Goal: Find contact information: Find contact information

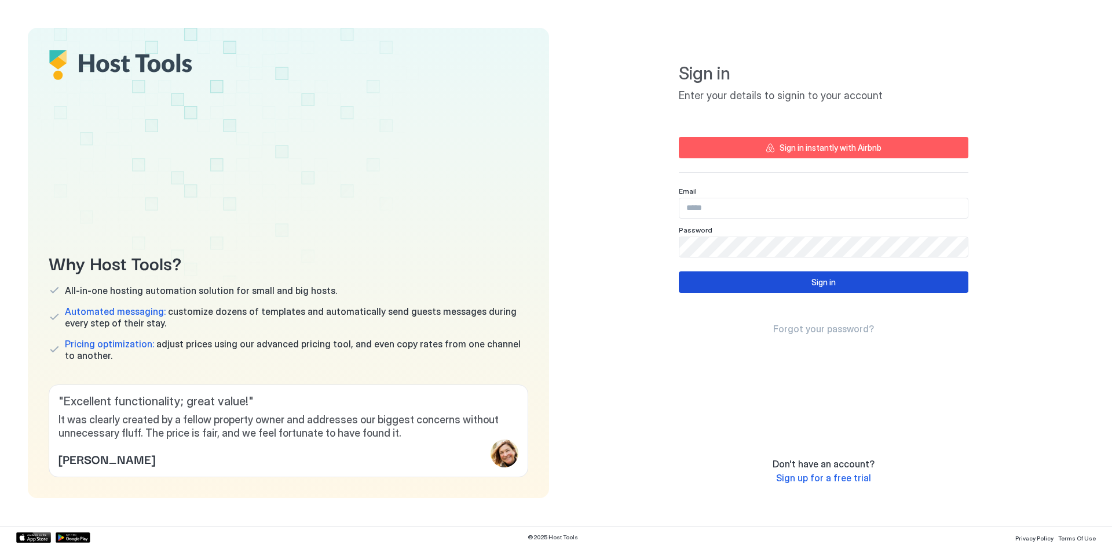
type input "**********"
click at [819, 280] on div "Sign in" at bounding box center [824, 282] width 24 height 12
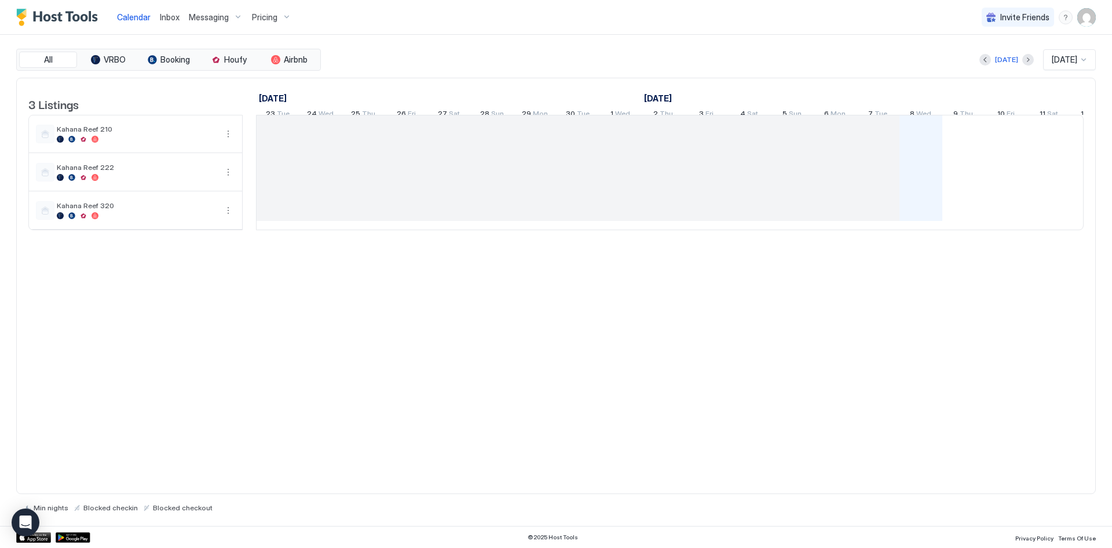
scroll to position [0, 644]
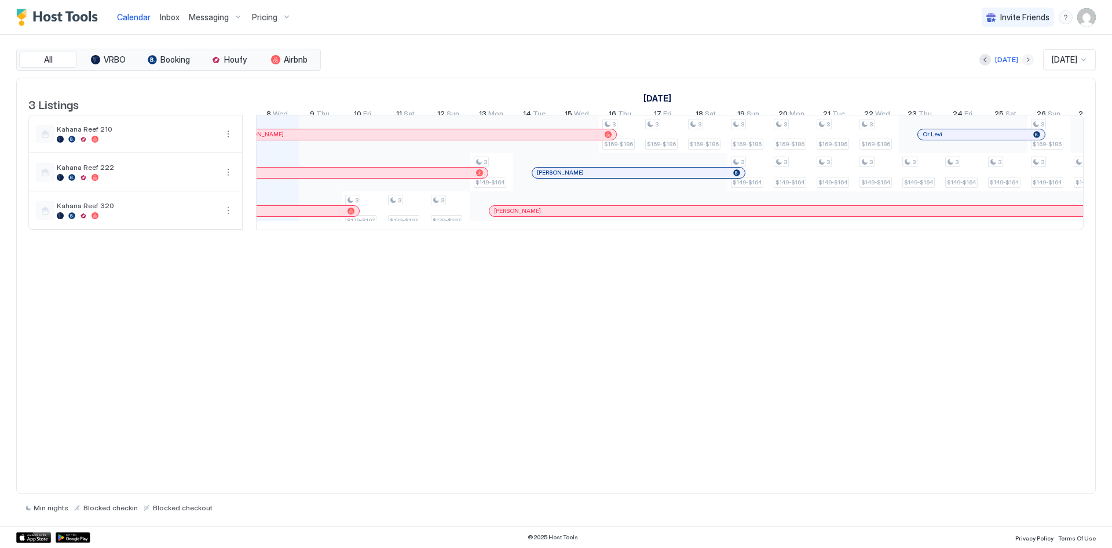
click at [1023, 63] on button "Next month" at bounding box center [1029, 60] width 12 height 12
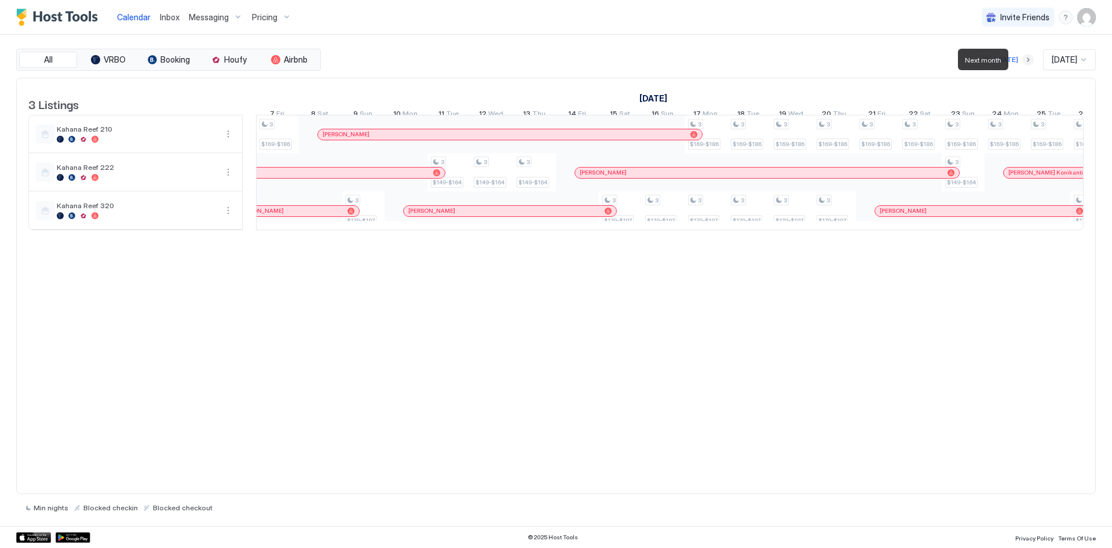
click at [1023, 63] on button "Next month" at bounding box center [1029, 60] width 12 height 12
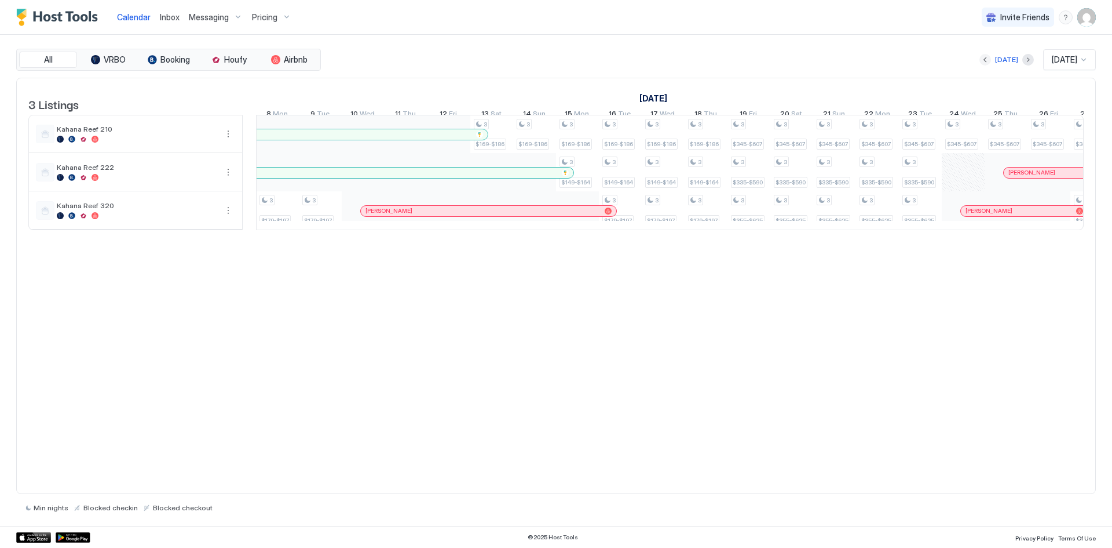
click at [980, 63] on button "Previous month" at bounding box center [986, 60] width 12 height 12
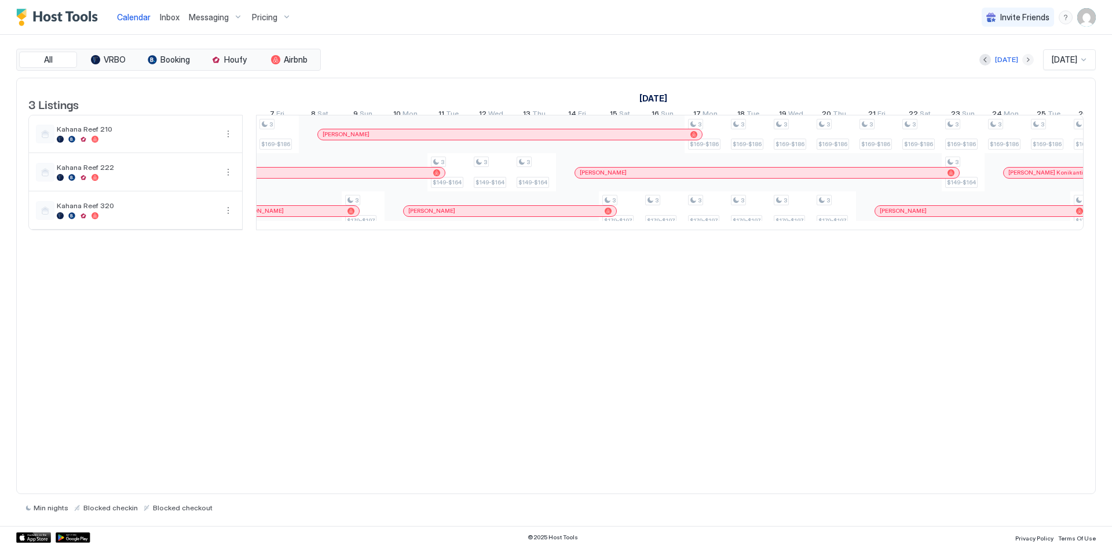
click at [1023, 55] on button "Next month" at bounding box center [1029, 60] width 12 height 12
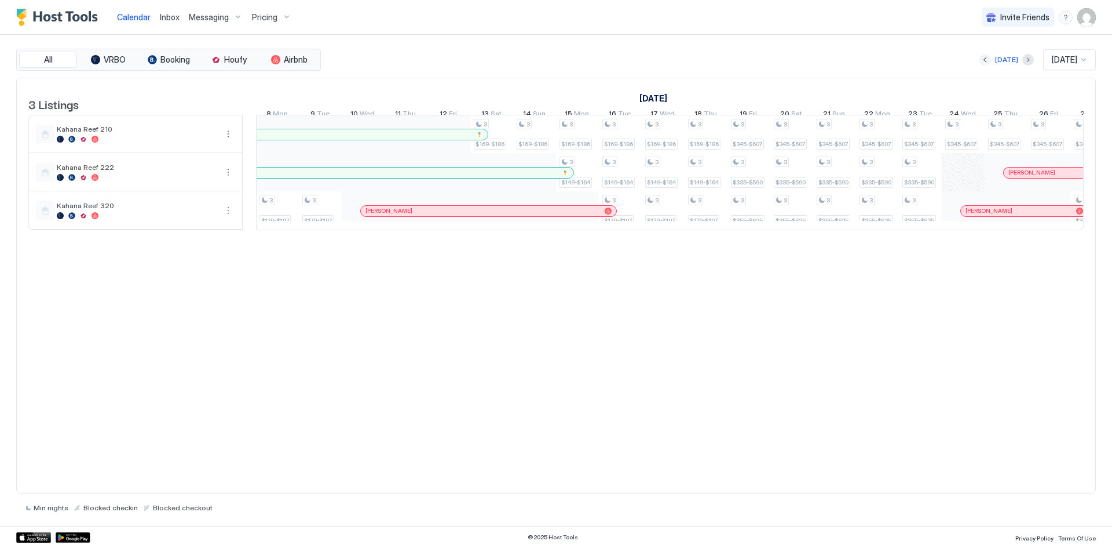
click at [980, 59] on button "Previous month" at bounding box center [986, 60] width 12 height 12
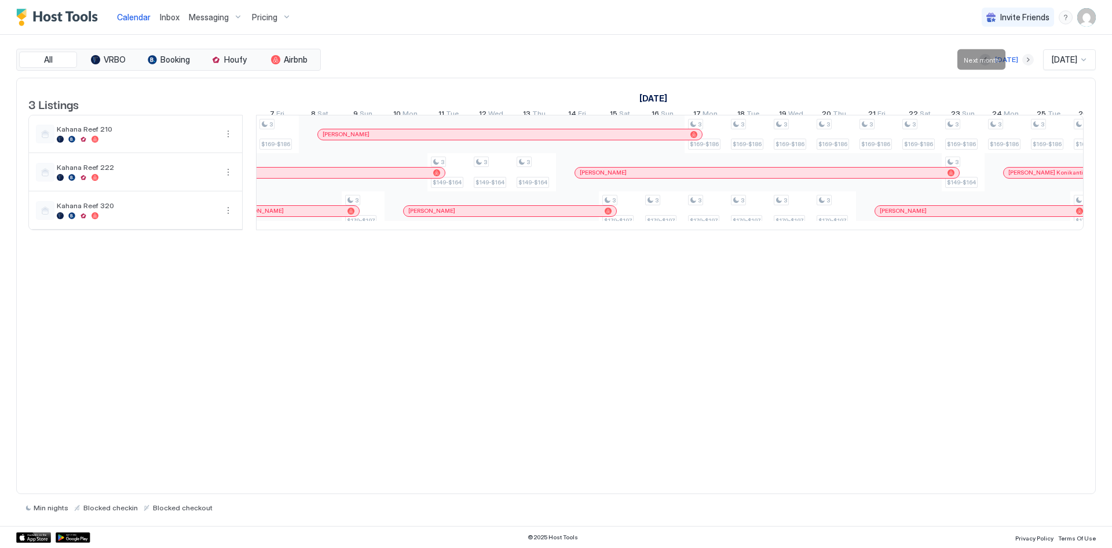
click at [1023, 60] on button "Next month" at bounding box center [1029, 60] width 12 height 12
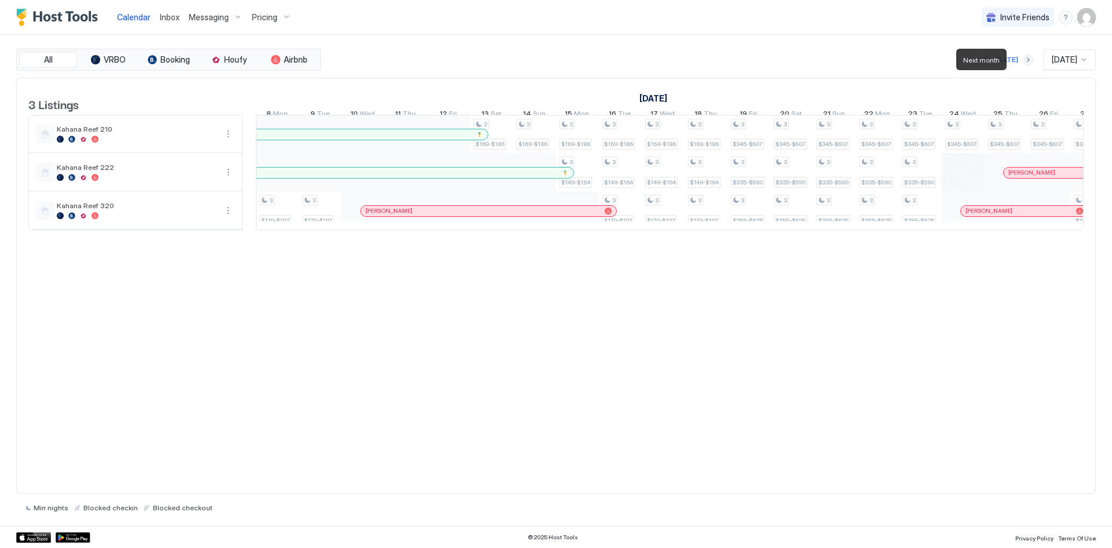
click at [1023, 60] on button "Next month" at bounding box center [1029, 60] width 12 height 12
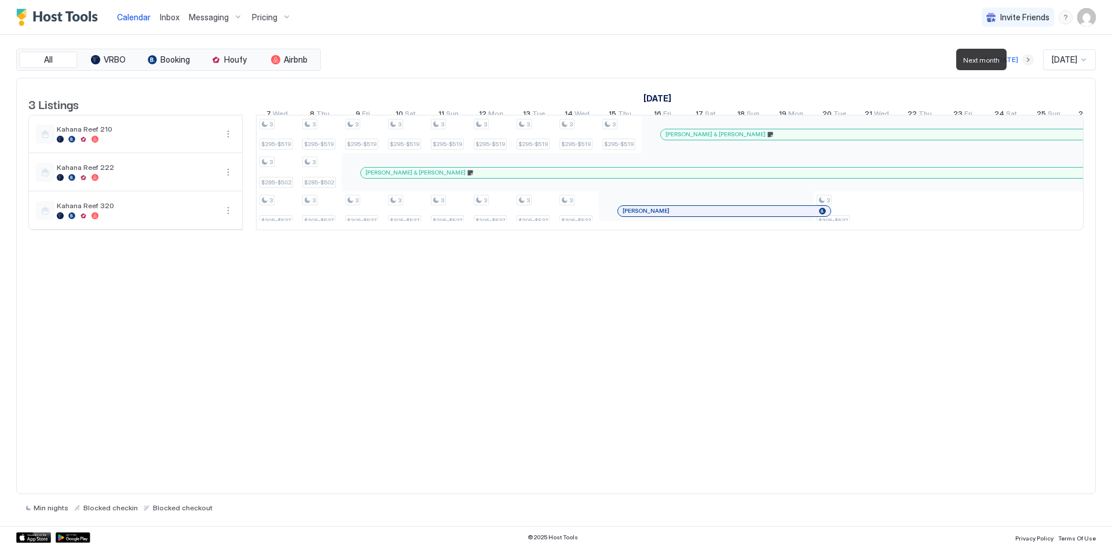
click at [1023, 60] on button "Next month" at bounding box center [1029, 60] width 12 height 12
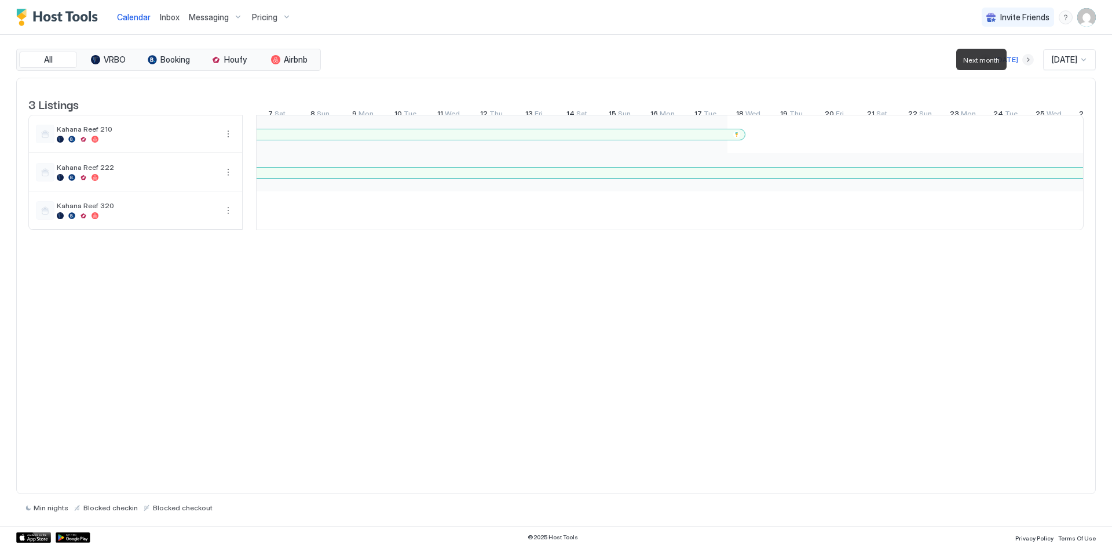
click at [1023, 60] on button "Next month" at bounding box center [1029, 60] width 12 height 12
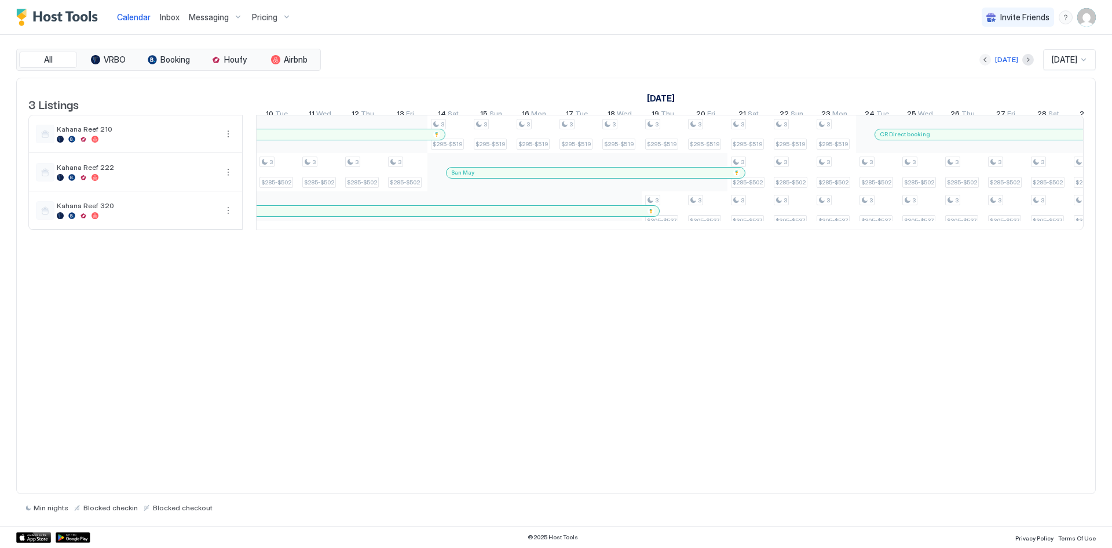
click at [980, 60] on button "Previous month" at bounding box center [986, 60] width 12 height 12
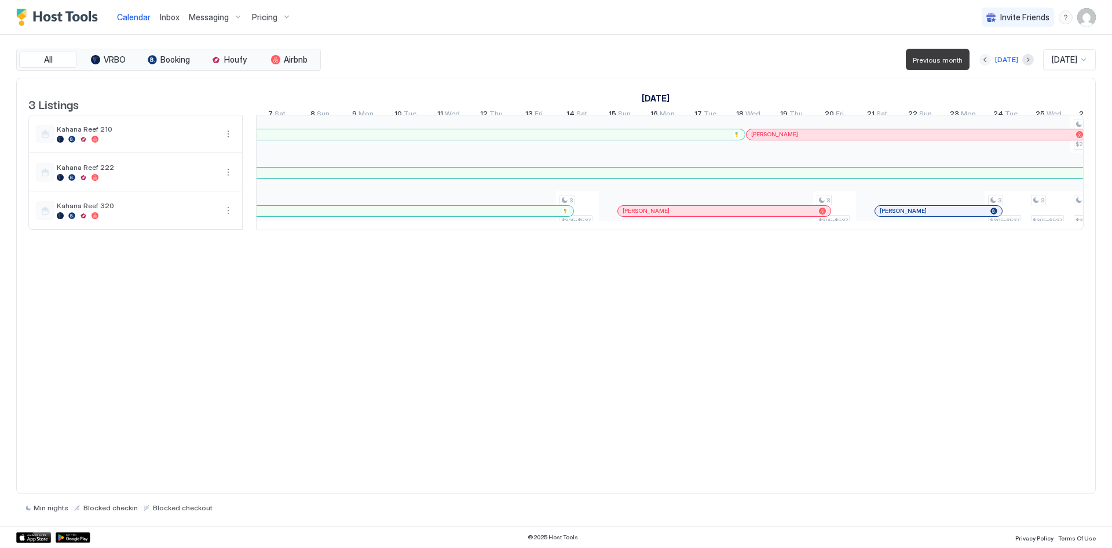
click at [980, 60] on button "Previous month" at bounding box center [986, 60] width 12 height 12
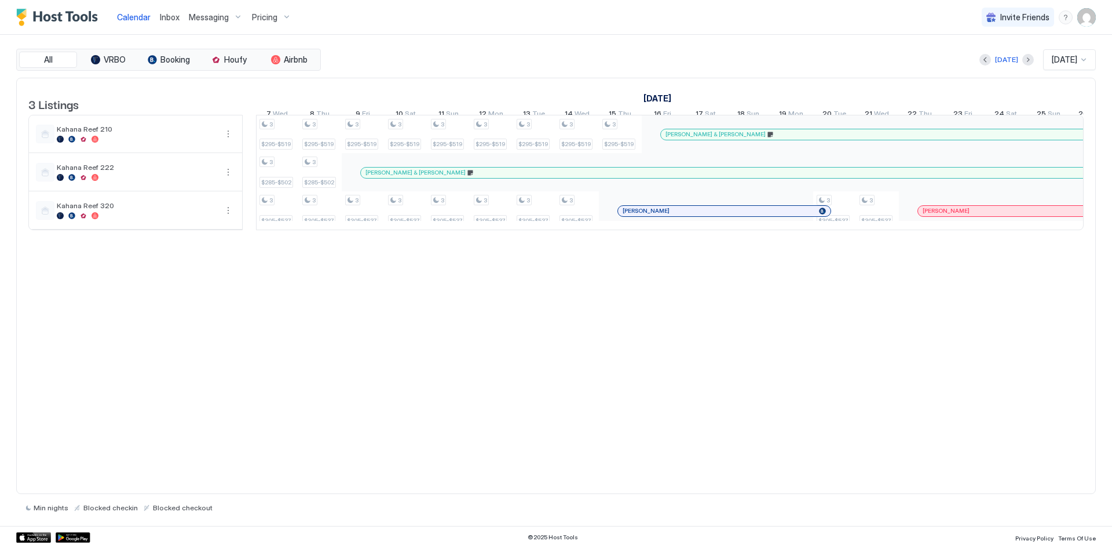
click at [974, 58] on div "Today Jan 2026" at bounding box center [709, 59] width 773 height 21
click at [980, 59] on button "Previous month" at bounding box center [986, 60] width 12 height 12
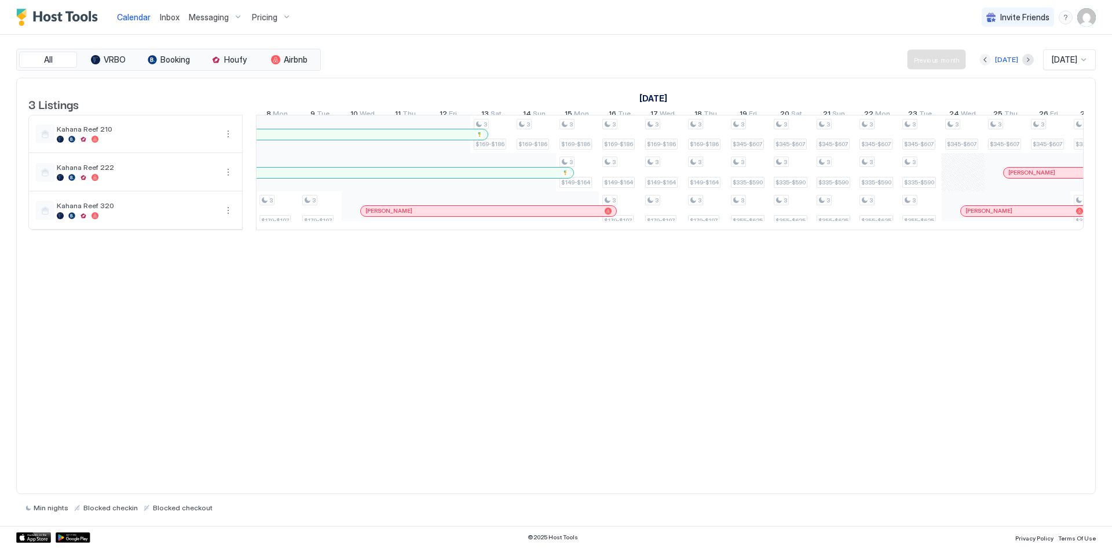
click at [980, 59] on button "Previous month" at bounding box center [986, 60] width 12 height 12
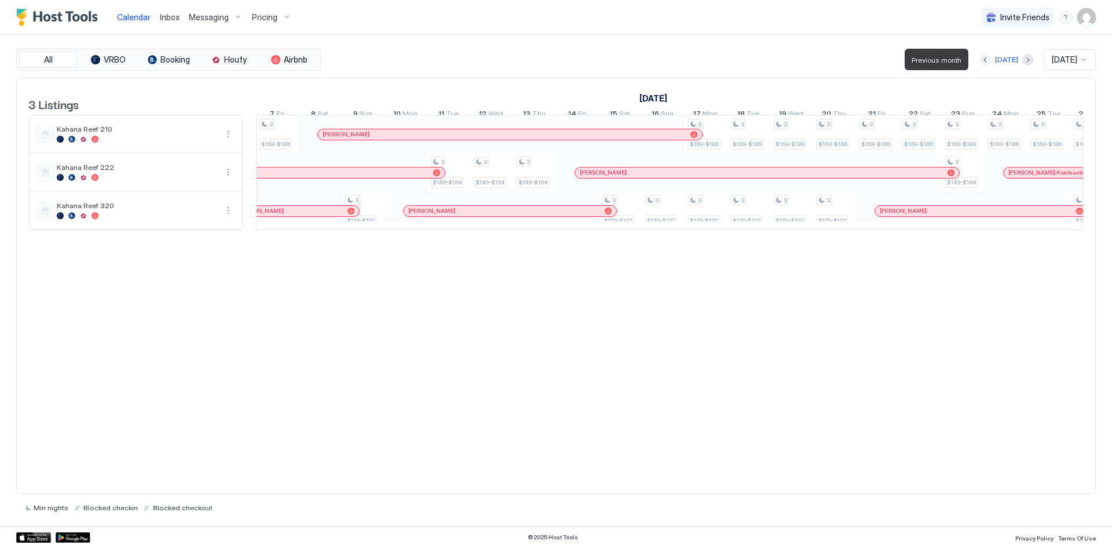
click at [980, 59] on button "Previous month" at bounding box center [986, 60] width 12 height 12
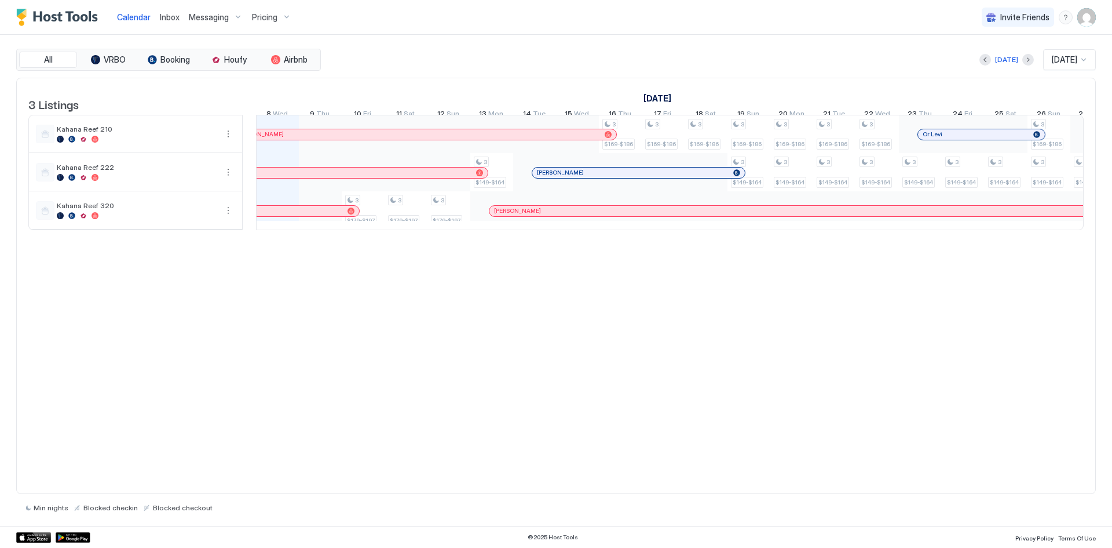
click at [985, 54] on div at bounding box center [986, 60] width 12 height 12
drag, startPoint x: 672, startPoint y: 87, endPoint x: 715, endPoint y: 100, distance: 45.3
click at [714, 97] on div "September 2025 October 2025 November 2025 23 Tue 24 Wed 25 Thu 26 Fri 27 Sat 28…" at bounding box center [670, 100] width 828 height 45
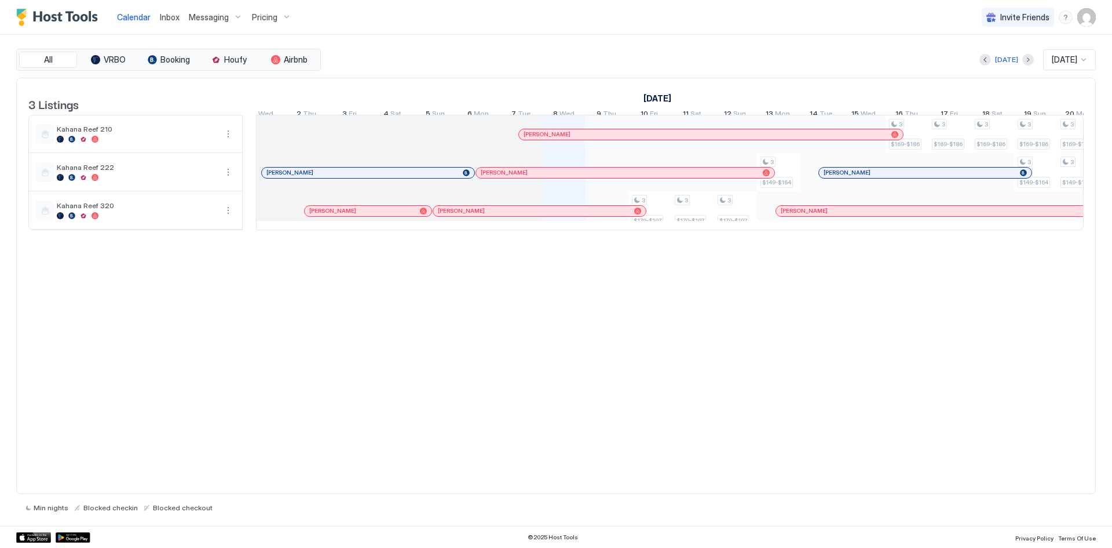
scroll to position [0, 335]
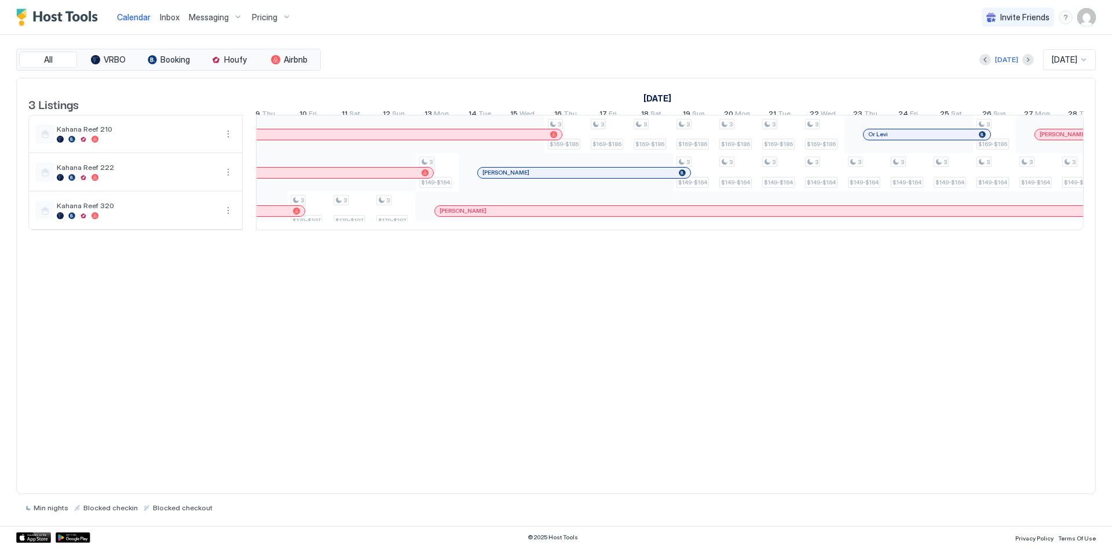
scroll to position [0, 738]
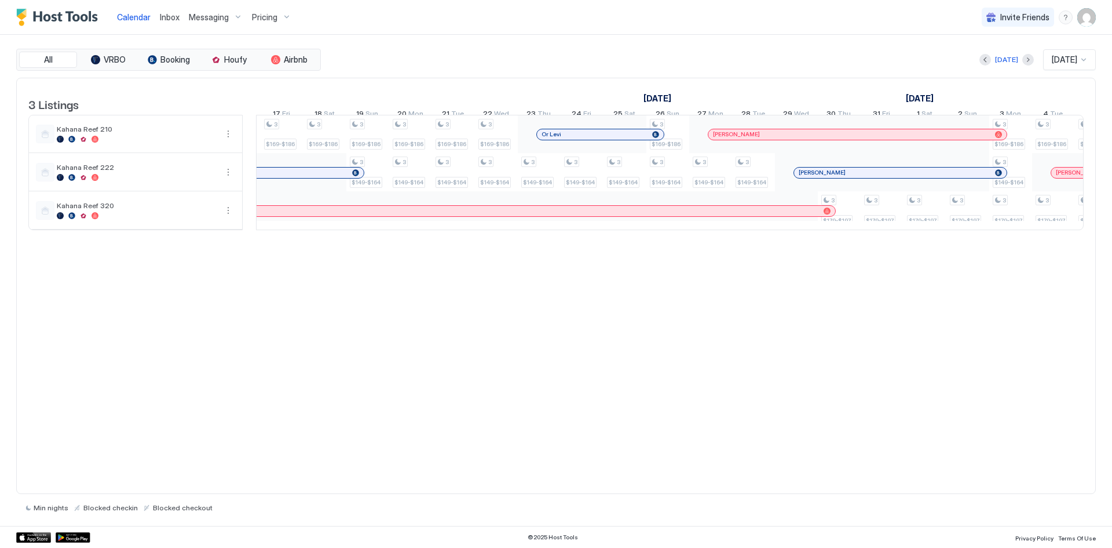
click at [605, 138] on div "Or Levi" at bounding box center [601, 134] width 118 height 8
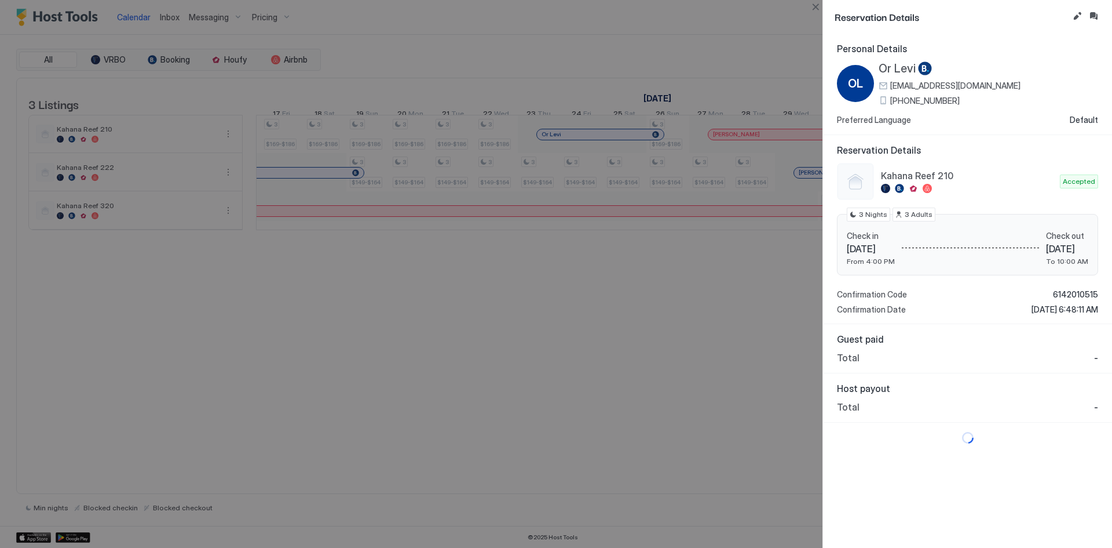
click at [662, 46] on div at bounding box center [556, 274] width 1112 height 548
click at [609, 370] on div at bounding box center [556, 274] width 1112 height 548
click at [815, 5] on button "Close" at bounding box center [816, 7] width 14 height 14
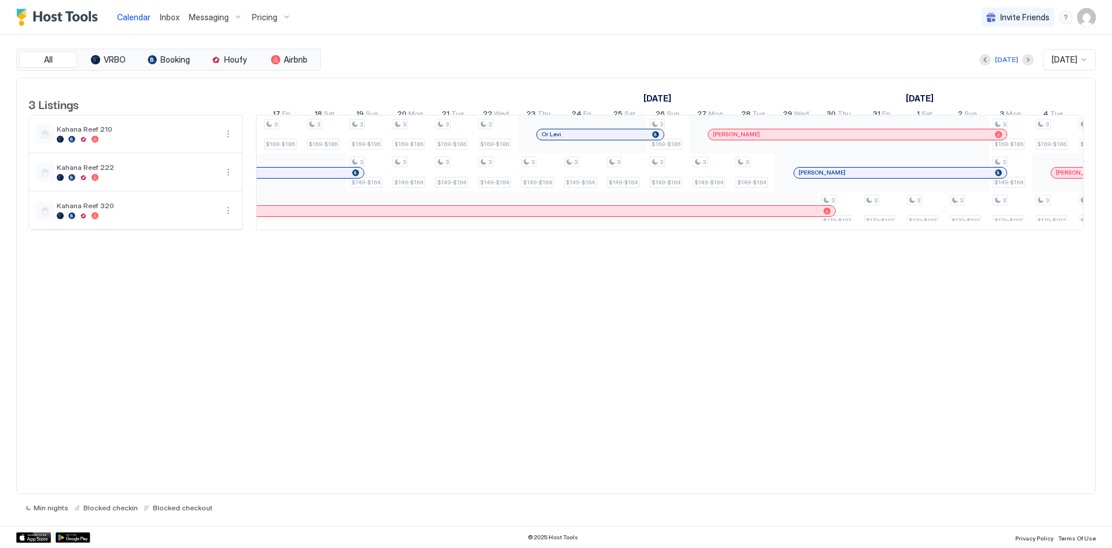
click at [590, 139] on div at bounding box center [589, 134] width 9 height 9
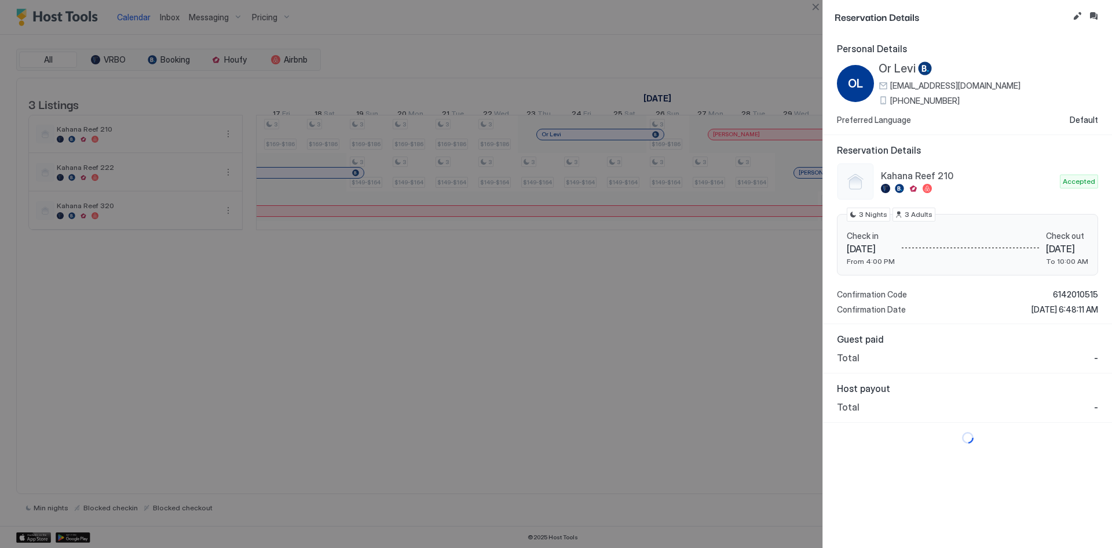
drag, startPoint x: 968, startPoint y: 99, endPoint x: 892, endPoint y: 99, distance: 75.9
click at [892, 99] on div "[PHONE_NUMBER]" at bounding box center [950, 101] width 142 height 10
copy span "[PHONE_NUMBER]"
click at [572, 44] on div at bounding box center [556, 274] width 1112 height 548
click at [811, 8] on button "Close" at bounding box center [816, 7] width 14 height 14
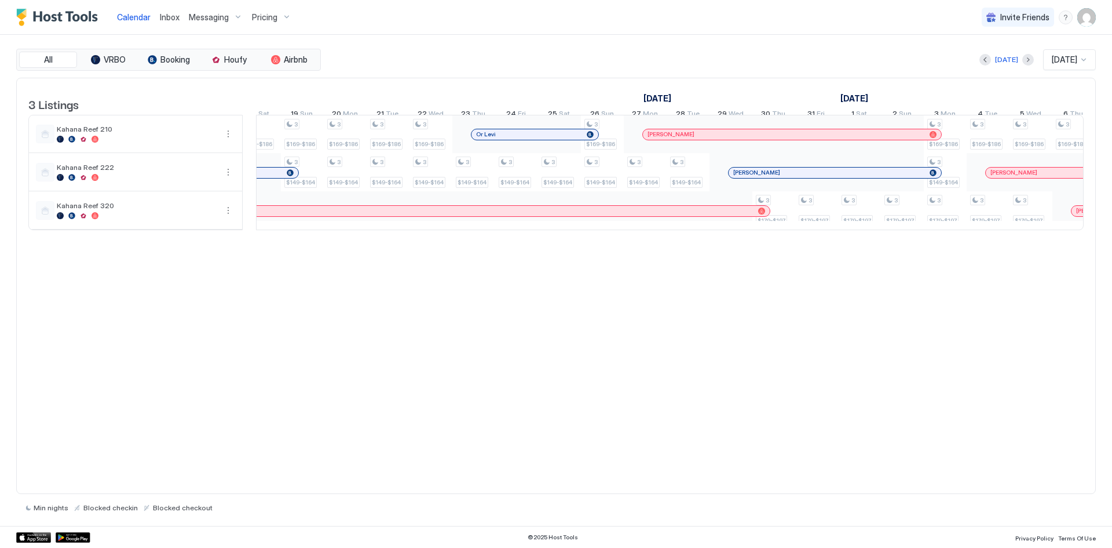
scroll to position [0, 1105]
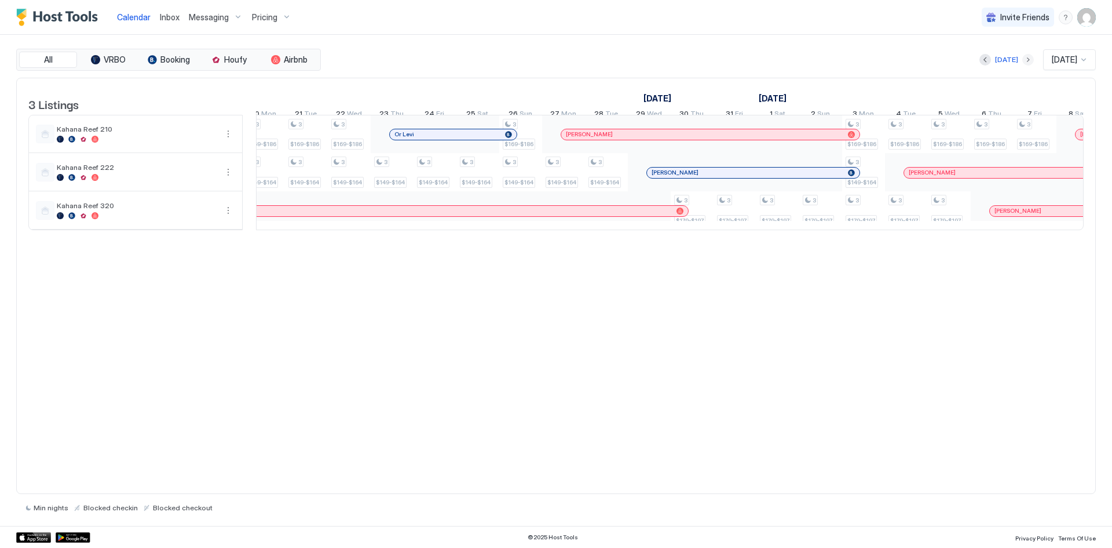
click at [1023, 57] on button "Next month" at bounding box center [1029, 60] width 12 height 12
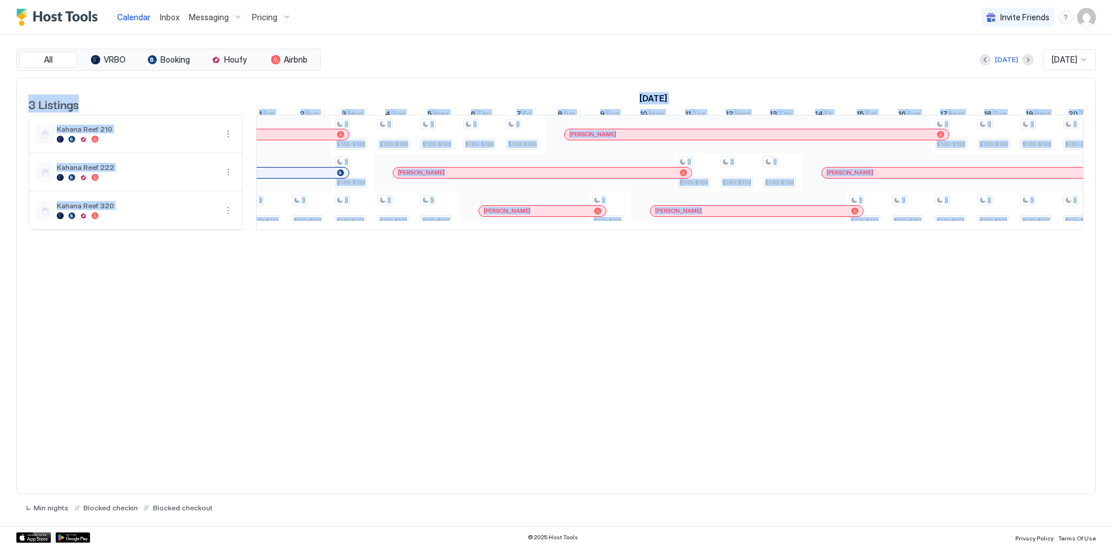
scroll to position [0, 391]
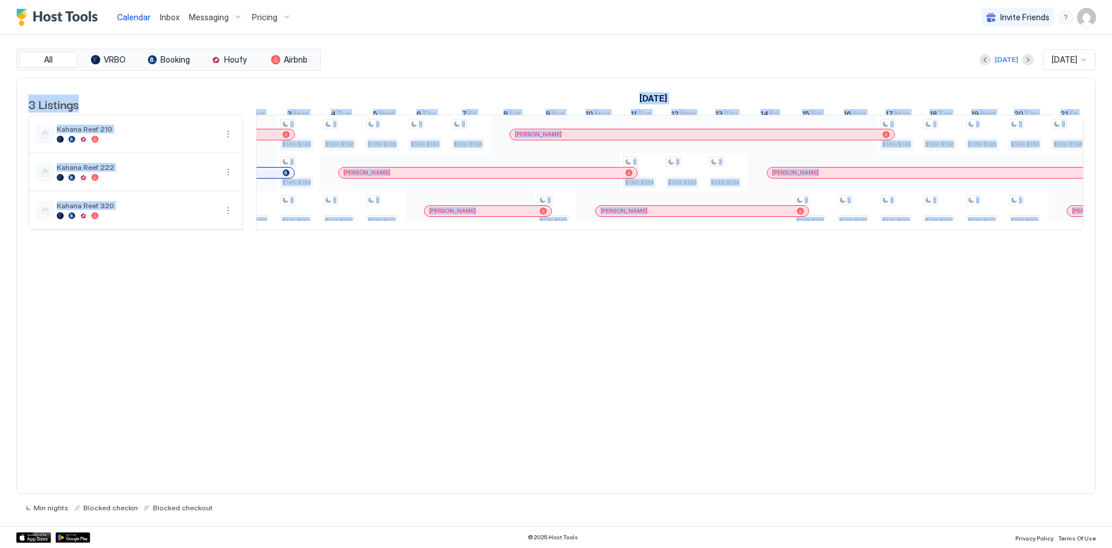
drag, startPoint x: 585, startPoint y: 247, endPoint x: 523, endPoint y: 254, distance: 61.8
click at [523, 242] on div "3 Listings [DATE] [DATE] [DATE] 23 Thu 24 Fri 25 Sat 26 Sun 27 Mon 28 Tue 29 We…" at bounding box center [556, 160] width 1079 height 164
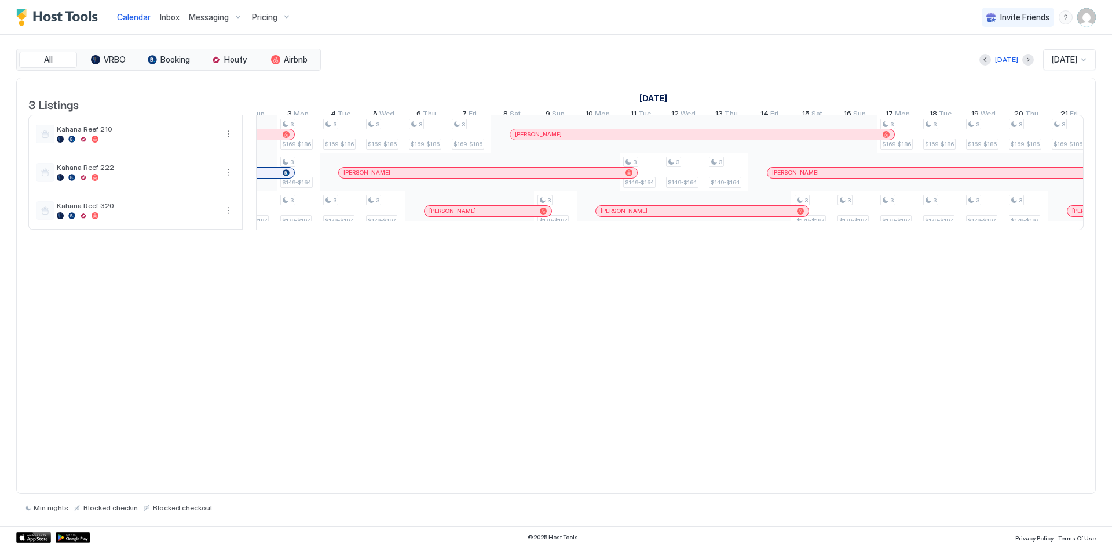
click at [637, 32] on div "Calendar Inbox Messaging Pricing Invite Friends AA" at bounding box center [556, 17] width 1112 height 35
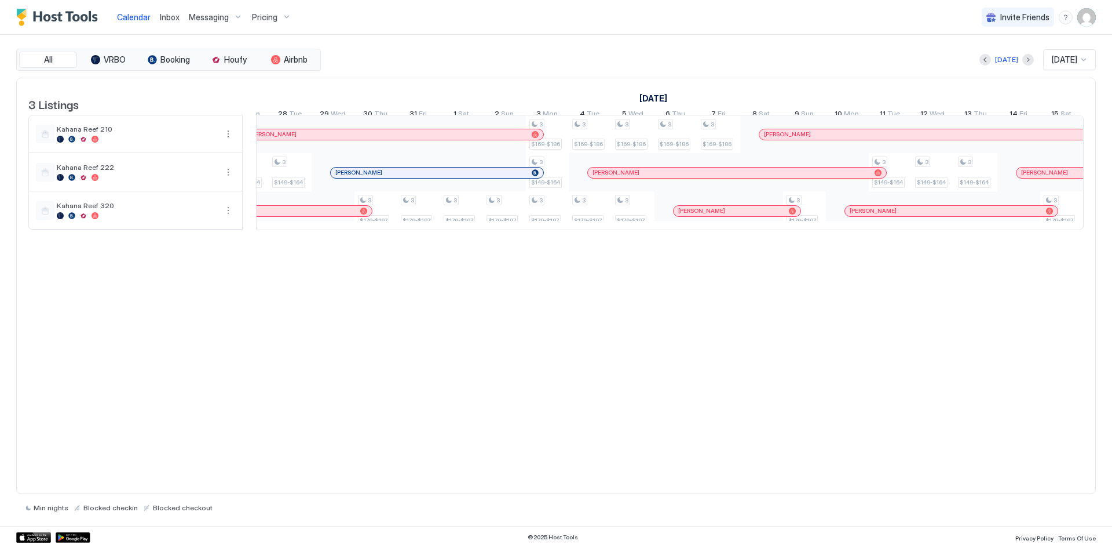
scroll to position [0, 858]
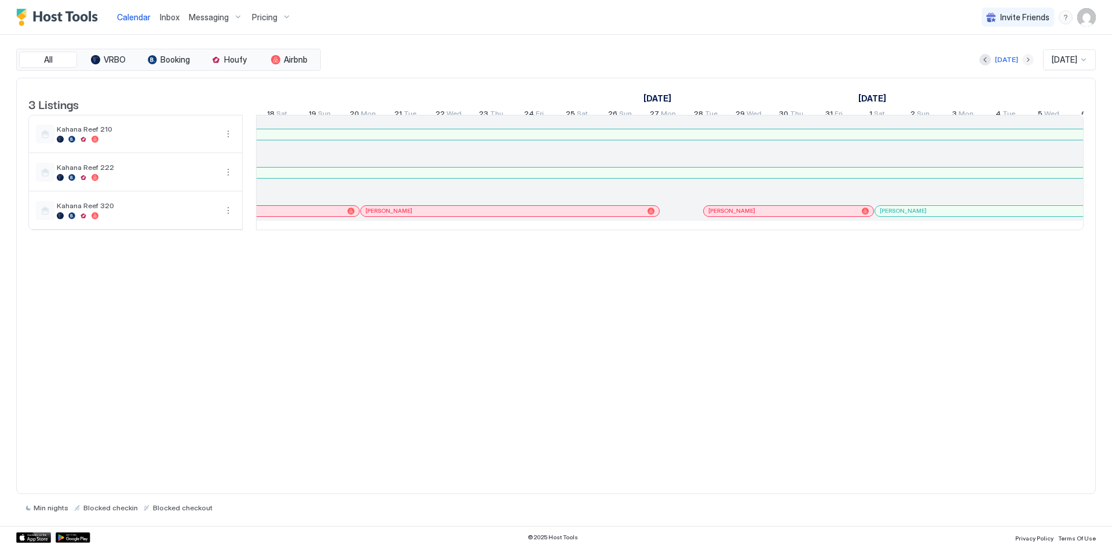
click at [1023, 61] on button "Next month" at bounding box center [1029, 60] width 12 height 12
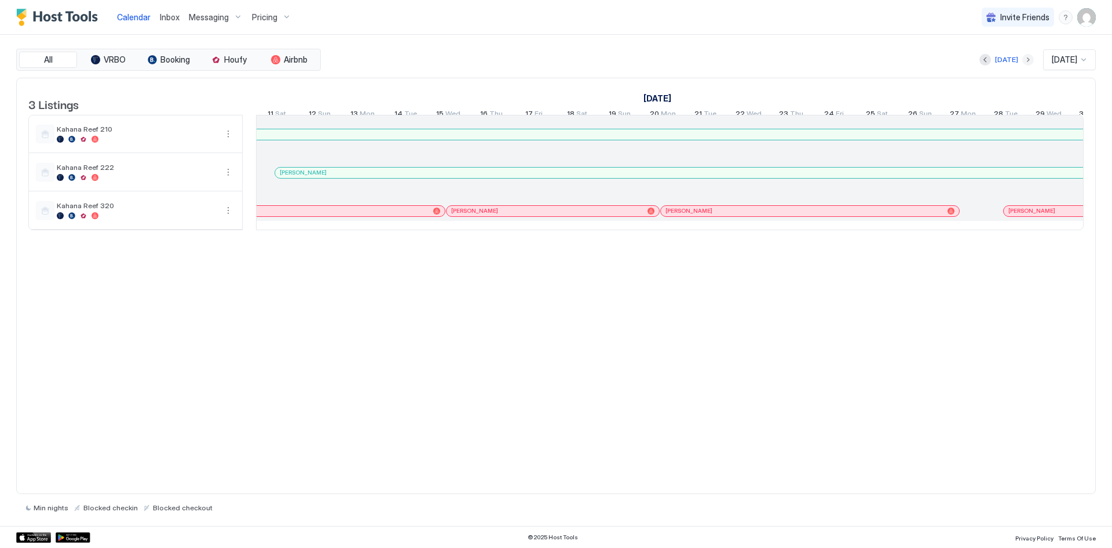
click at [1023, 61] on button "Next month" at bounding box center [1029, 60] width 12 height 12
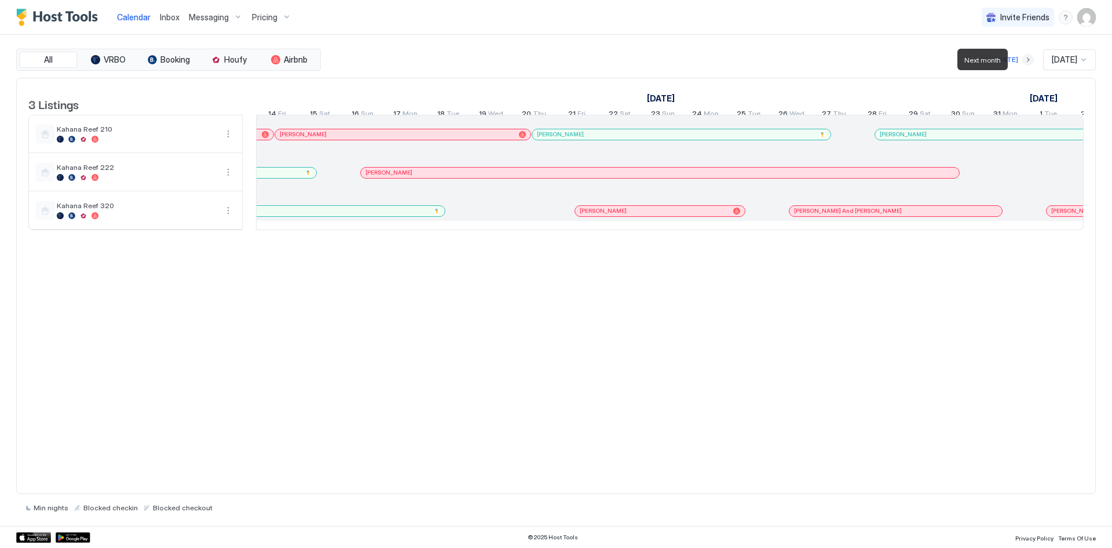
click at [1023, 61] on button "Next month" at bounding box center [1029, 60] width 12 height 12
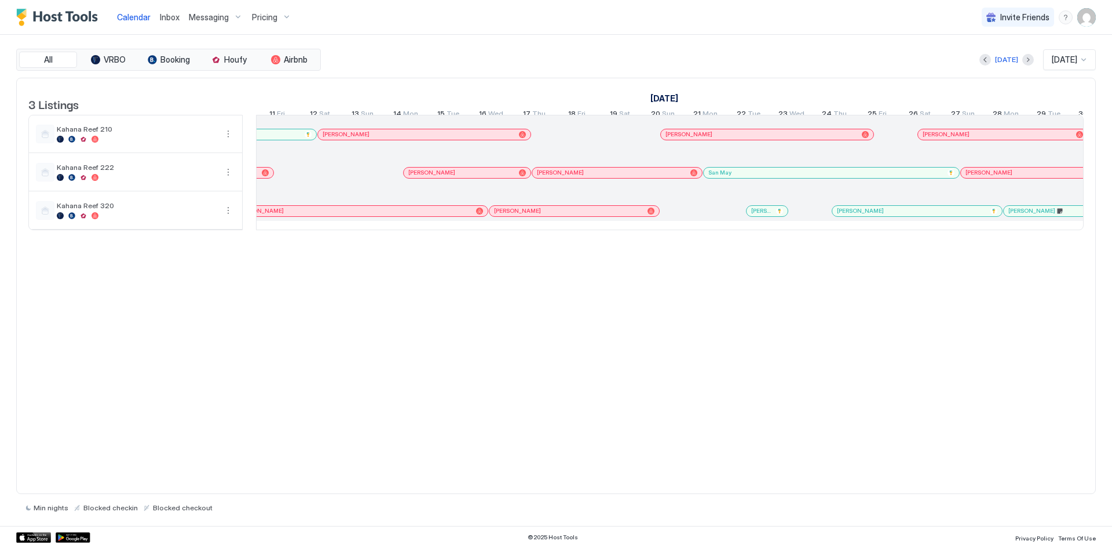
click at [1013, 61] on div "[DATE]" at bounding box center [1007, 60] width 54 height 14
click at [1023, 60] on button "Next month" at bounding box center [1029, 60] width 12 height 12
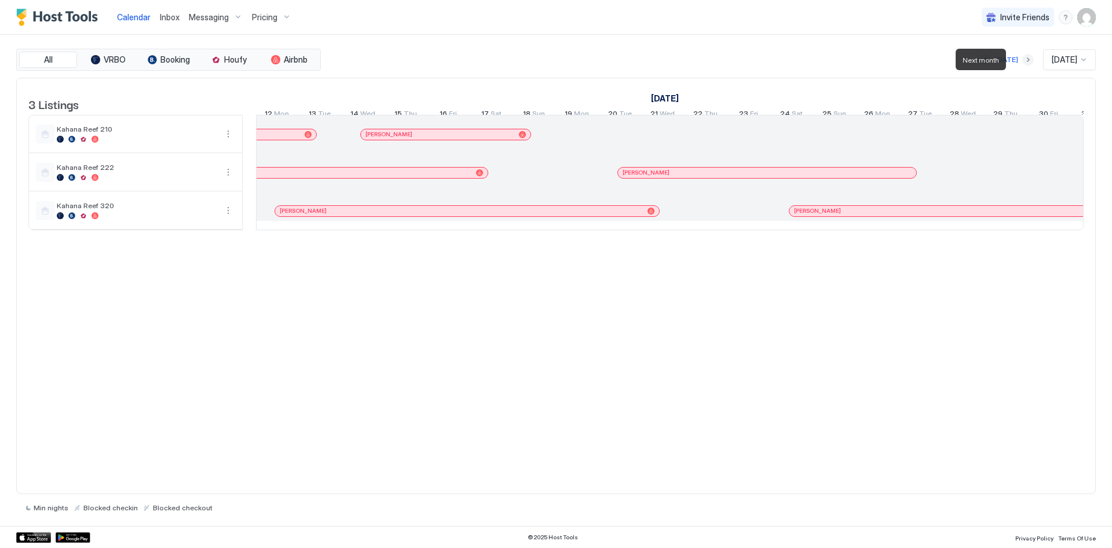
click at [1023, 60] on button "Next month" at bounding box center [1029, 60] width 12 height 12
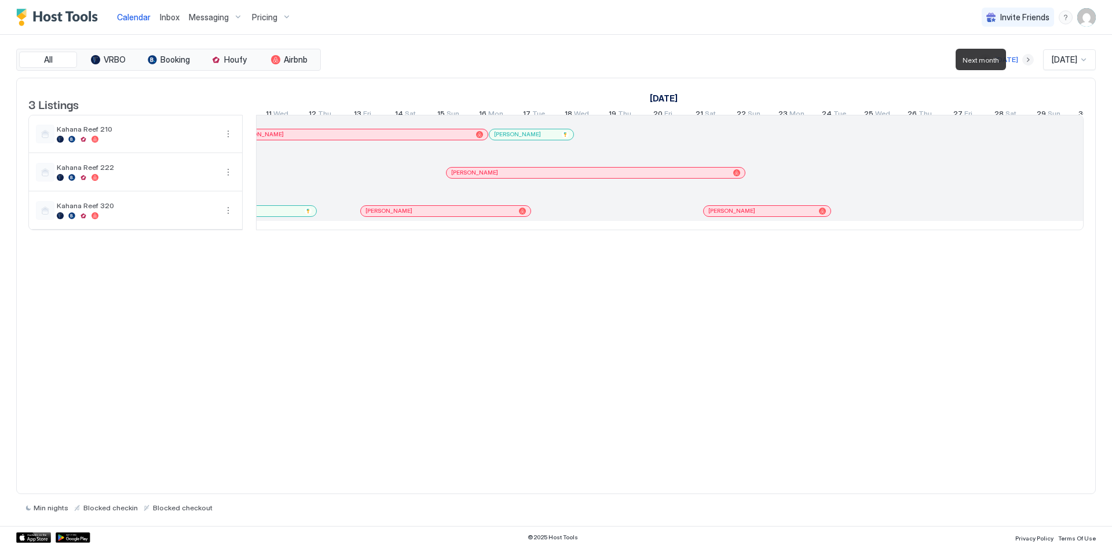
click at [1023, 60] on button "Next month" at bounding box center [1029, 60] width 12 height 12
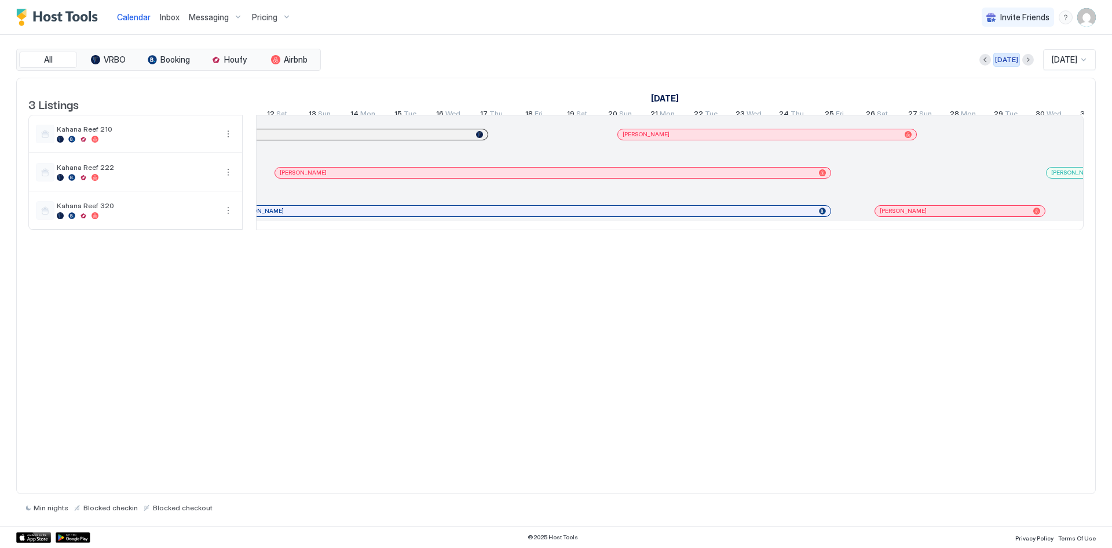
click at [999, 60] on div "[DATE]" at bounding box center [1006, 59] width 23 height 10
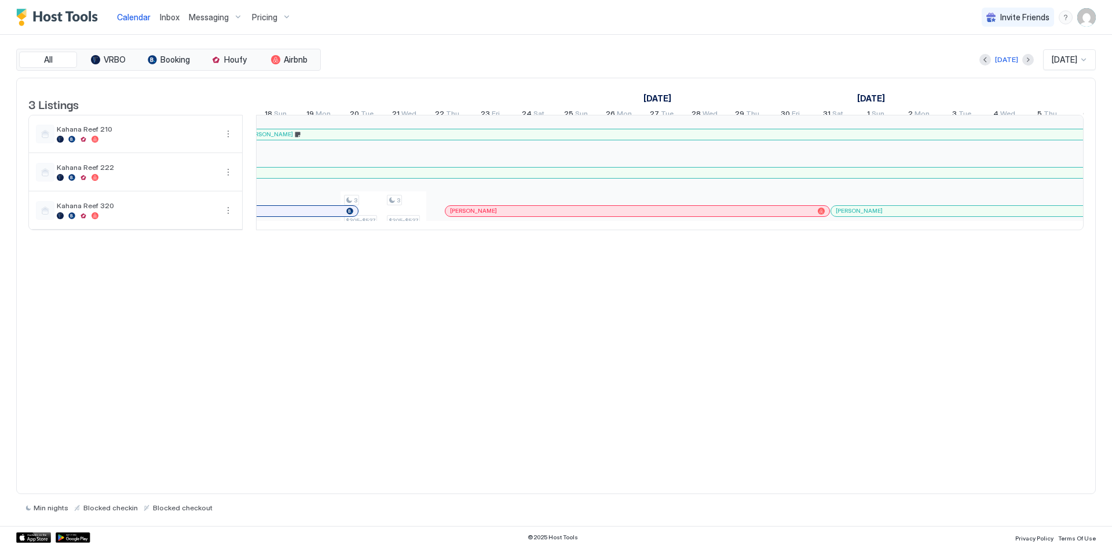
click at [986, 63] on button "Previous month" at bounding box center [986, 60] width 12 height 12
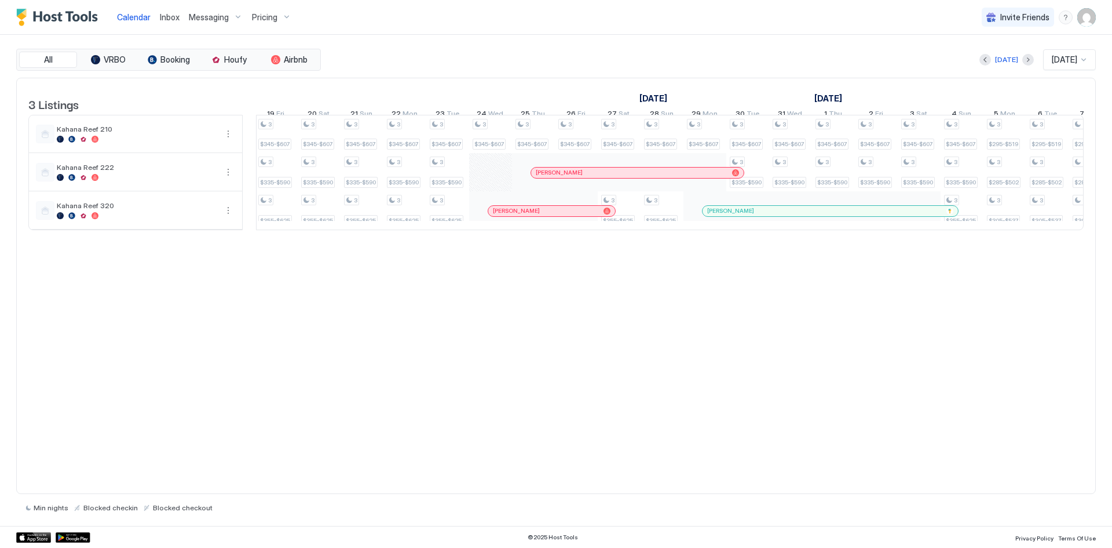
click at [986, 63] on div at bounding box center [986, 60] width 12 height 12
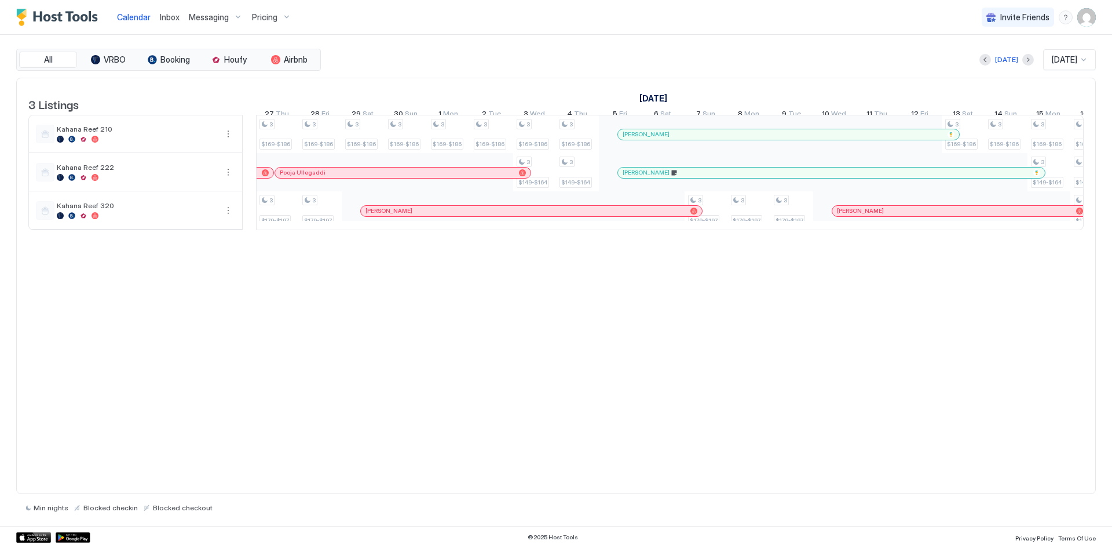
click at [986, 63] on div at bounding box center [986, 60] width 12 height 12
click at [984, 60] on button "Previous month" at bounding box center [986, 60] width 12 height 12
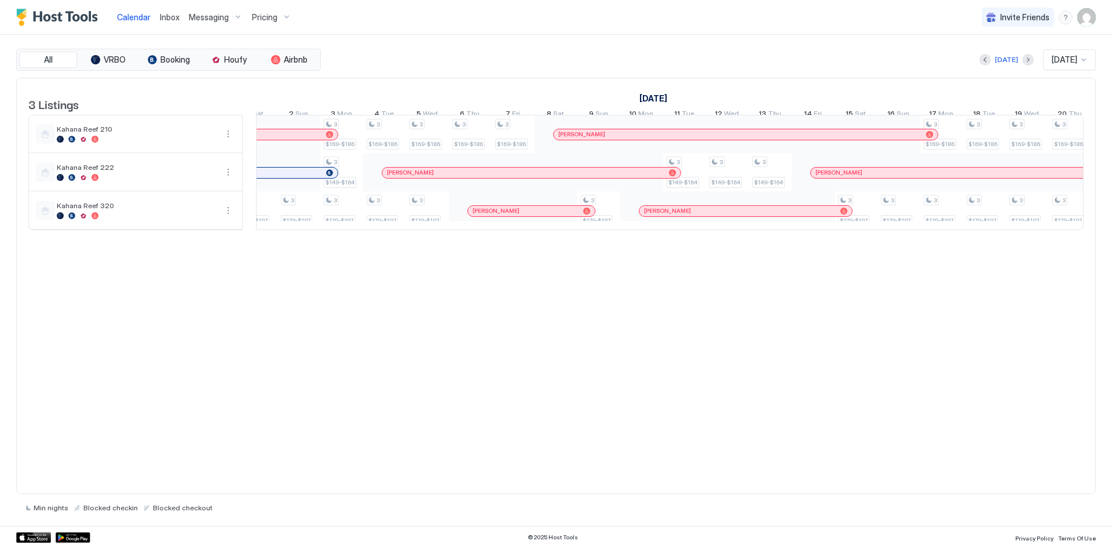
click at [765, 138] on div "[PERSON_NAME]" at bounding box center [740, 134] width 363 height 8
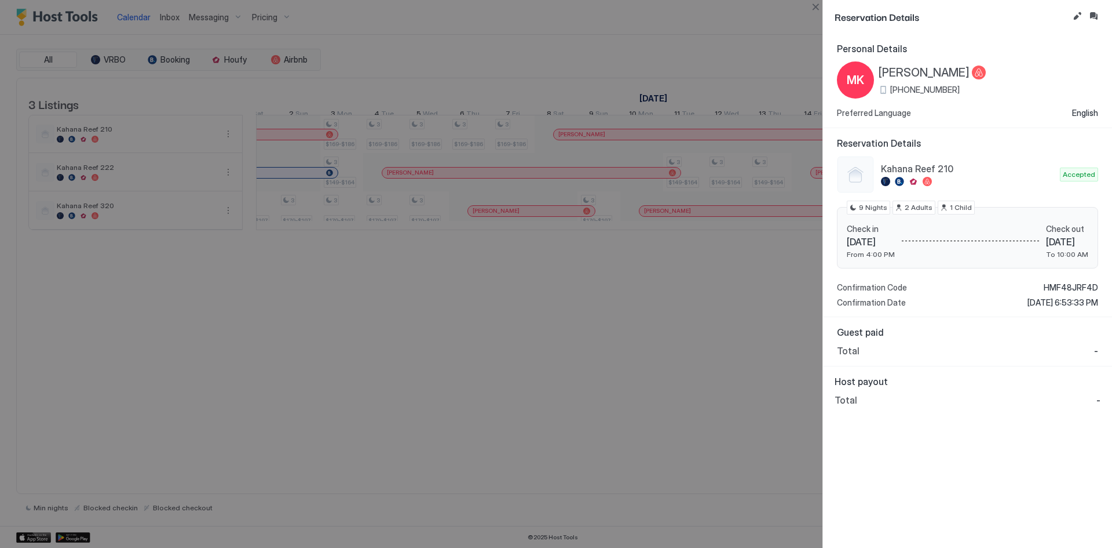
click at [673, 316] on div at bounding box center [556, 274] width 1112 height 548
drag, startPoint x: 968, startPoint y: 73, endPoint x: 877, endPoint y: 75, distance: 91.0
click at [877, 75] on div "MK [PERSON_NAME] [PHONE_NUMBER]" at bounding box center [911, 79] width 149 height 37
copy span "[PERSON_NAME]"
click at [642, 39] on div at bounding box center [556, 274] width 1112 height 548
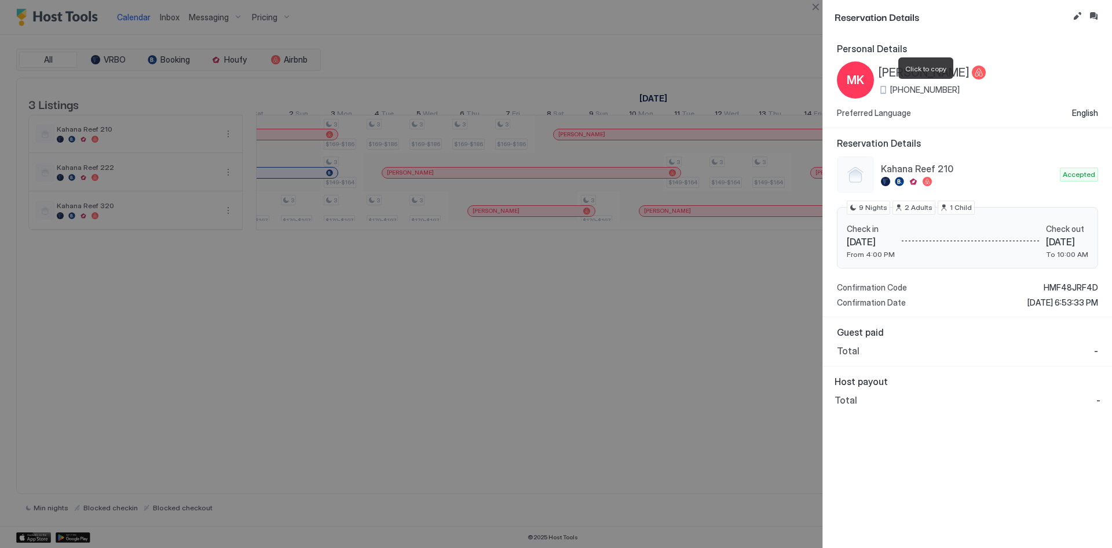
drag, startPoint x: 970, startPoint y: 88, endPoint x: 896, endPoint y: 92, distance: 73.7
click at [891, 93] on div "[PHONE_NUMBER]" at bounding box center [932, 90] width 107 height 10
copy span "[PHONE_NUMBER]"
click at [815, 2] on button "Close" at bounding box center [816, 7] width 14 height 14
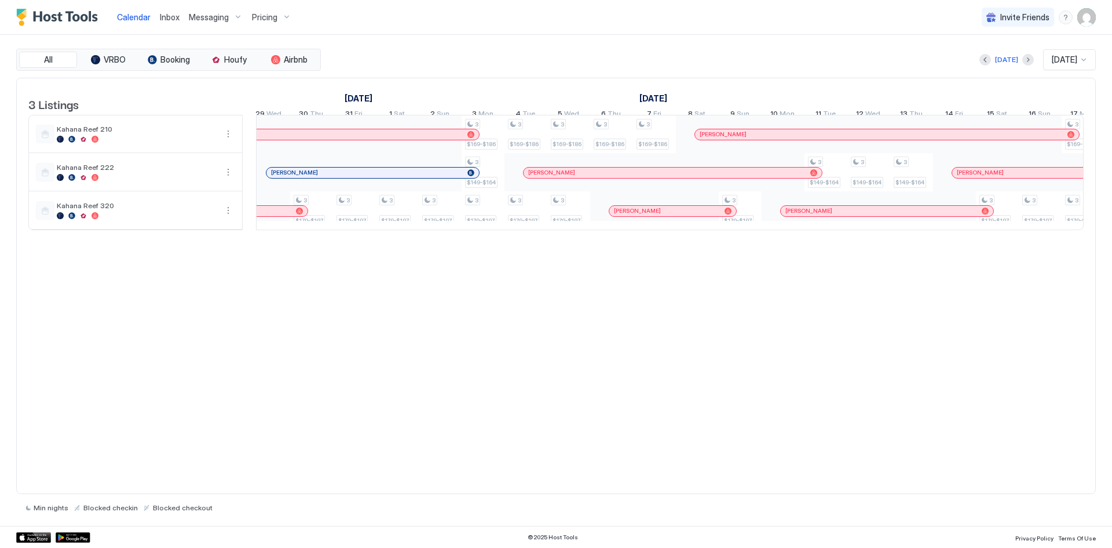
scroll to position [0, 600]
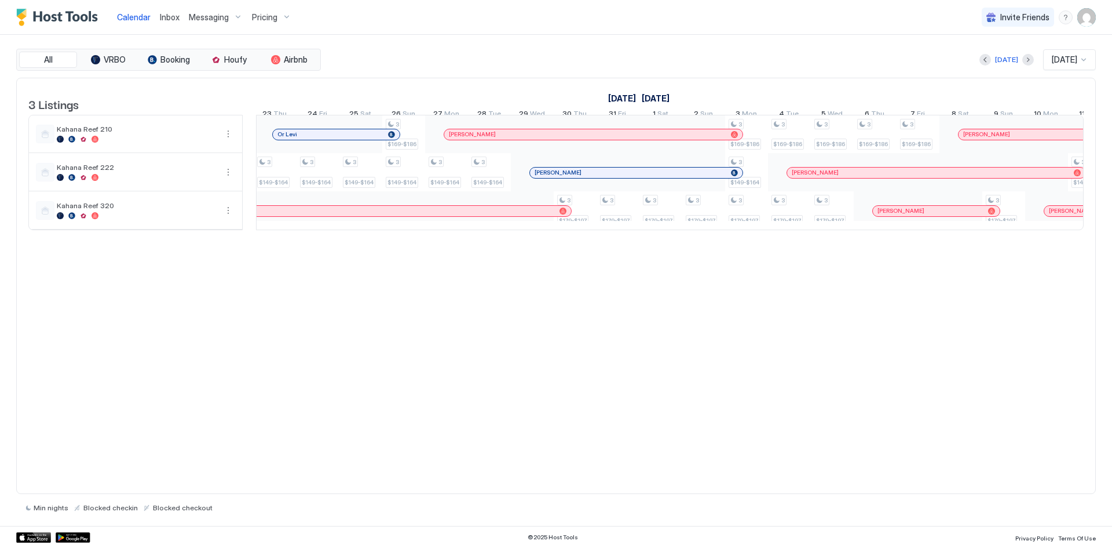
click at [343, 138] on div "Or Levi" at bounding box center [331, 134] width 106 height 8
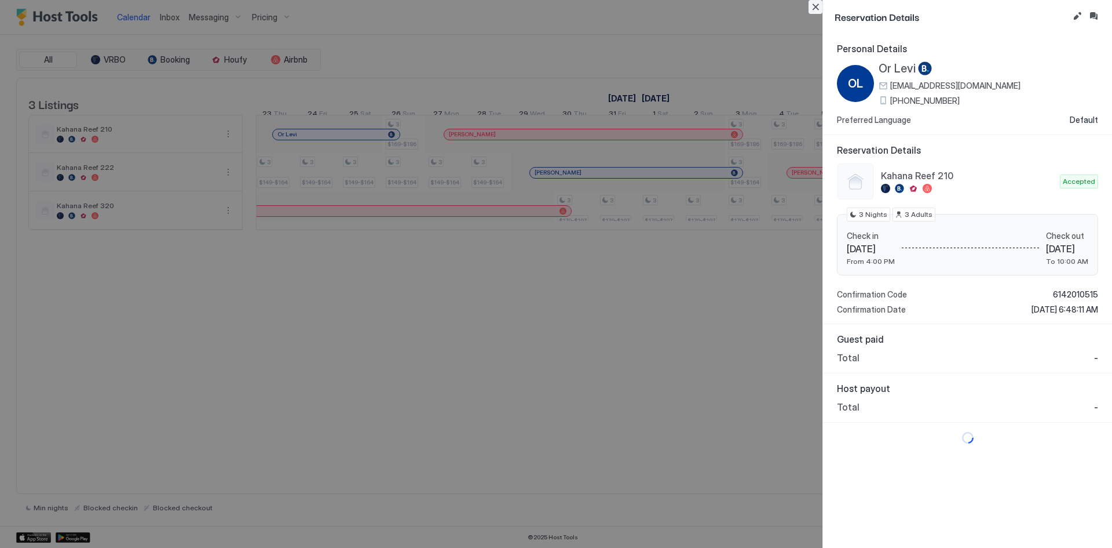
click at [809, 5] on button "Close" at bounding box center [816, 7] width 14 height 14
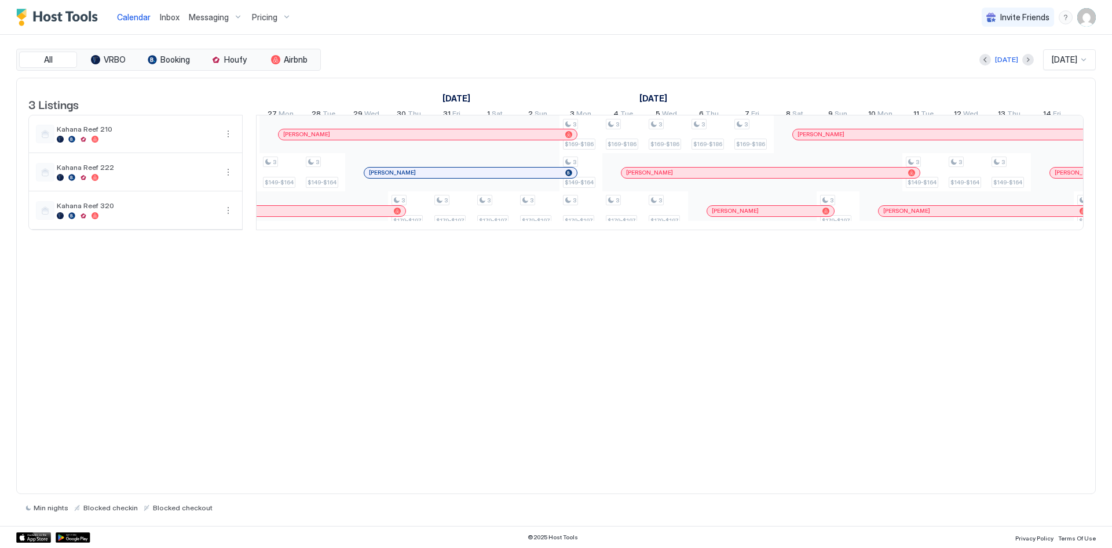
scroll to position [0, 716]
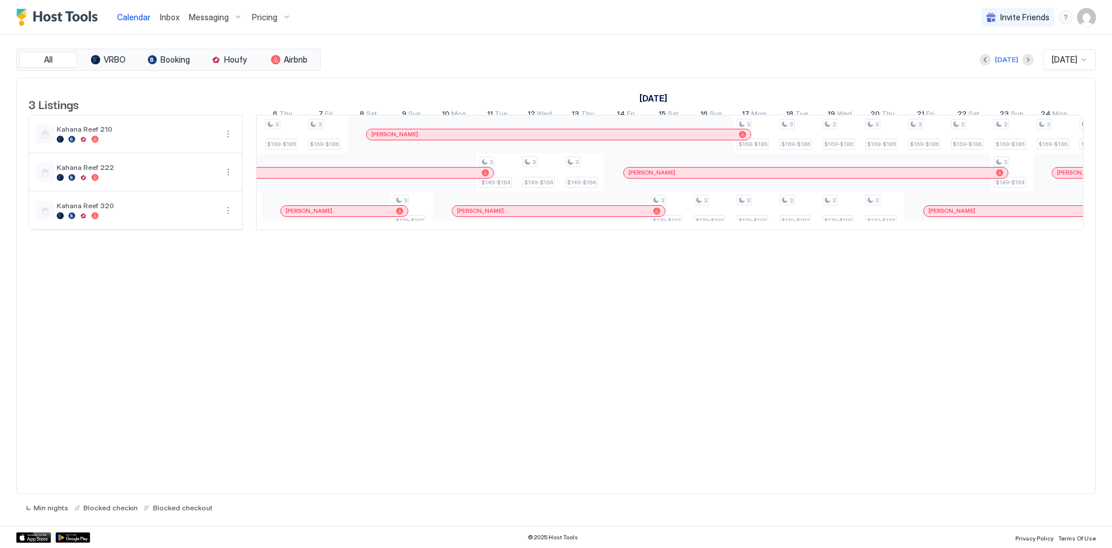
drag, startPoint x: 753, startPoint y: 247, endPoint x: 763, endPoint y: 249, distance: 10.5
click at [763, 242] on div "3 Listings [DATE] [DATE] [DATE] 12 Sun 13 Mon 14 Tue 15 Wed 16 Thu 17 Fri 18 Sa…" at bounding box center [556, 160] width 1079 height 164
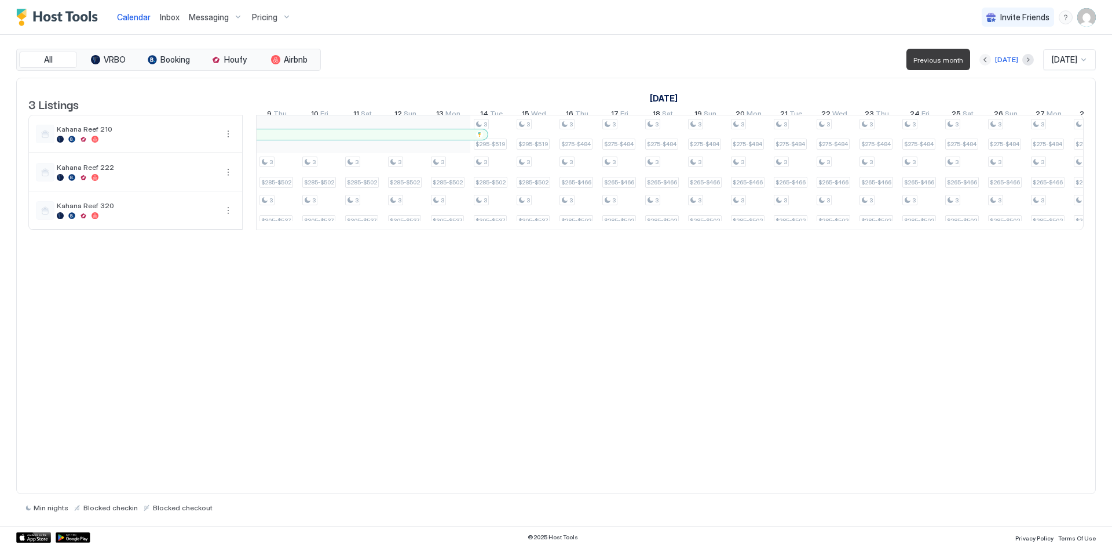
click at [985, 61] on button "Previous month" at bounding box center [986, 60] width 12 height 12
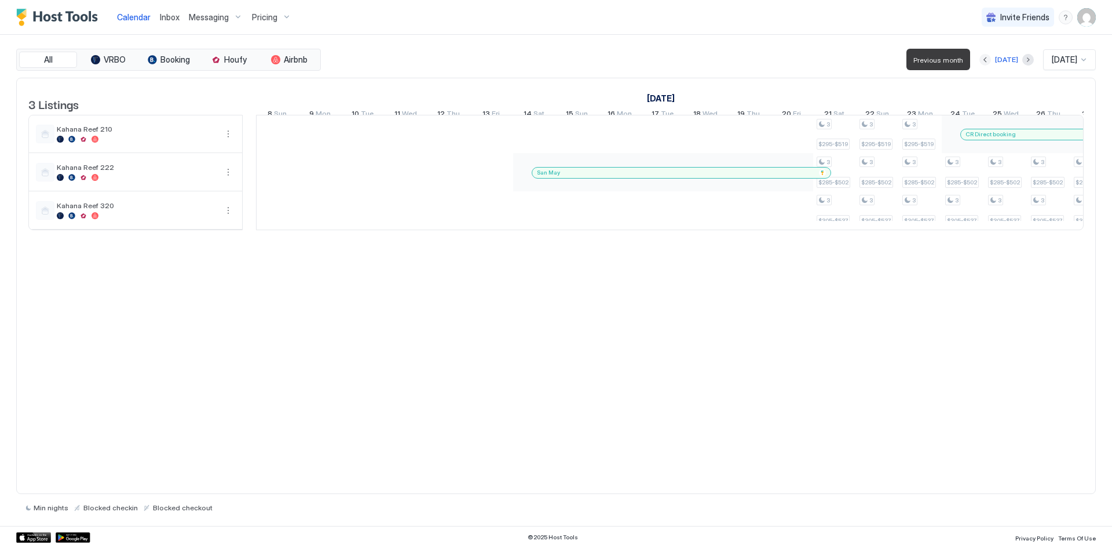
click at [985, 61] on button "Previous month" at bounding box center [986, 60] width 12 height 12
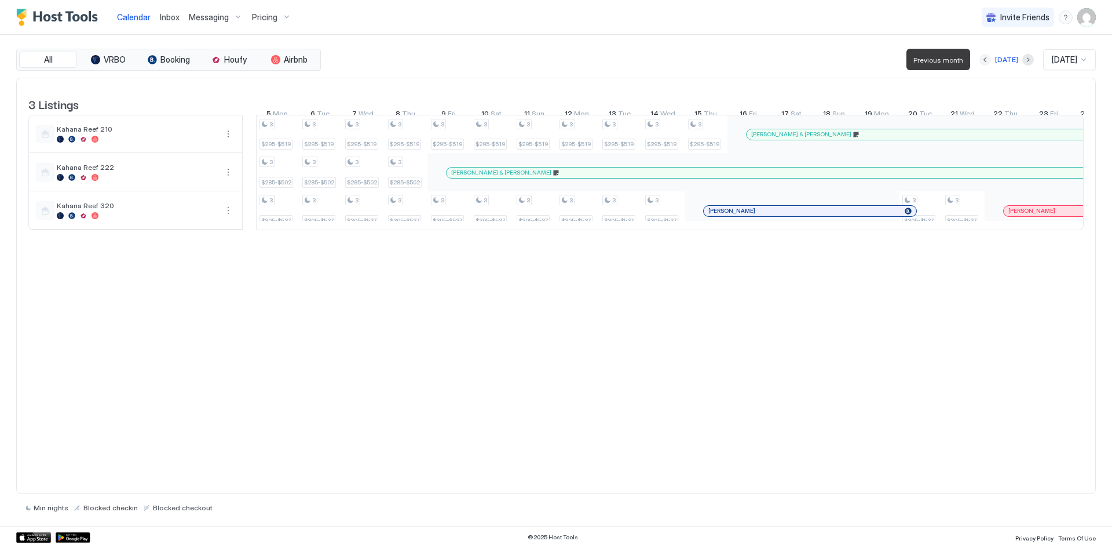
click at [985, 61] on button "Previous month" at bounding box center [986, 60] width 12 height 12
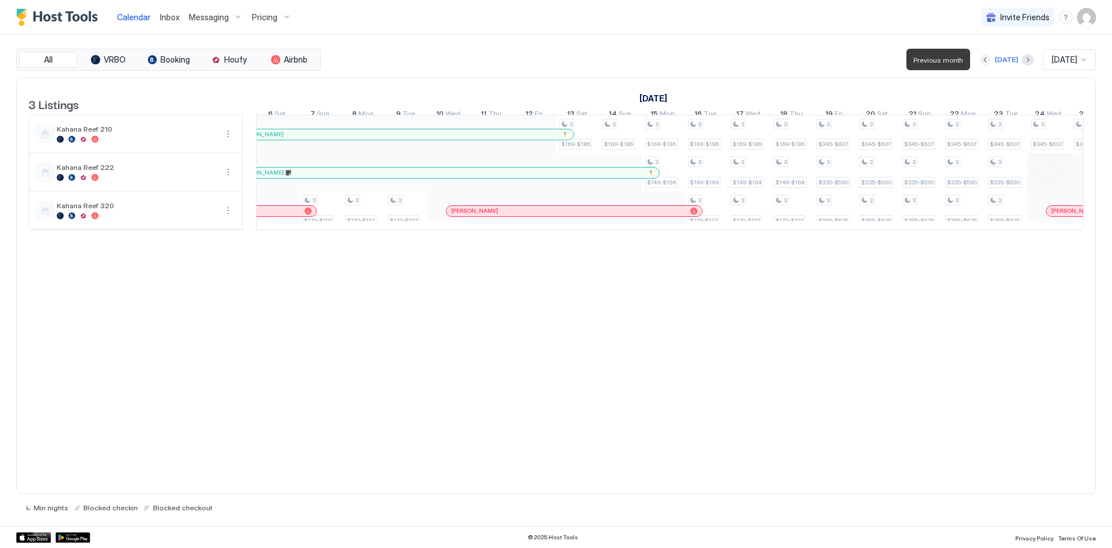
click at [985, 61] on button "Previous month" at bounding box center [986, 60] width 12 height 12
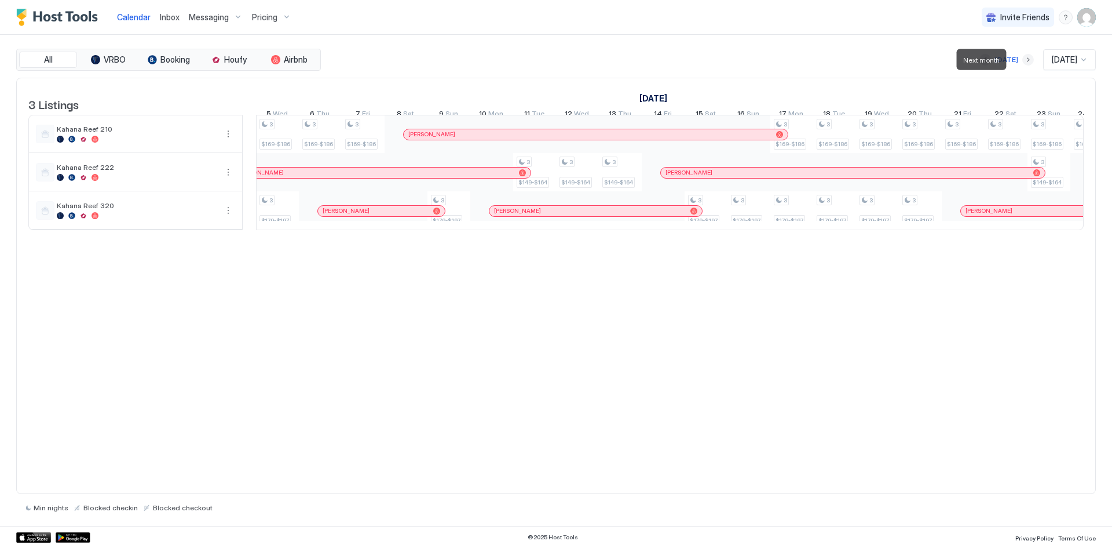
click at [1023, 60] on button "Next month" at bounding box center [1029, 60] width 12 height 12
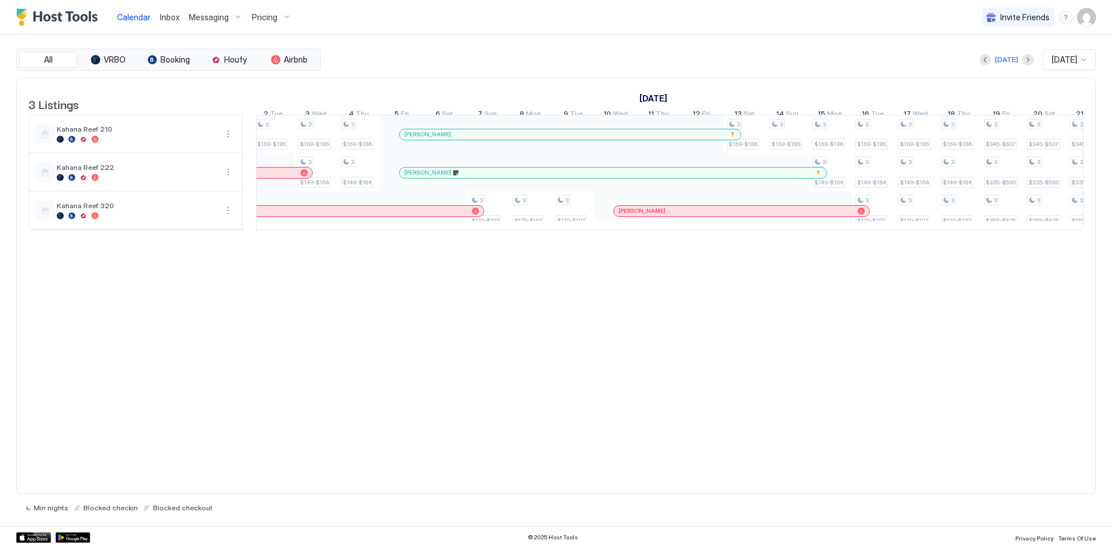
click at [527, 138] on div "[PERSON_NAME]" at bounding box center [564, 134] width 320 height 8
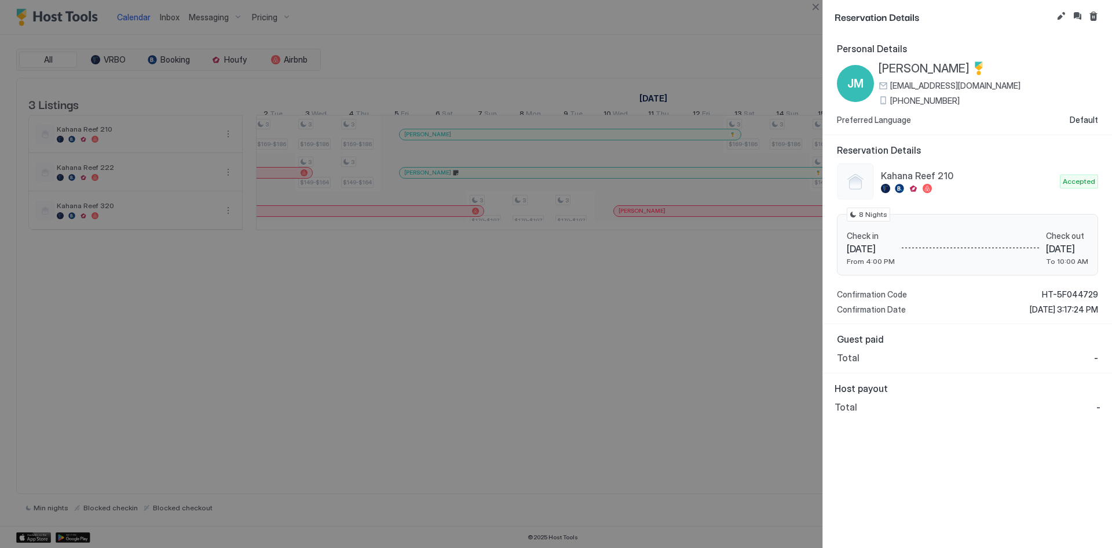
click at [564, 338] on div at bounding box center [556, 274] width 1112 height 548
click at [816, 6] on button "Close" at bounding box center [816, 7] width 14 height 14
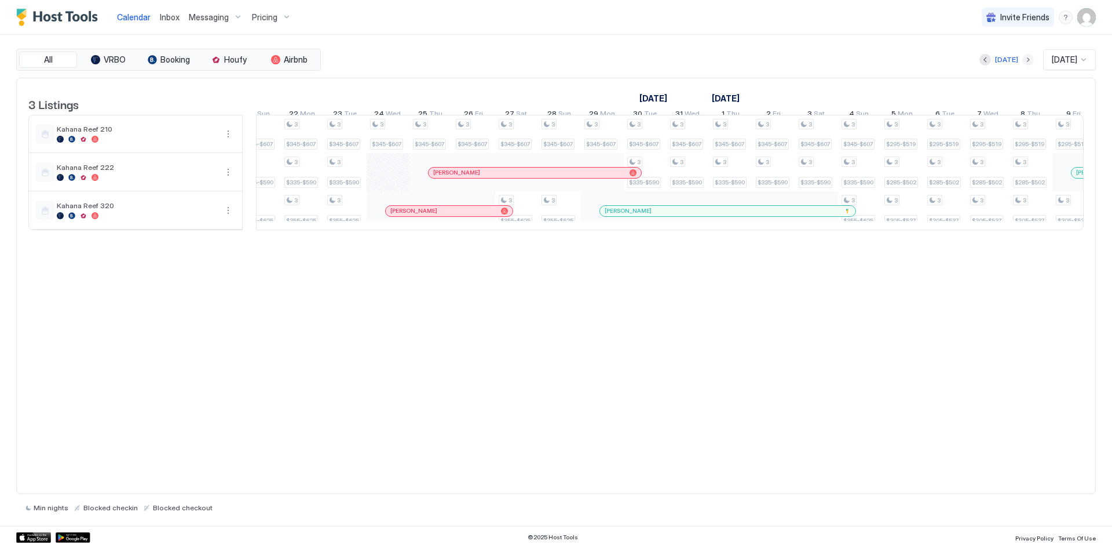
click at [1023, 61] on button "Next month" at bounding box center [1029, 60] width 12 height 12
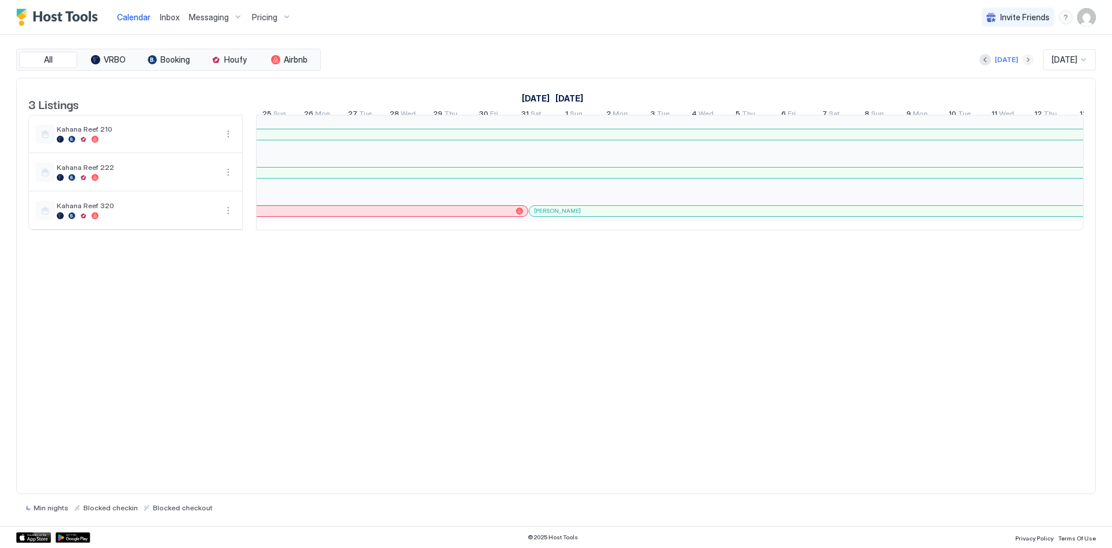
click at [1023, 55] on button "Next month" at bounding box center [1029, 60] width 12 height 12
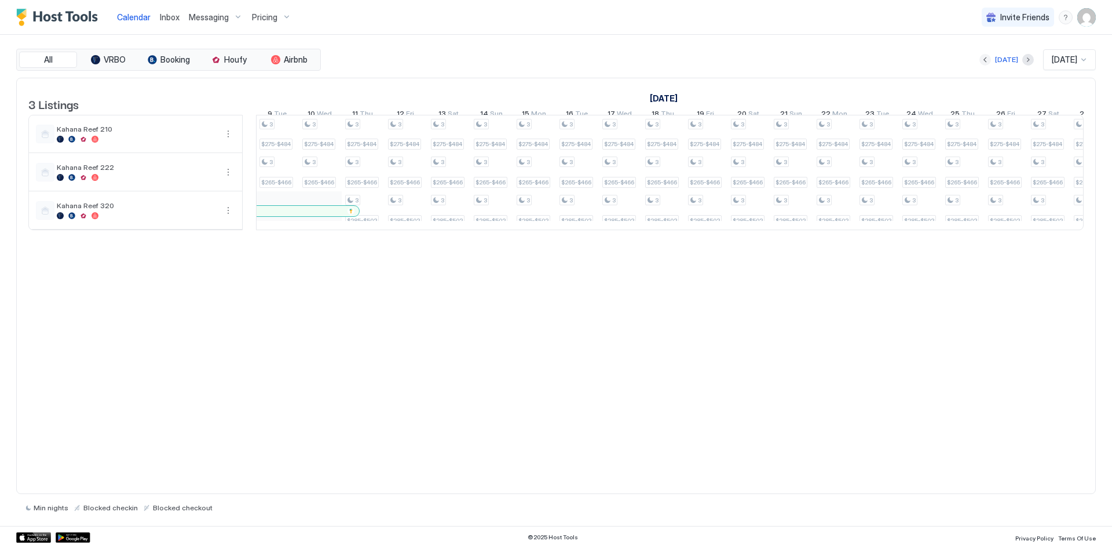
click at [983, 55] on button "Previous month" at bounding box center [986, 60] width 12 height 12
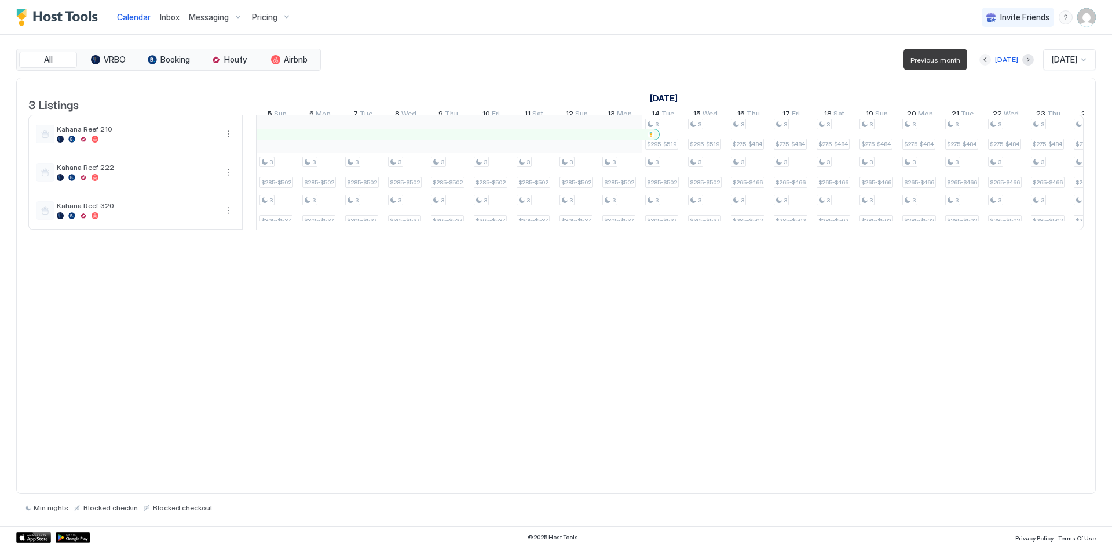
click at [983, 55] on button "Previous month" at bounding box center [986, 60] width 12 height 12
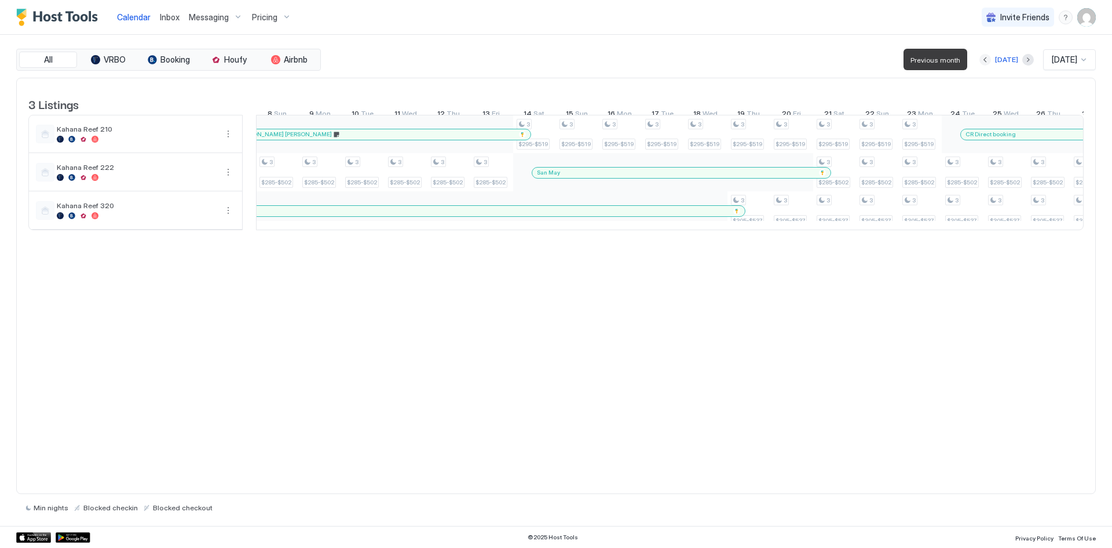
click at [983, 55] on button "Previous month" at bounding box center [986, 60] width 12 height 12
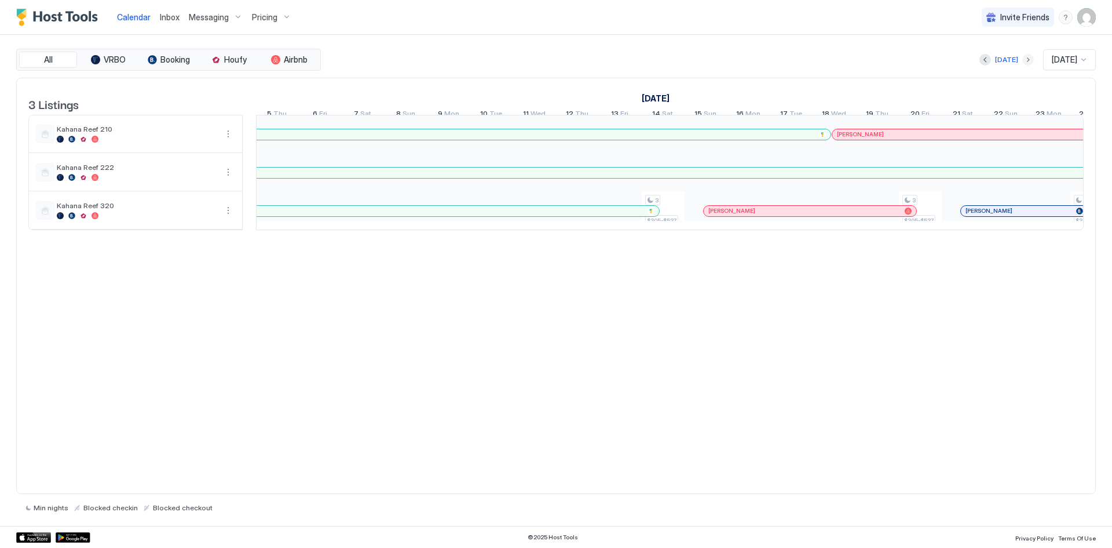
click at [1023, 59] on button "Next month" at bounding box center [1029, 60] width 12 height 12
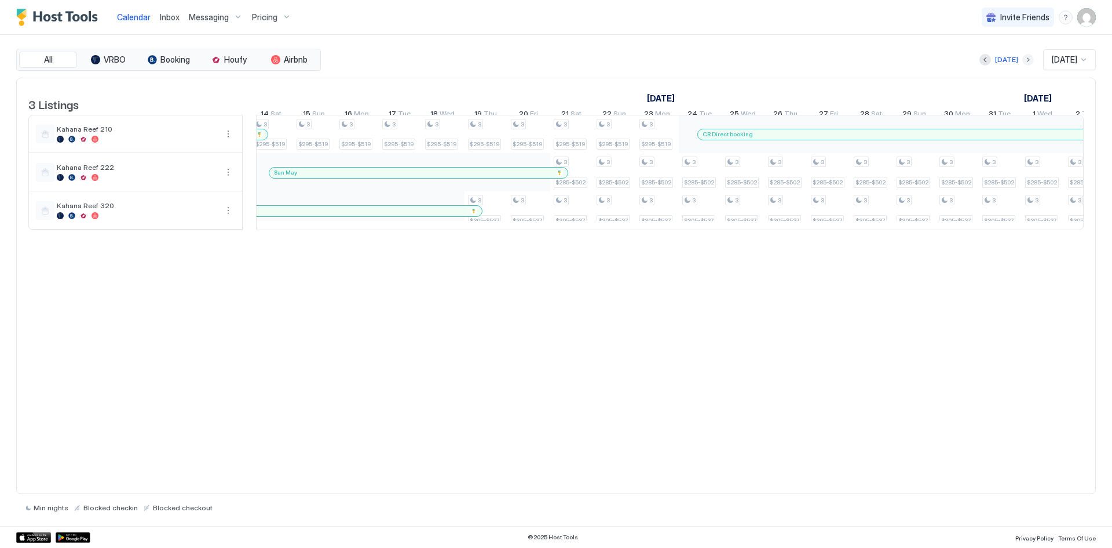
click at [1023, 60] on button "Next month" at bounding box center [1029, 60] width 12 height 12
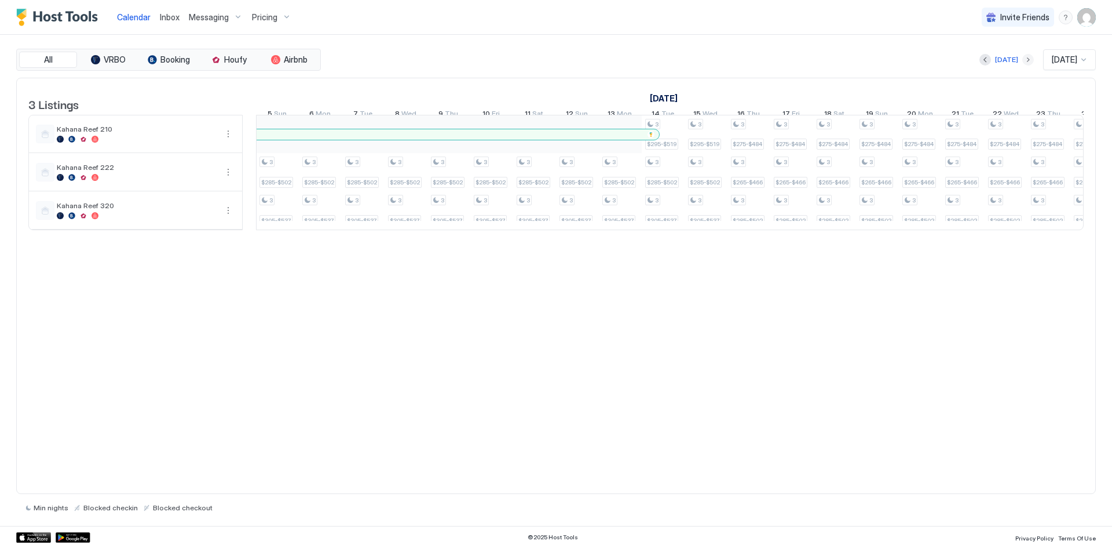
click at [1023, 60] on button "Next month" at bounding box center [1029, 60] width 12 height 12
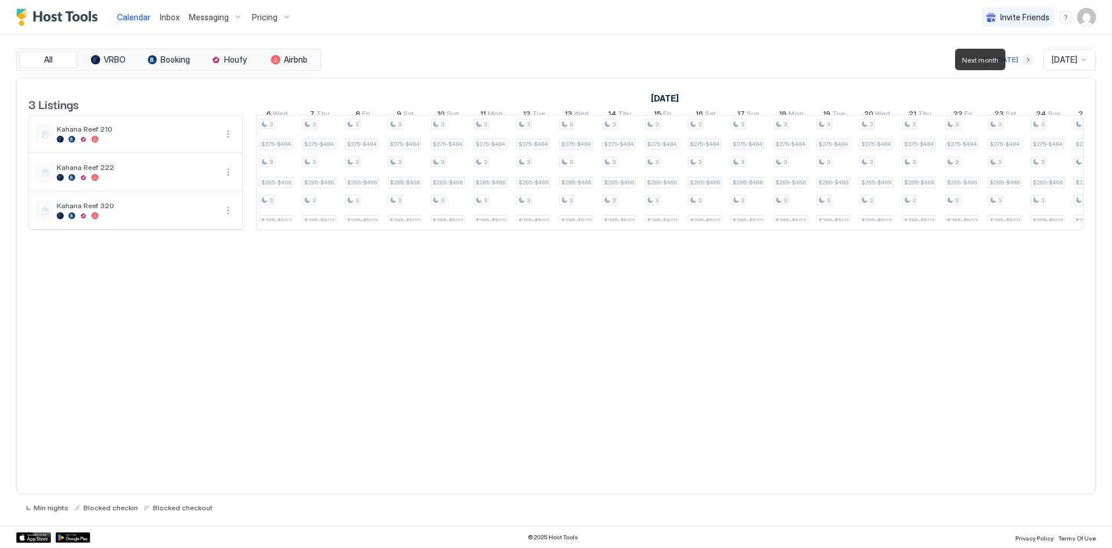
click at [1023, 60] on button "Next month" at bounding box center [1029, 60] width 12 height 12
click at [1023, 61] on button "Next month" at bounding box center [1029, 60] width 12 height 12
click at [986, 61] on button "Previous month" at bounding box center [986, 60] width 12 height 12
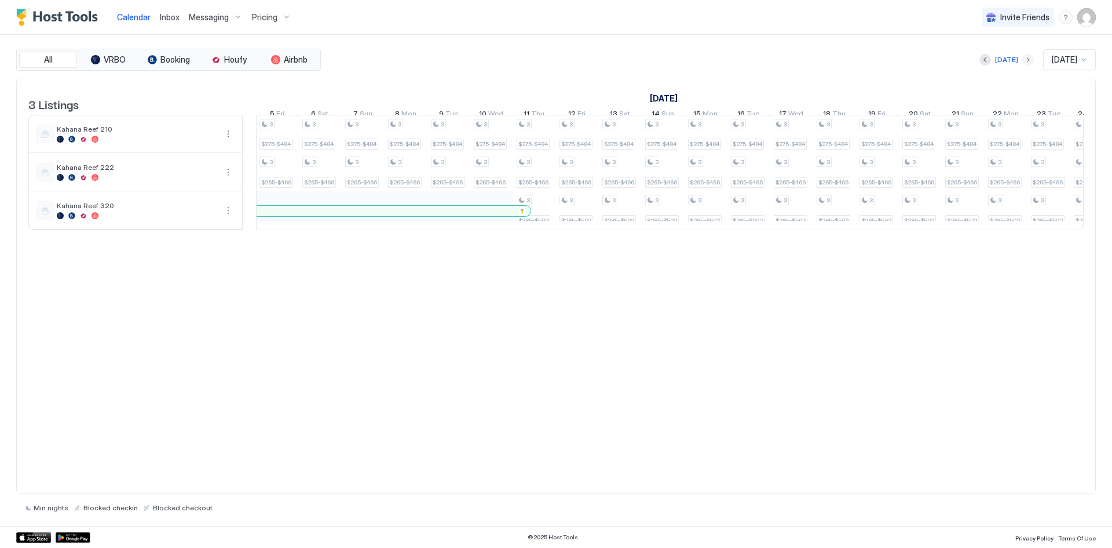
click at [1023, 60] on button "Next month" at bounding box center [1029, 60] width 12 height 12
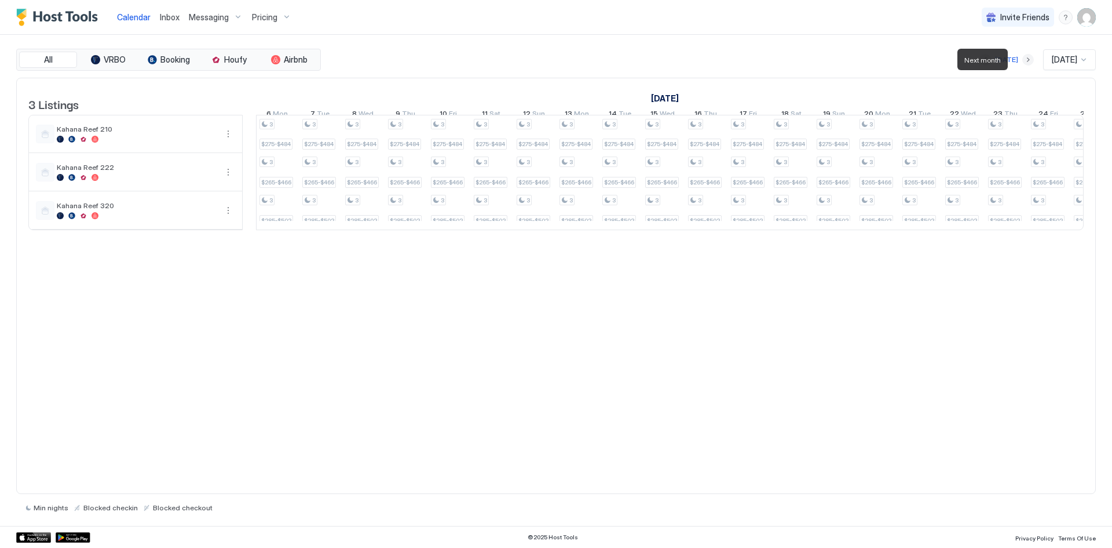
click at [1023, 60] on button "Next month" at bounding box center [1029, 60] width 12 height 12
click at [1020, 60] on div "[DATE]" at bounding box center [1010, 59] width 23 height 10
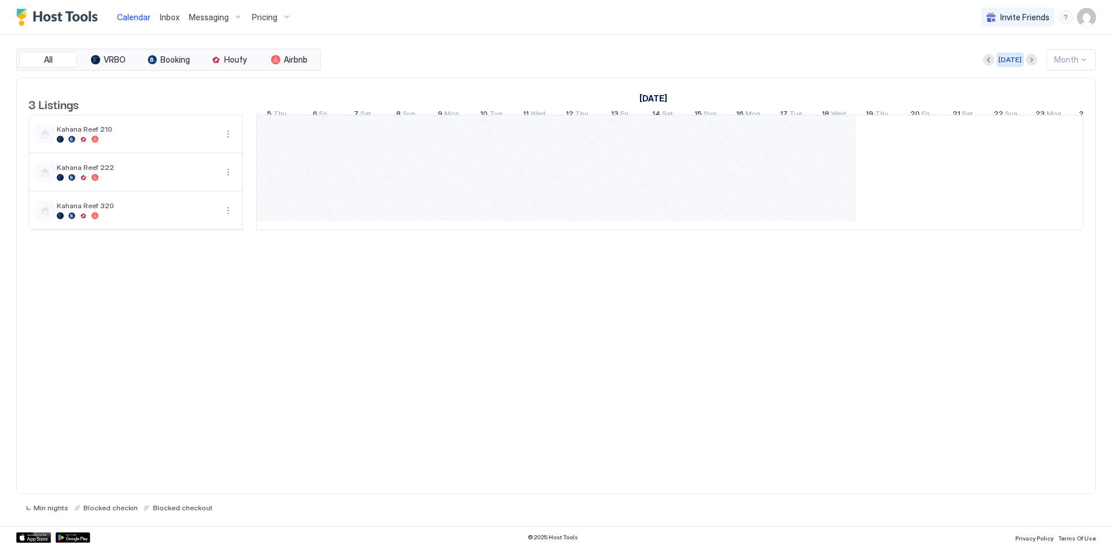
click at [1026, 60] on button "Next month" at bounding box center [1032, 60] width 12 height 12
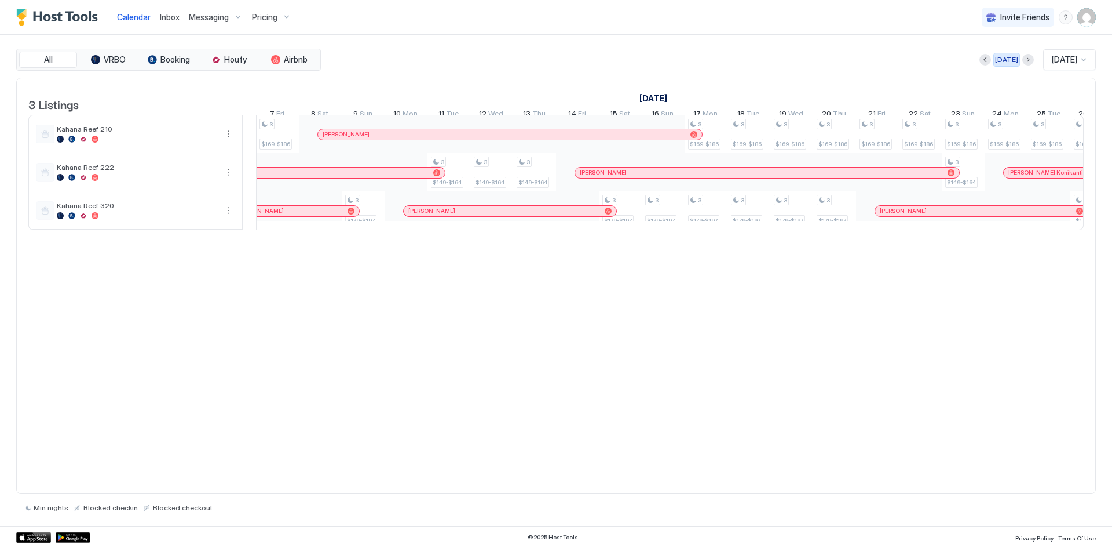
click at [995, 61] on div "[DATE]" at bounding box center [1006, 59] width 23 height 10
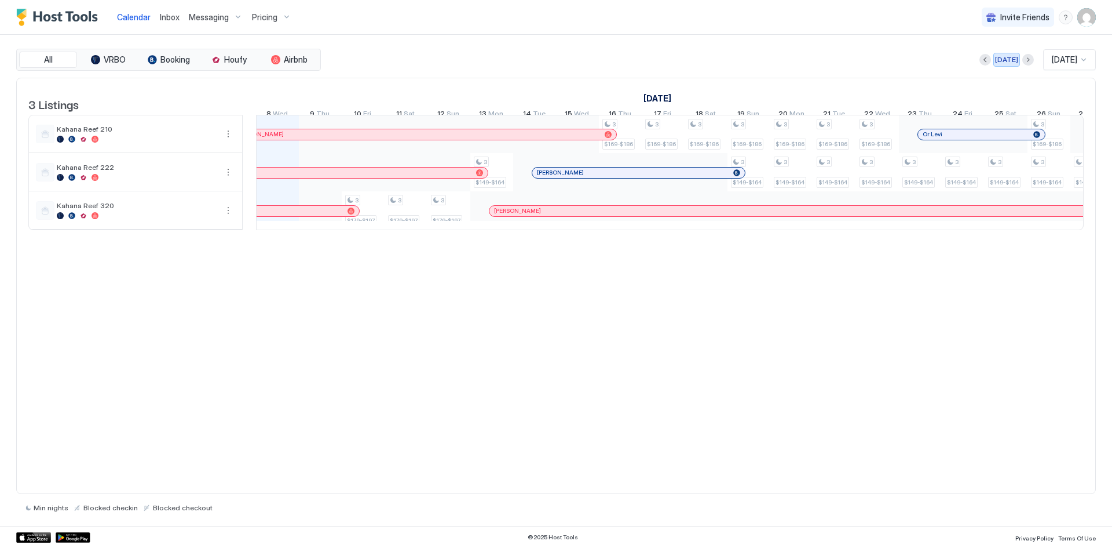
click at [998, 59] on div "[DATE]" at bounding box center [1006, 59] width 23 height 10
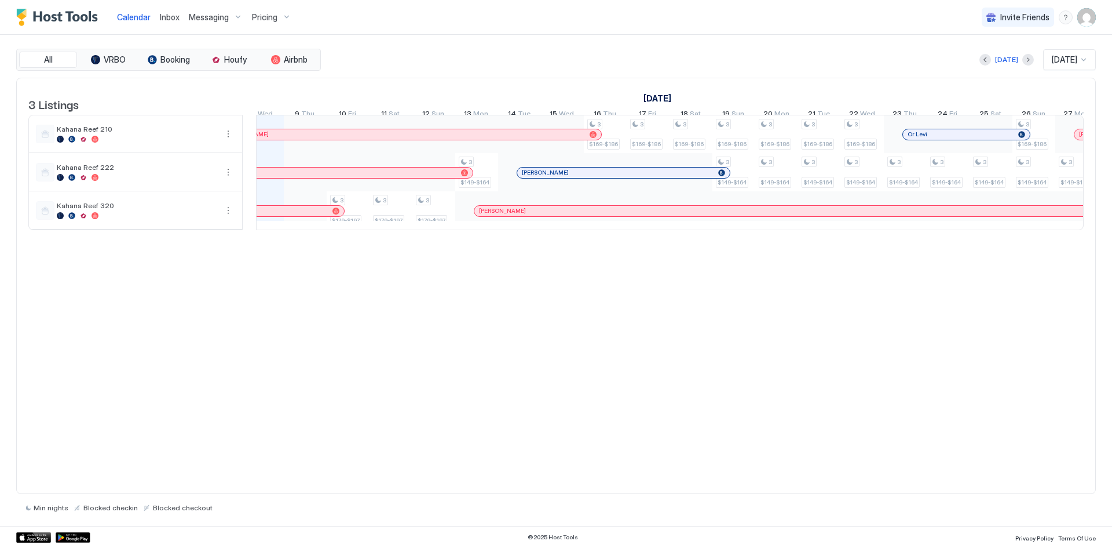
scroll to position [0, 664]
click at [654, 176] on div "[PERSON_NAME]" at bounding box center [618, 173] width 203 height 8
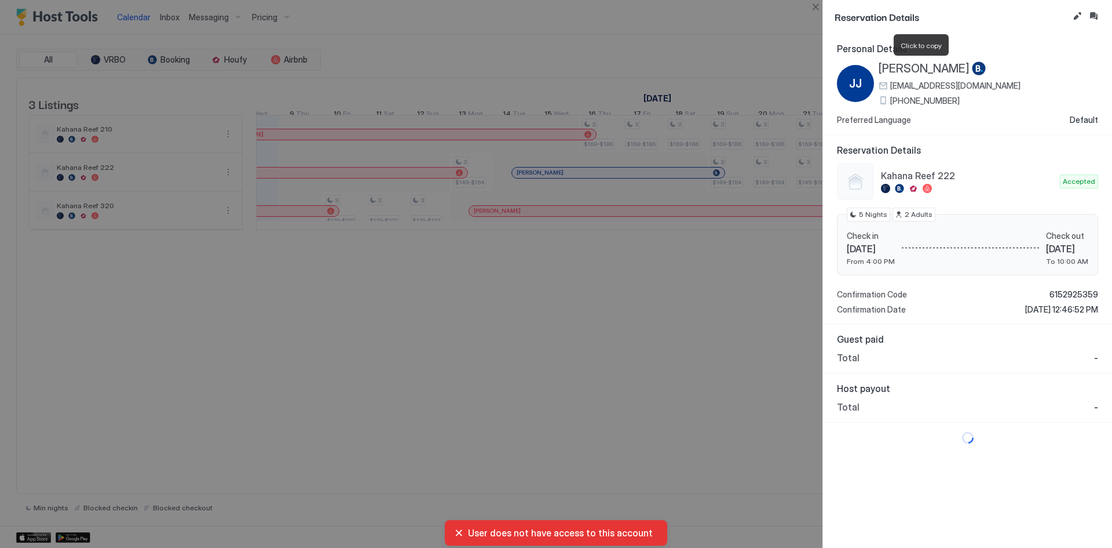
drag, startPoint x: 944, startPoint y: 70, endPoint x: 880, endPoint y: 71, distance: 64.3
click at [880, 71] on span "[PERSON_NAME]" at bounding box center [924, 68] width 91 height 14
copy span "[PERSON_NAME]"
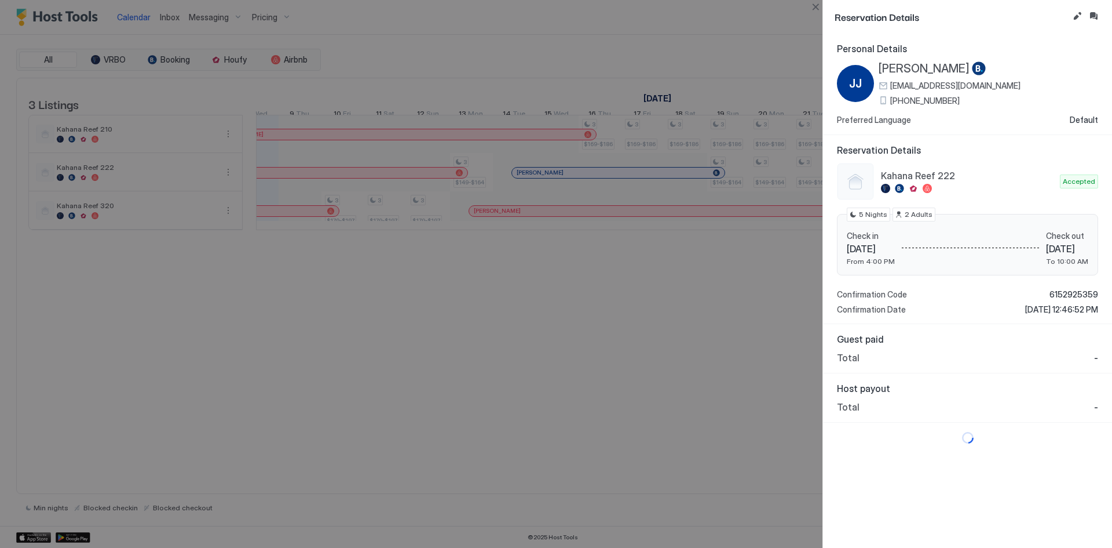
click at [475, 344] on div at bounding box center [556, 274] width 1112 height 548
drag, startPoint x: 966, startPoint y: 99, endPoint x: 898, endPoint y: 97, distance: 68.4
click at [891, 97] on div "[PHONE_NUMBER]" at bounding box center [950, 101] width 142 height 10
copy span "[PHONE_NUMBER]"
click at [813, 5] on button "Close" at bounding box center [816, 7] width 14 height 14
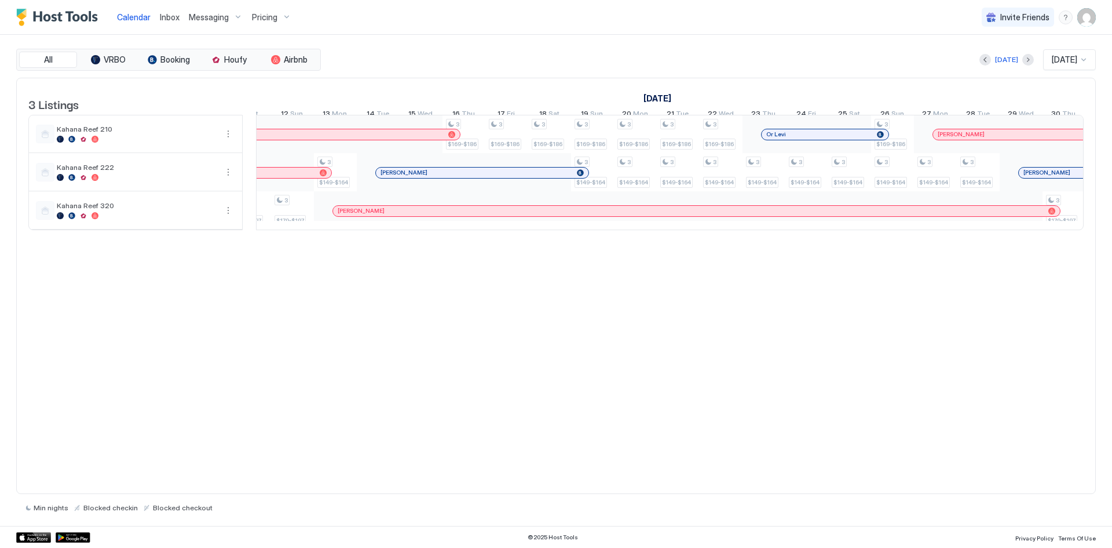
scroll to position [0, 856]
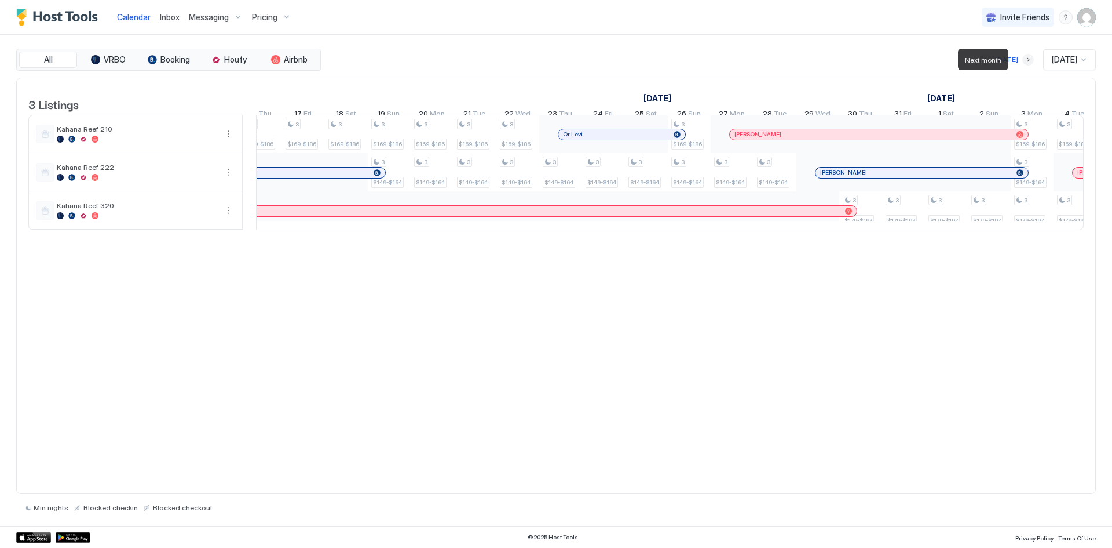
click at [1023, 58] on button "Next month" at bounding box center [1029, 60] width 12 height 12
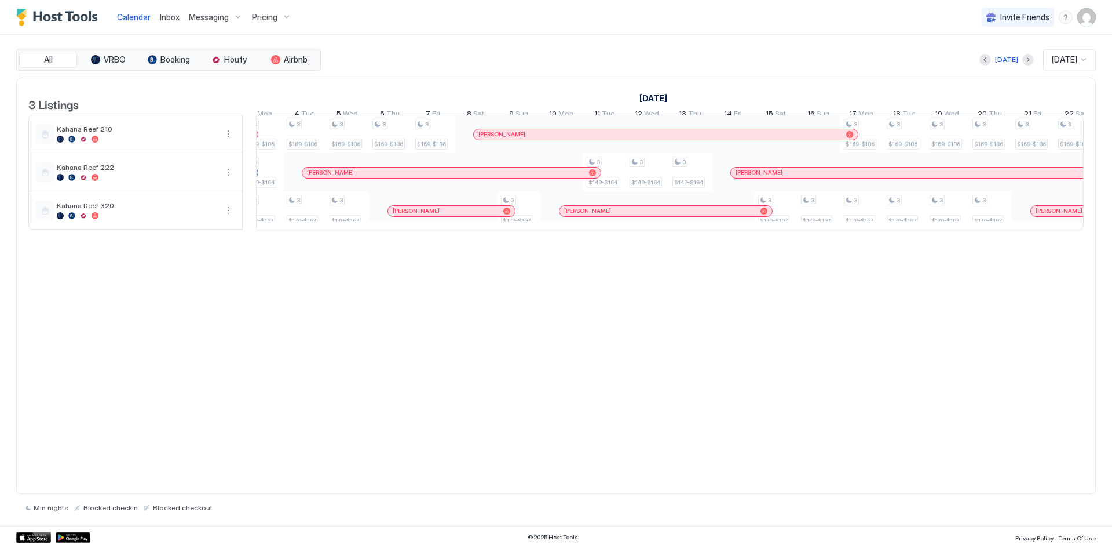
scroll to position [0, 408]
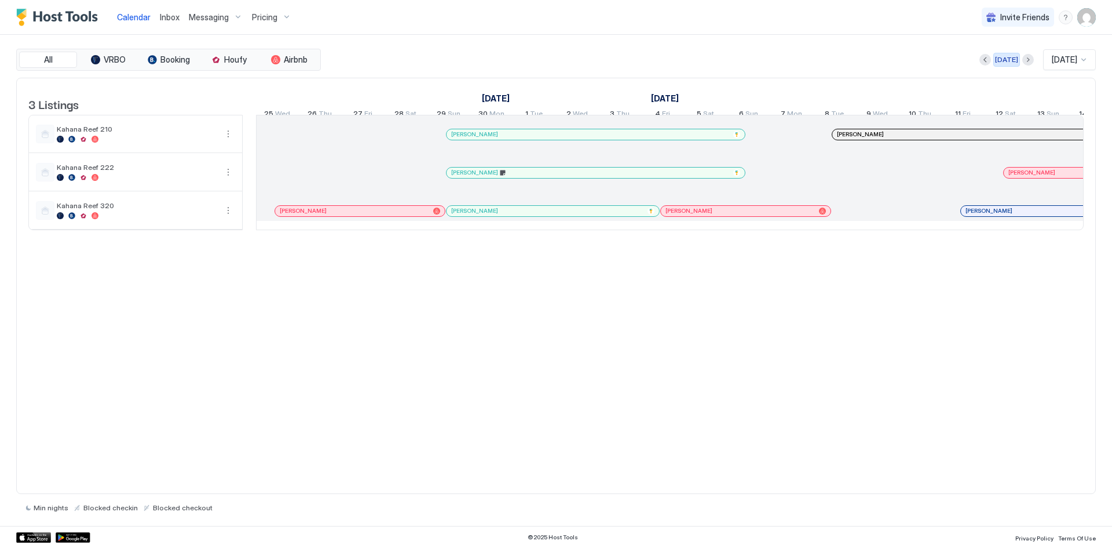
drag, startPoint x: 995, startPoint y: 57, endPoint x: 988, endPoint y: 62, distance: 8.4
click at [995, 57] on div "[DATE]" at bounding box center [1006, 59] width 23 height 10
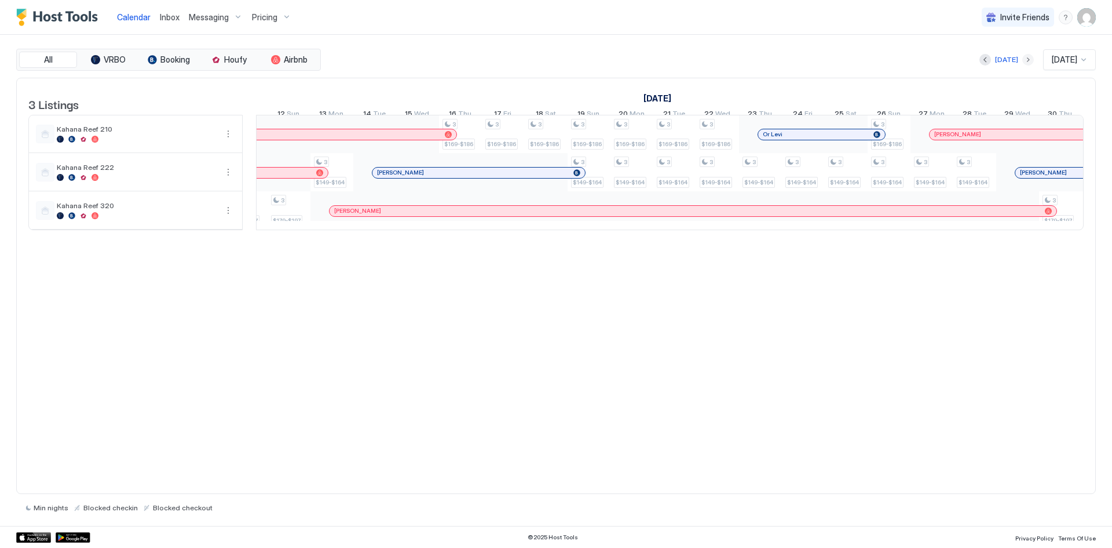
click at [1023, 62] on button "Next month" at bounding box center [1029, 60] width 12 height 12
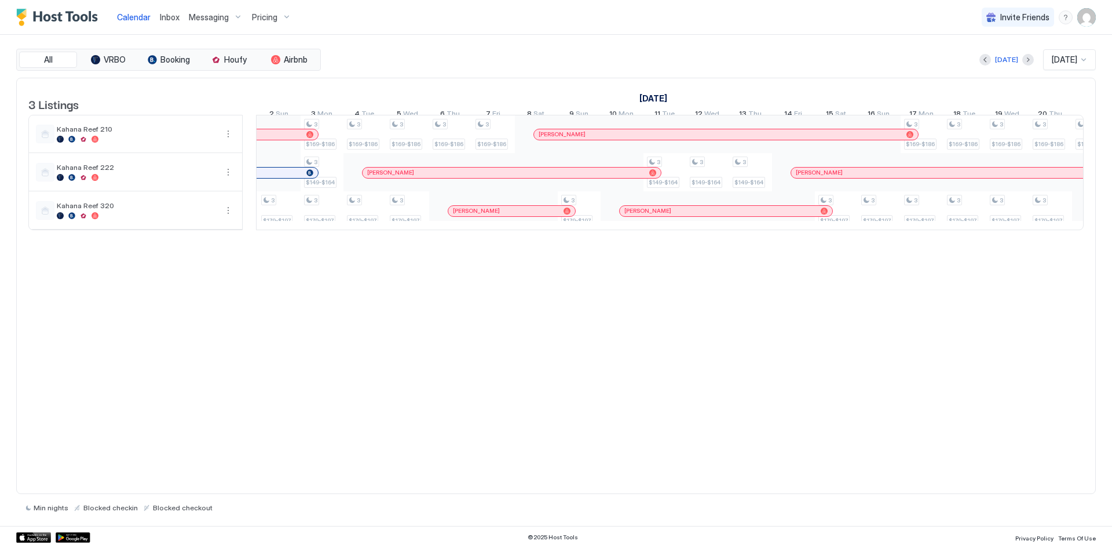
scroll to position [0, 502]
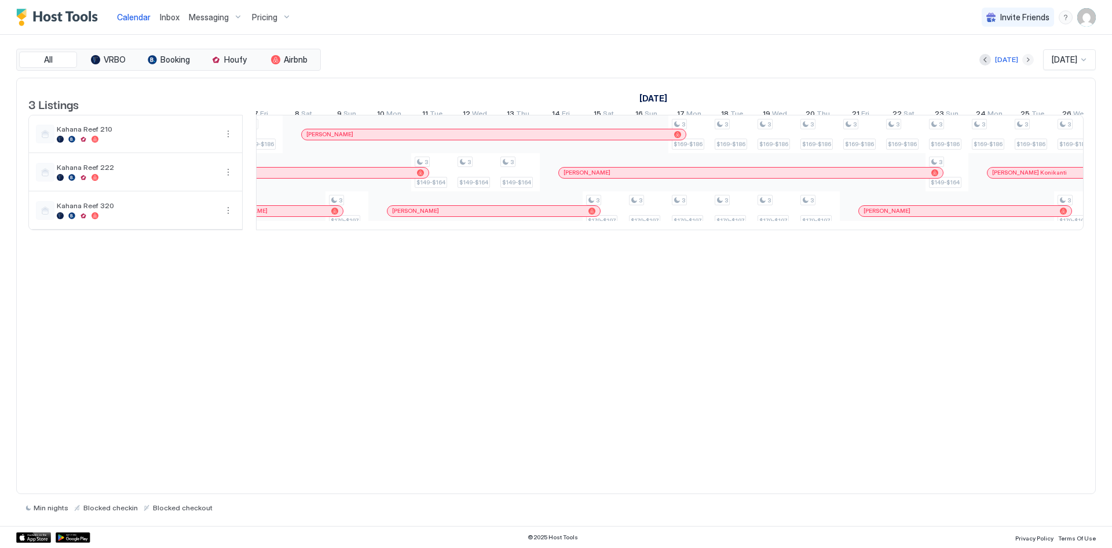
click at [1023, 59] on button "Next month" at bounding box center [1029, 60] width 12 height 12
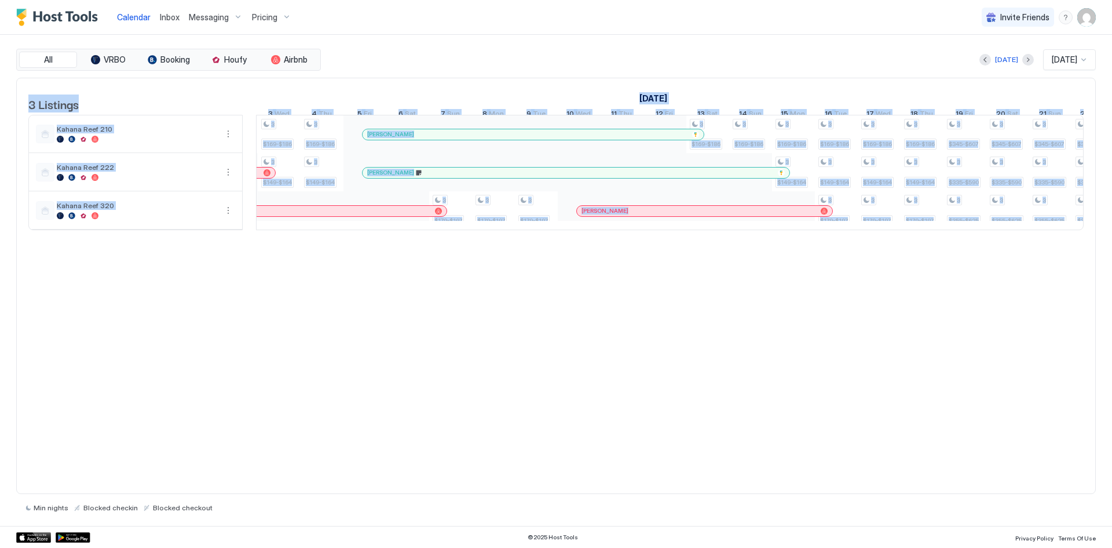
drag, startPoint x: 601, startPoint y: 247, endPoint x: 532, endPoint y: 250, distance: 69.0
click at [532, 242] on div "3 Listings [DATE] [DATE] [DATE] 23 Sun 24 Mon 25 Tue 26 Wed 27 Thu 28 Fri 29 Sa…" at bounding box center [556, 160] width 1079 height 164
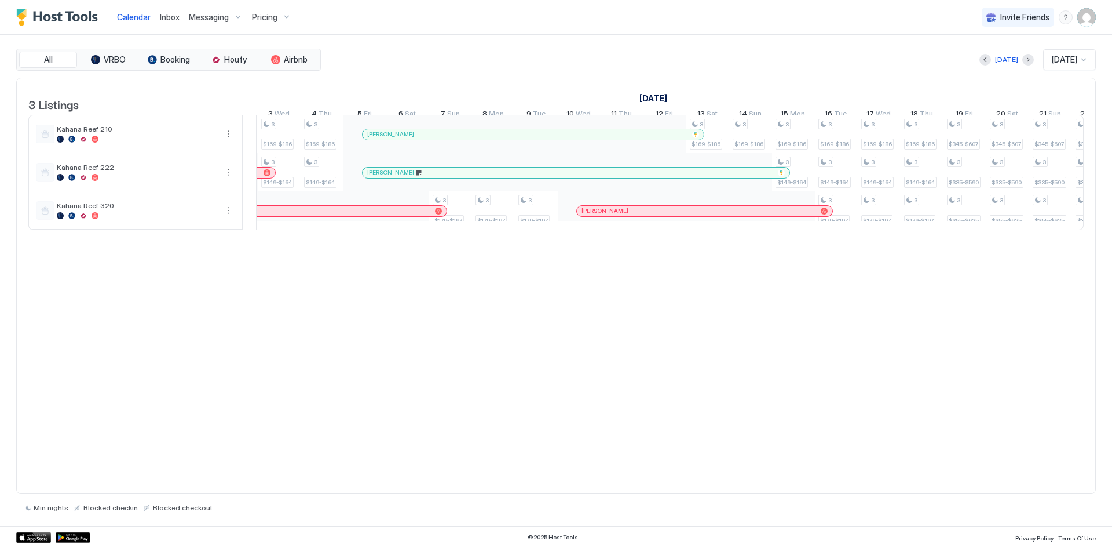
click at [527, 59] on div "[DATE] [DATE]" at bounding box center [709, 59] width 773 height 21
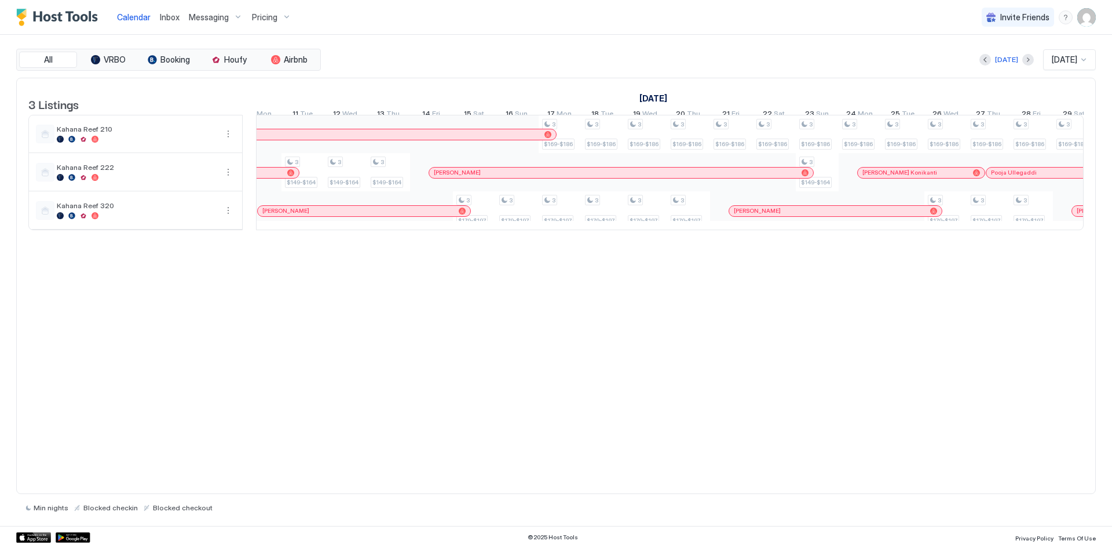
drag, startPoint x: 791, startPoint y: 238, endPoint x: 807, endPoint y: 239, distance: 16.3
click at [807, 231] on table "3 Listings [DATE] [DATE] [DATE] 14 Tue 15 Wed 16 Thu 17 Fri 18 Sat 19 Sun 20 Mo…" at bounding box center [556, 154] width 1056 height 152
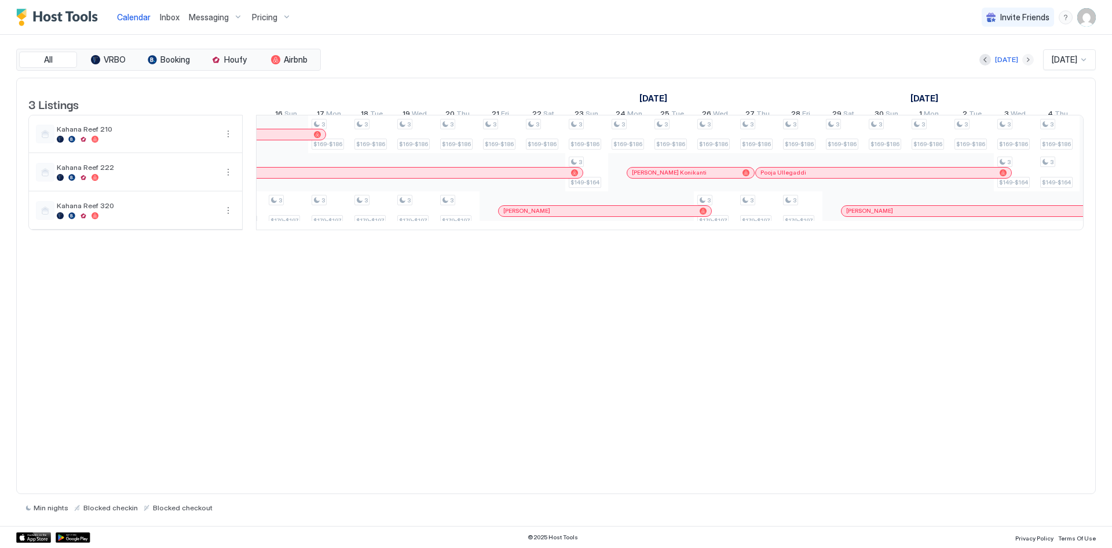
click at [1023, 59] on button "Next month" at bounding box center [1029, 60] width 12 height 12
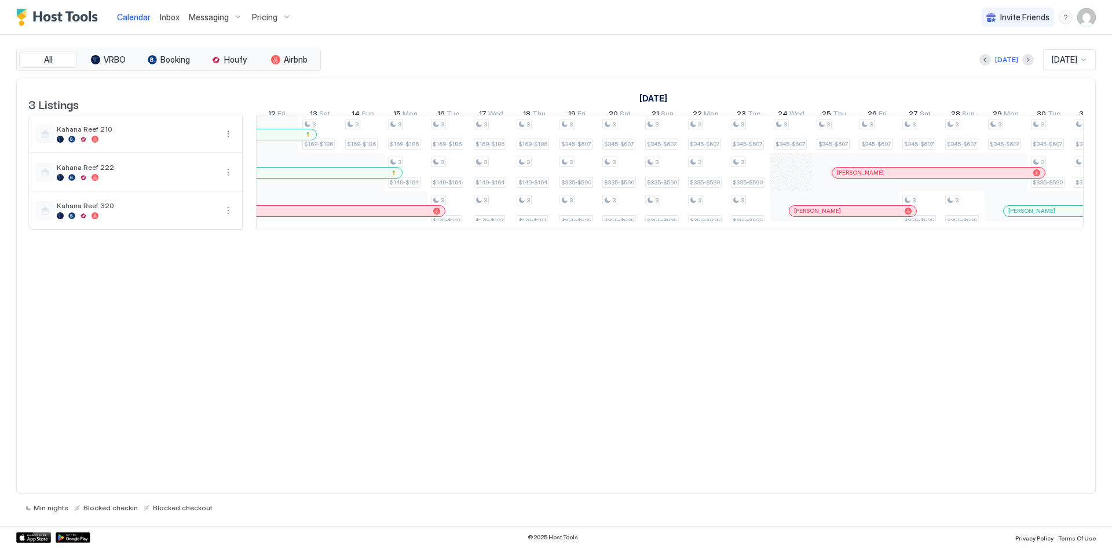
click at [801, 242] on div "3 Listings [DATE] [DATE] [DATE] 14 Fri 15 Sat 16 Sun 17 Mon 18 Tue 19 Wed 20 Th…" at bounding box center [556, 160] width 1079 height 164
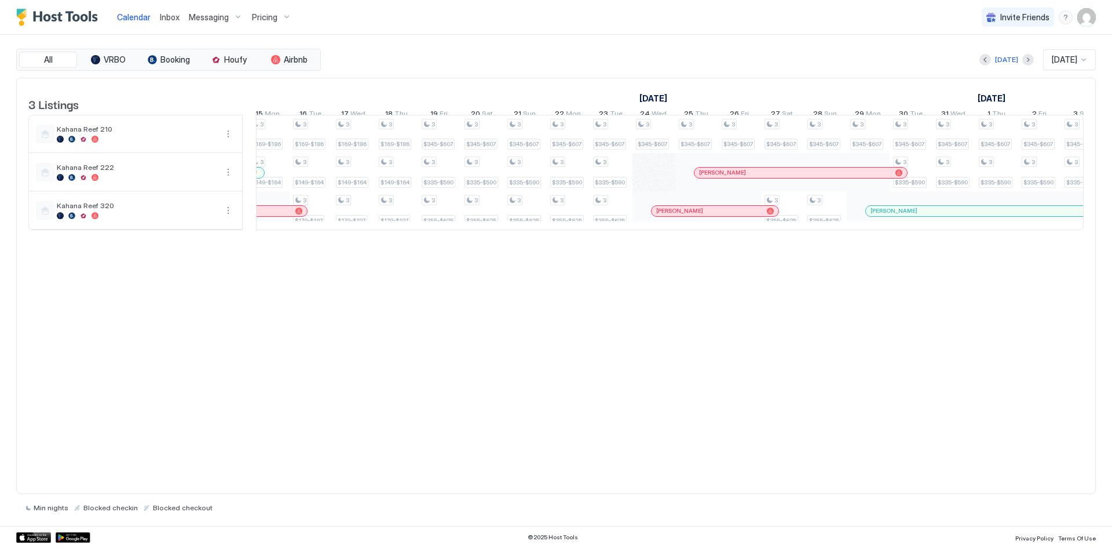
click at [1011, 63] on div "[DATE]" at bounding box center [1007, 60] width 54 height 14
click at [1023, 61] on button "Next month" at bounding box center [1029, 60] width 12 height 12
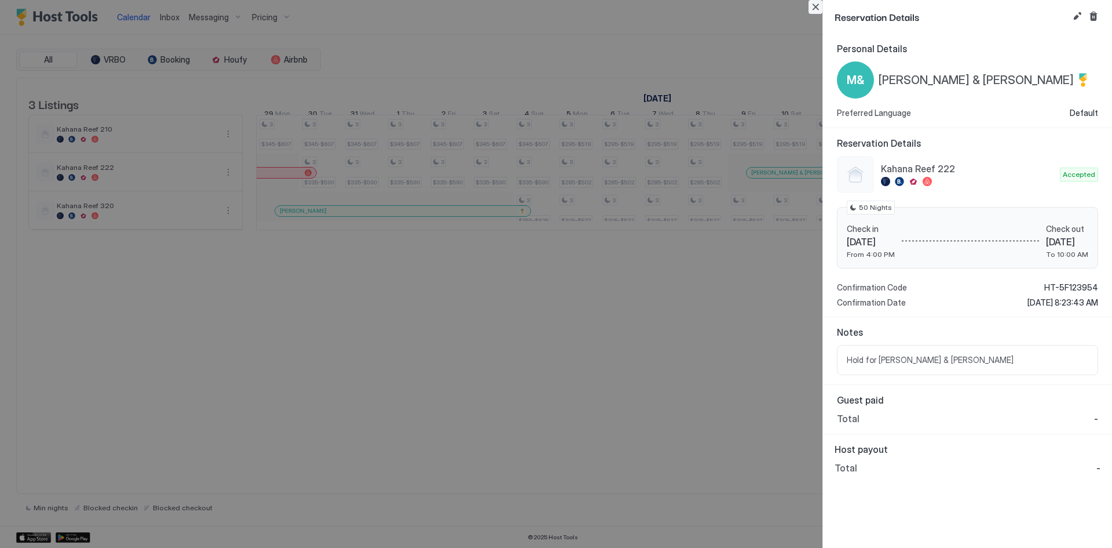
click at [815, 9] on button "Close" at bounding box center [816, 7] width 14 height 14
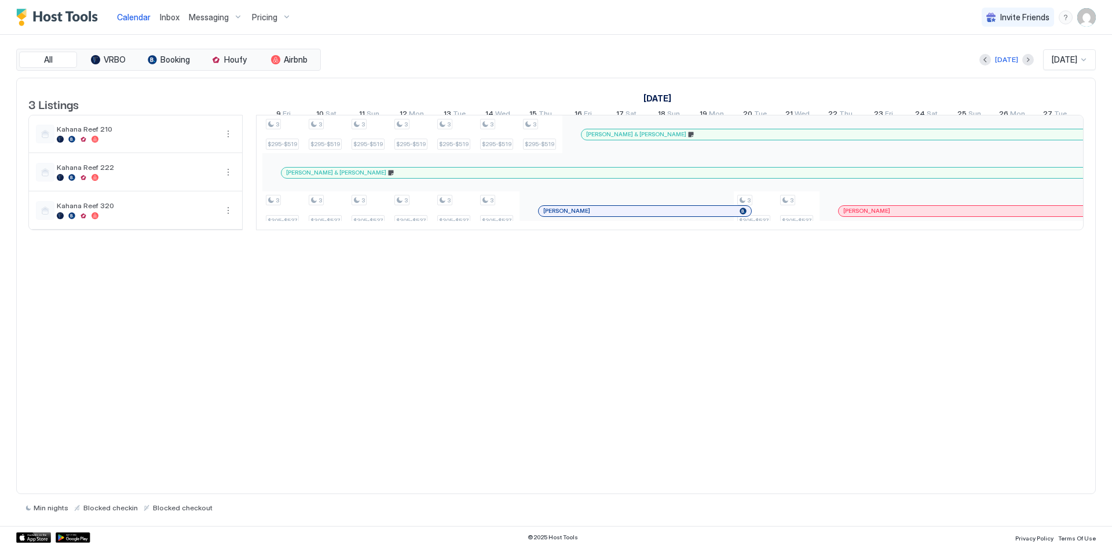
click at [474, 176] on div "[PERSON_NAME] & [PERSON_NAME]" at bounding box center [986, 173] width 1400 height 8
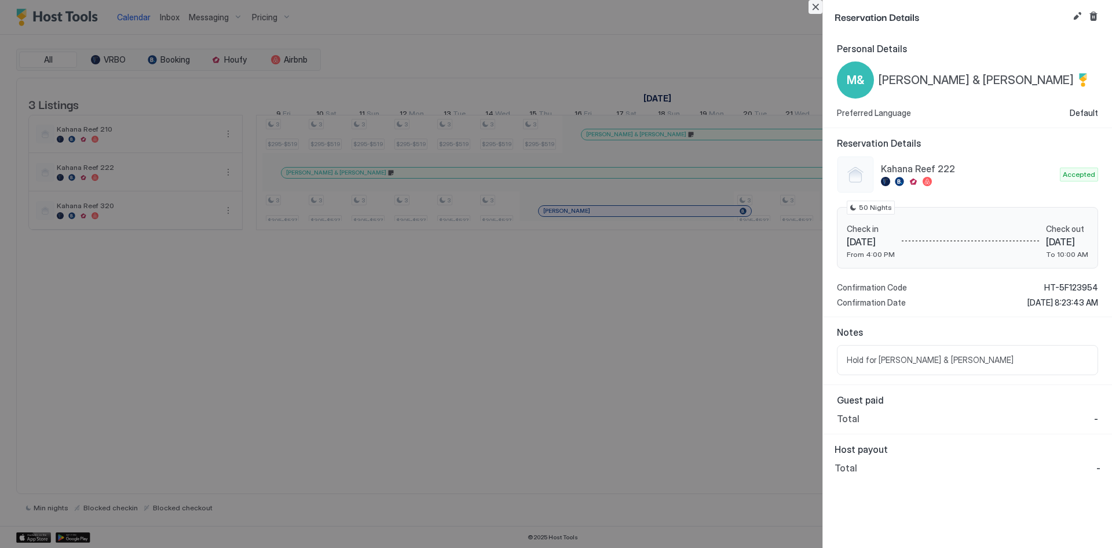
click at [816, 6] on button "Close" at bounding box center [816, 7] width 14 height 14
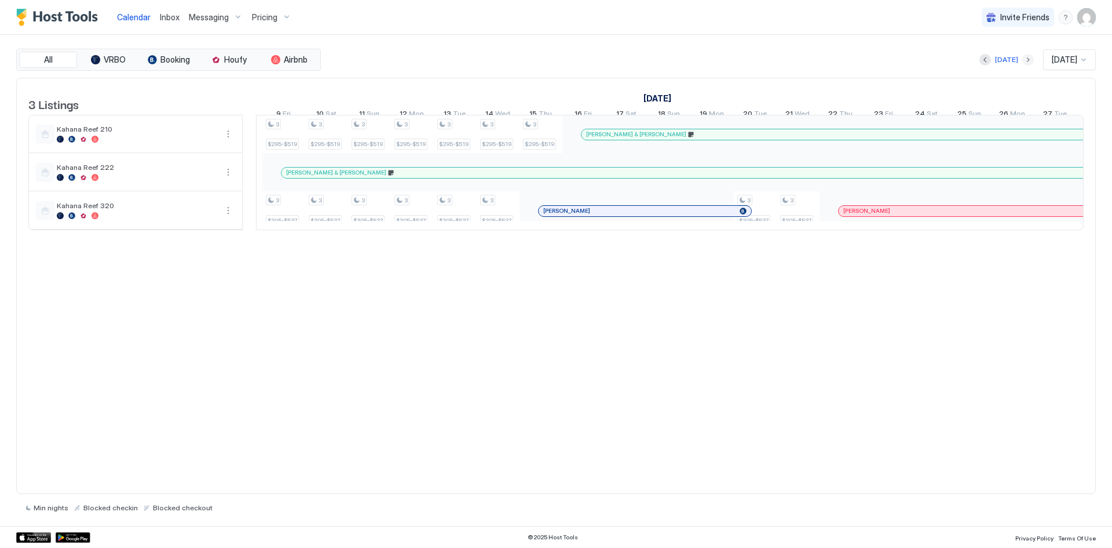
click at [1023, 61] on button "Next month" at bounding box center [1029, 60] width 12 height 12
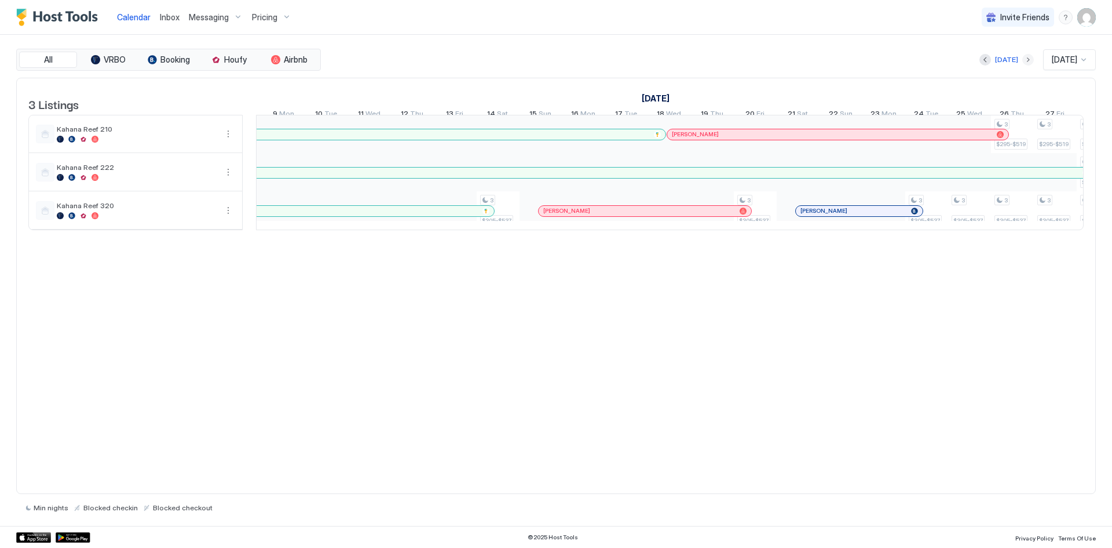
scroll to position [0, 644]
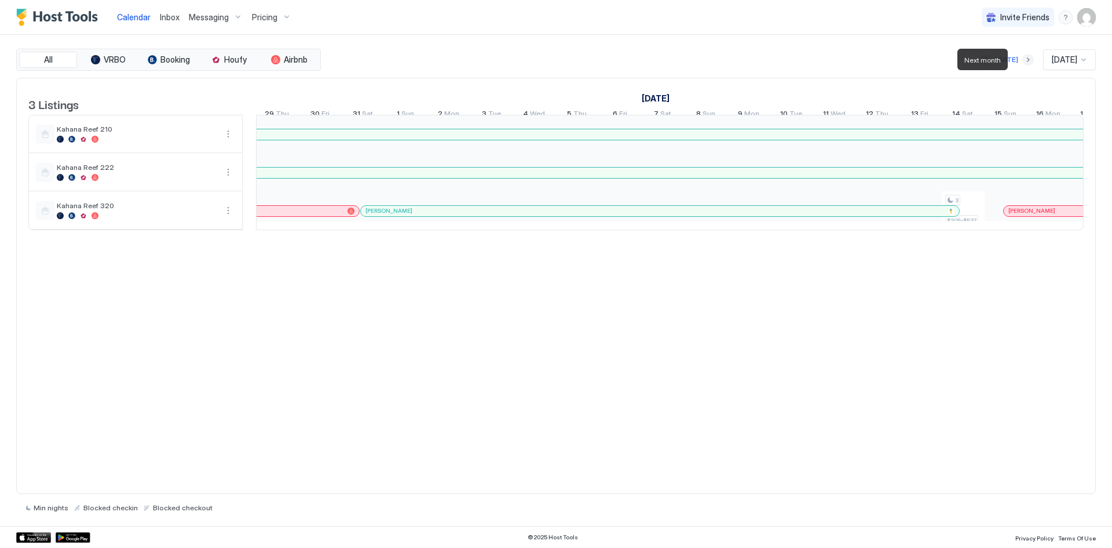
click at [1023, 61] on button "Next month" at bounding box center [1029, 60] width 12 height 12
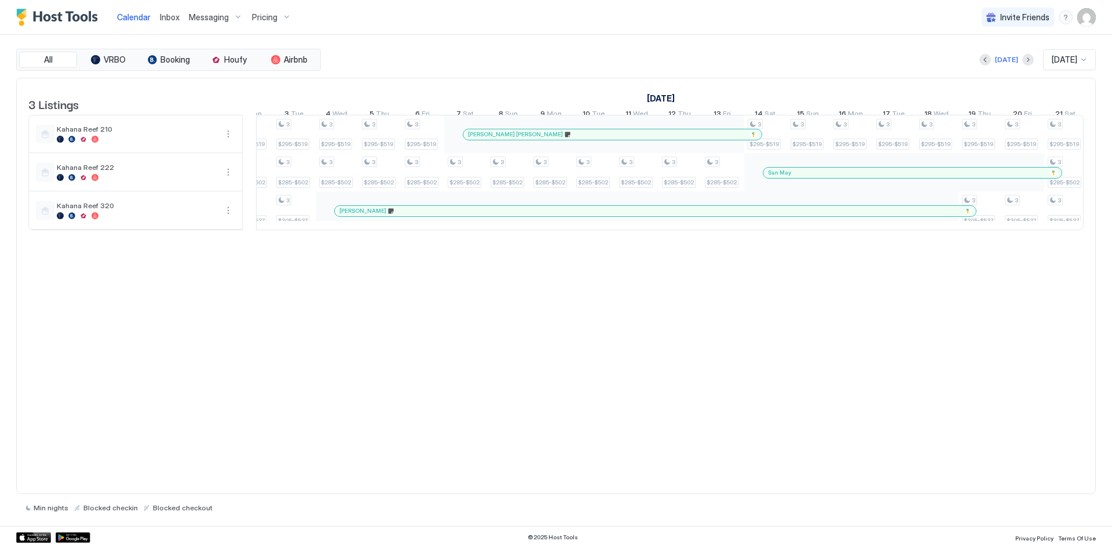
scroll to position [0, 718]
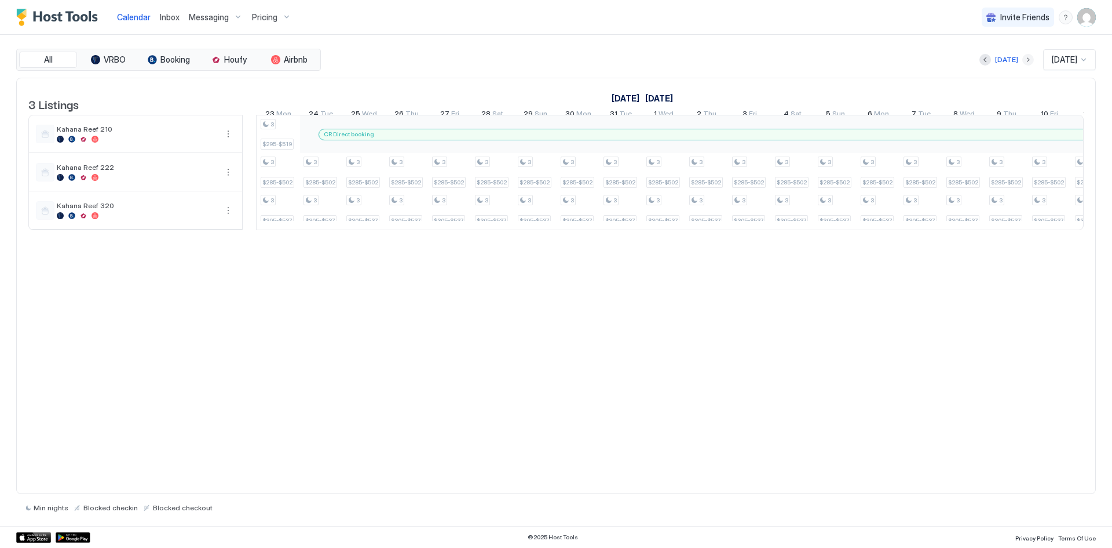
click at [1023, 58] on button "Next month" at bounding box center [1029, 60] width 12 height 12
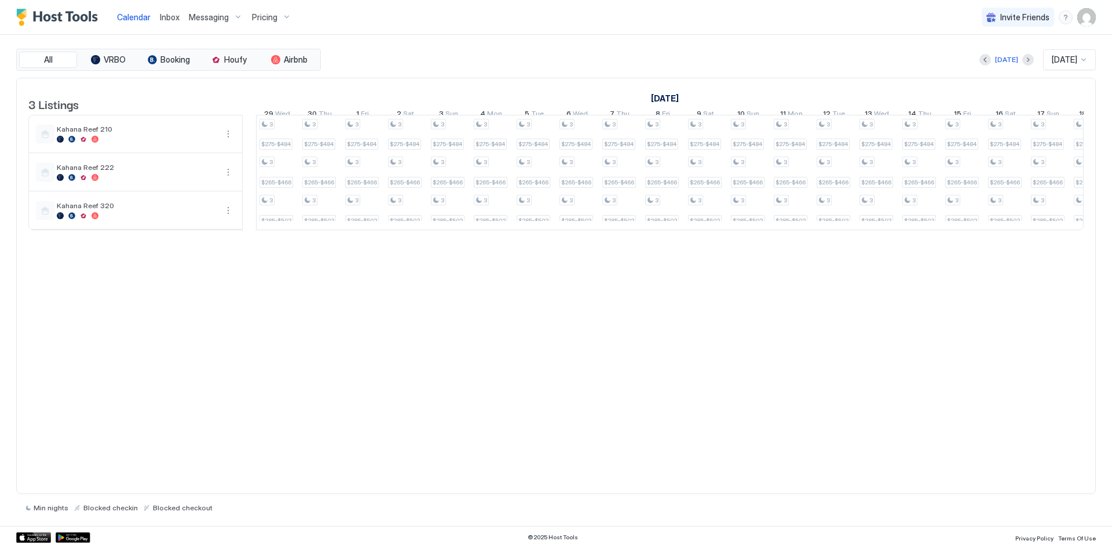
click at [1013, 58] on div "[DATE]" at bounding box center [1007, 60] width 54 height 14
click at [1013, 57] on div "[DATE]" at bounding box center [1007, 60] width 54 height 14
click at [1023, 60] on button "Next month" at bounding box center [1029, 60] width 12 height 12
click at [1023, 58] on button "Next month" at bounding box center [1029, 60] width 12 height 12
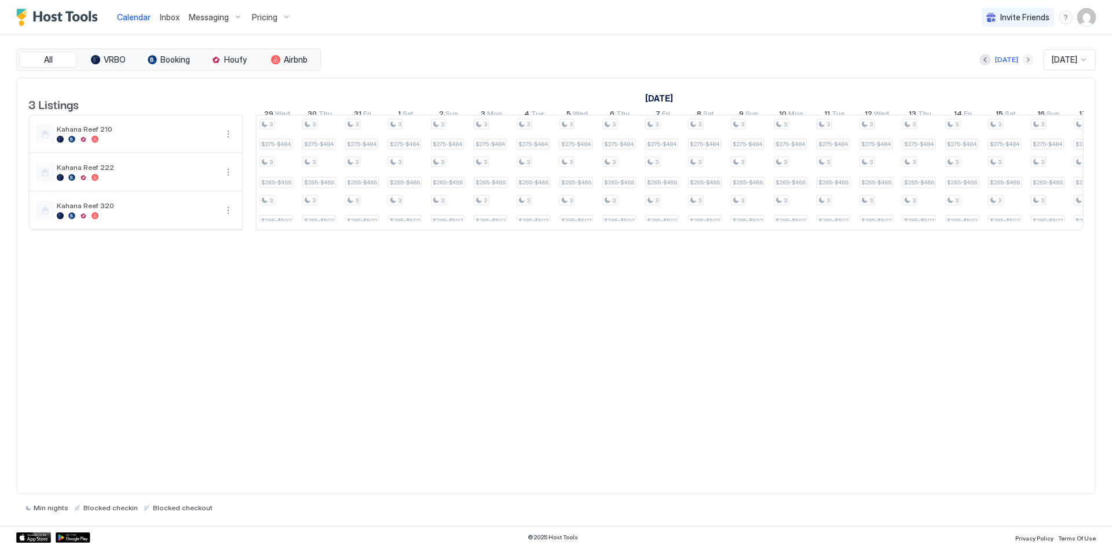
click at [1023, 58] on button "Next month" at bounding box center [1029, 60] width 12 height 12
click at [1023, 59] on button "Next month" at bounding box center [1029, 60] width 12 height 12
click at [1024, 59] on button "Next month" at bounding box center [1029, 60] width 12 height 12
click at [1009, 59] on div "[DATE]" at bounding box center [1010, 59] width 23 height 10
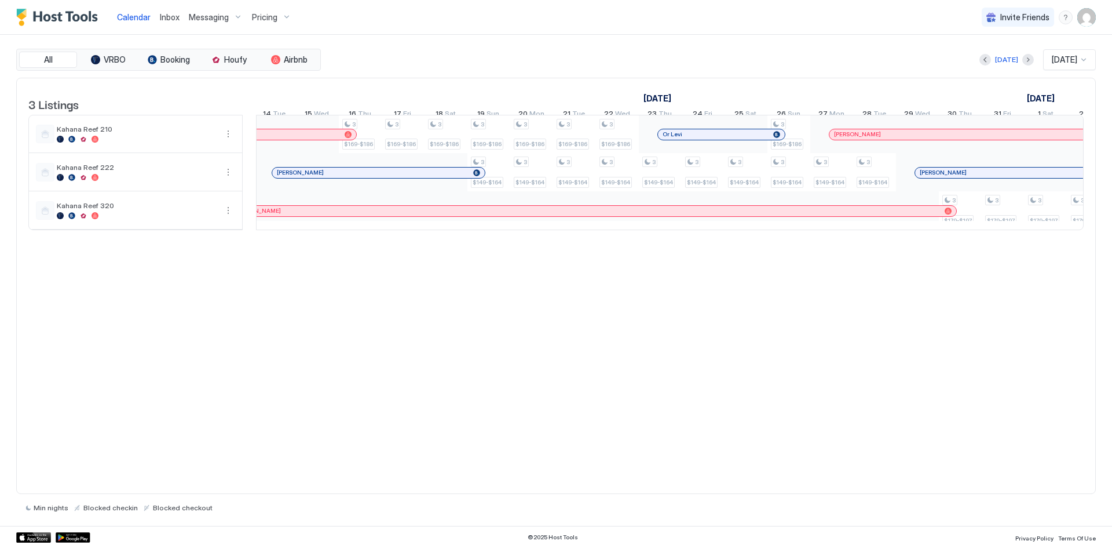
scroll to position [0, 1005]
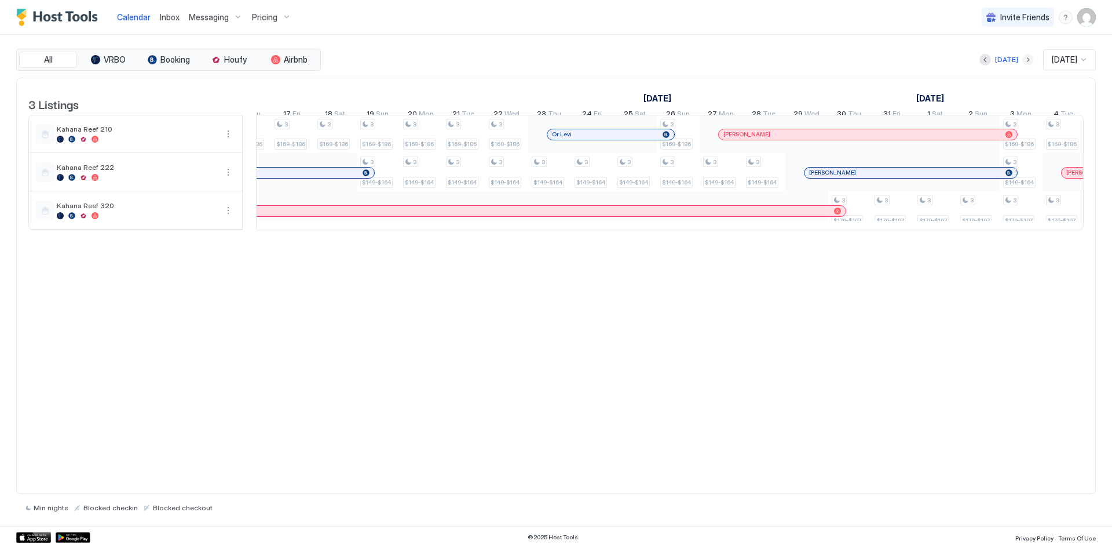
click at [1023, 57] on button "Next month" at bounding box center [1029, 60] width 12 height 12
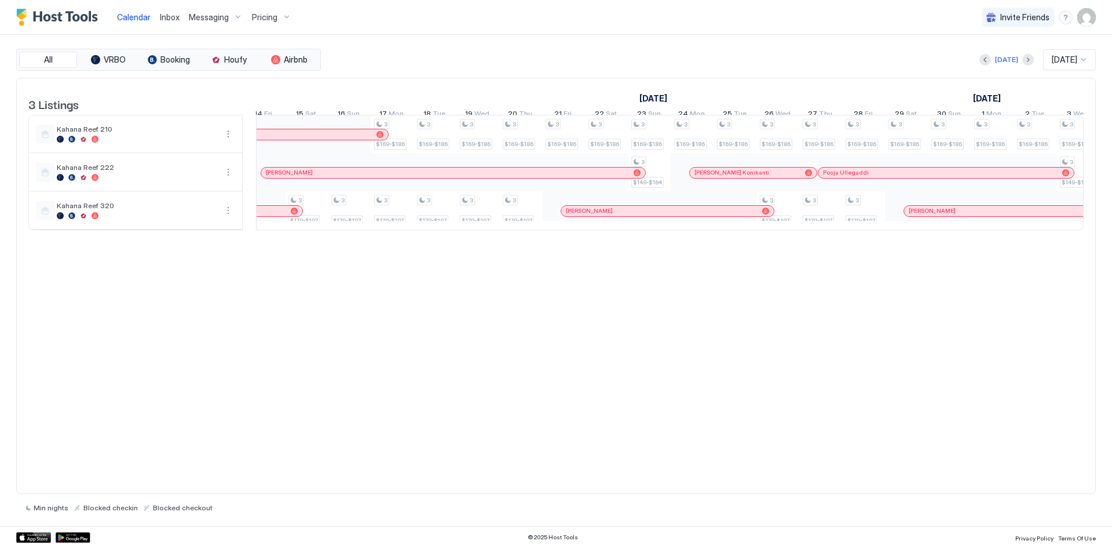
drag, startPoint x: 696, startPoint y: 248, endPoint x: 732, endPoint y: 249, distance: 35.9
click at [732, 242] on div "3 Listings [DATE] [DATE] [DATE] 23 Thu 24 Fri 25 Sat 26 Sun 27 Mon 28 Tue 29 We…" at bounding box center [556, 160] width 1079 height 164
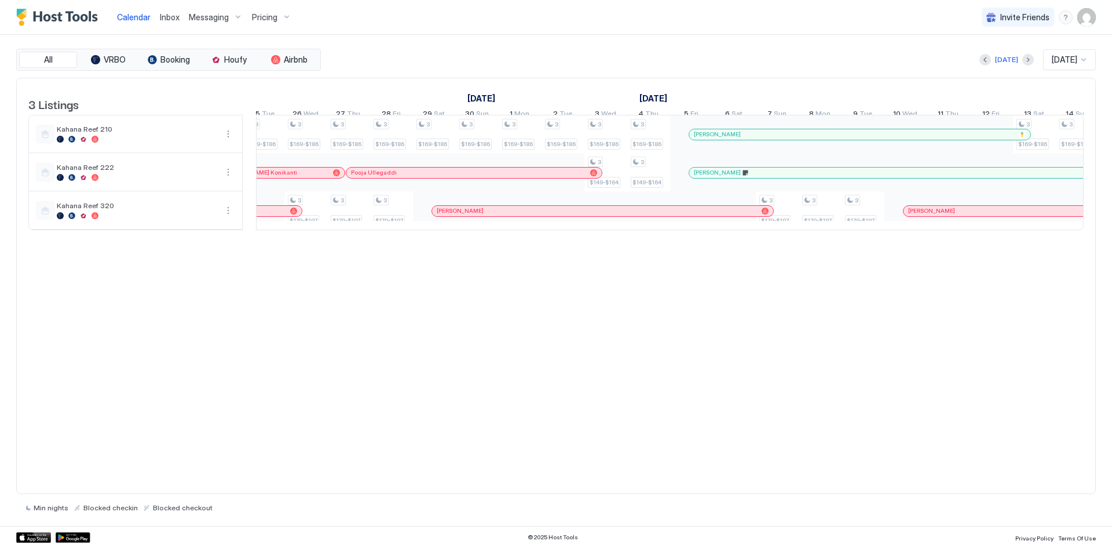
scroll to position [0, 1439]
click at [857, 242] on div "3 Listings [DATE] [DATE] [DATE] 23 Thu 24 Fri 25 Sat 26 Sun 27 Mon 28 Tue 29 We…" at bounding box center [556, 160] width 1079 height 164
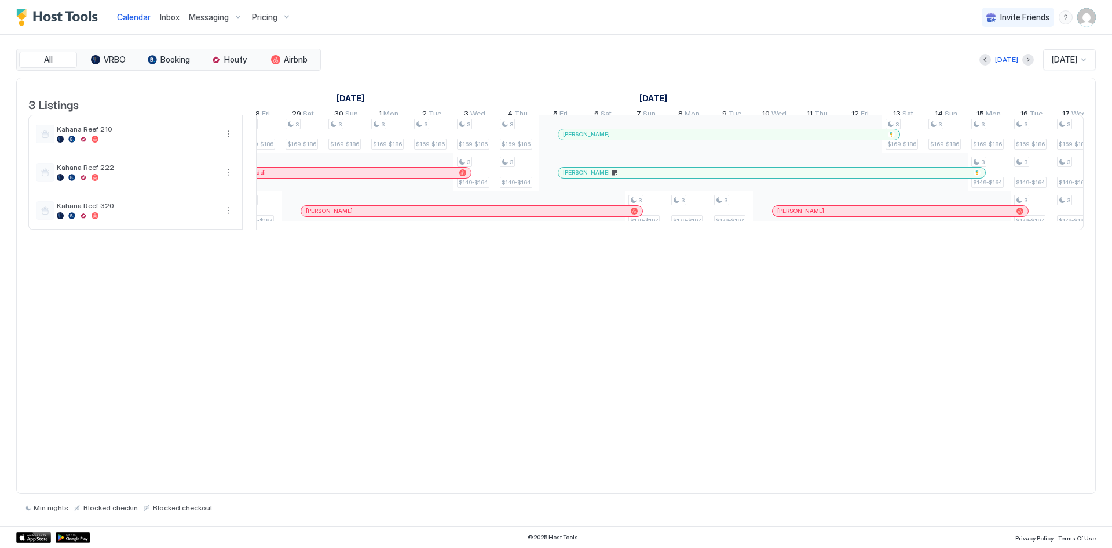
scroll to position [0, 1592]
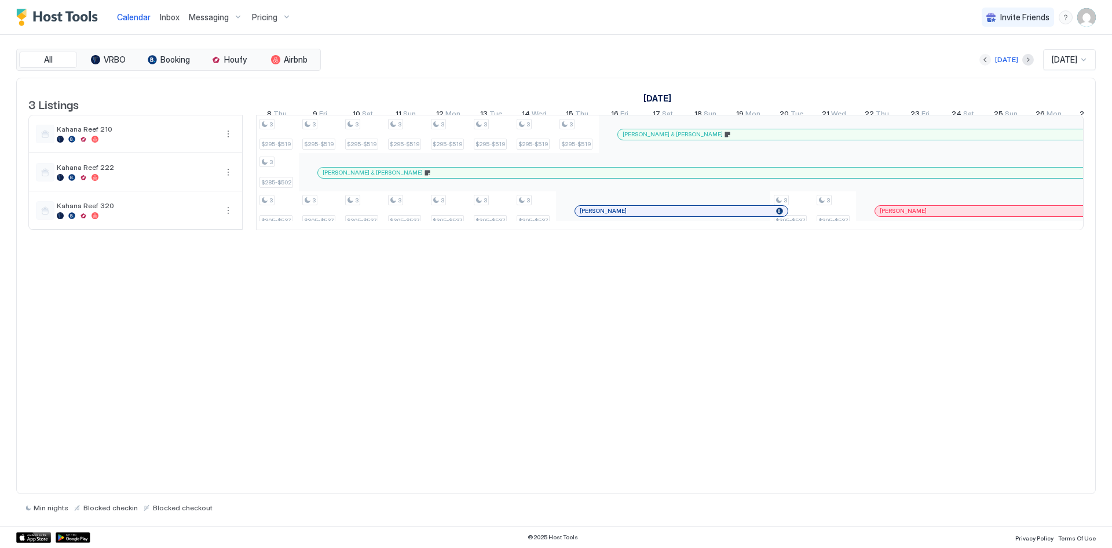
click at [980, 60] on button "Previous month" at bounding box center [986, 60] width 12 height 12
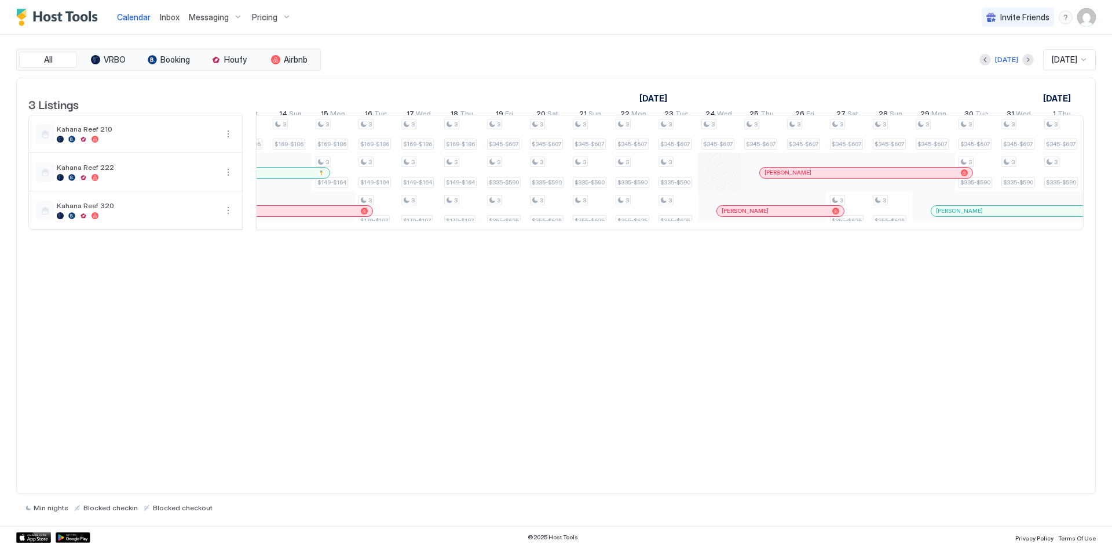
scroll to position [0, 992]
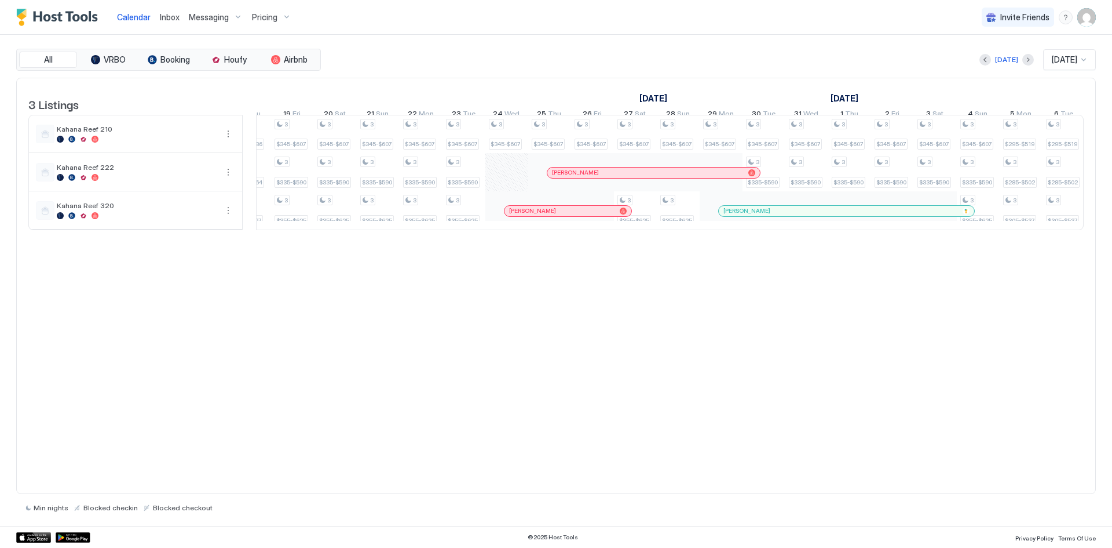
drag, startPoint x: 787, startPoint y: 247, endPoint x: 803, endPoint y: 249, distance: 15.7
click at [803, 242] on div "3 Listings [DATE] [DATE] [DATE] 22 Sat 23 Sun 24 Mon 25 Tue 26 Wed 27 Thu 28 Fr…" at bounding box center [556, 160] width 1079 height 164
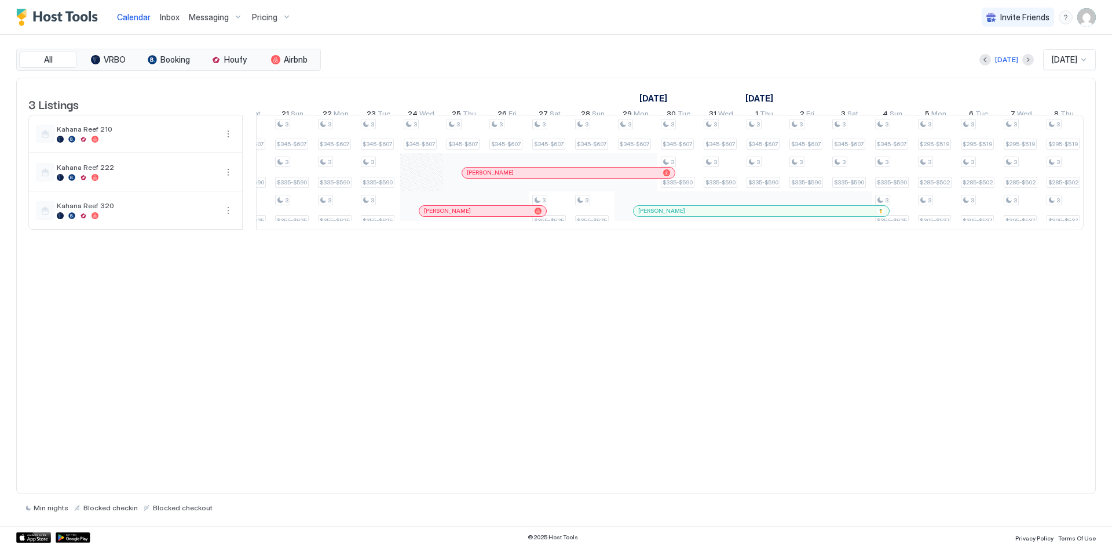
scroll to position [0, 1286]
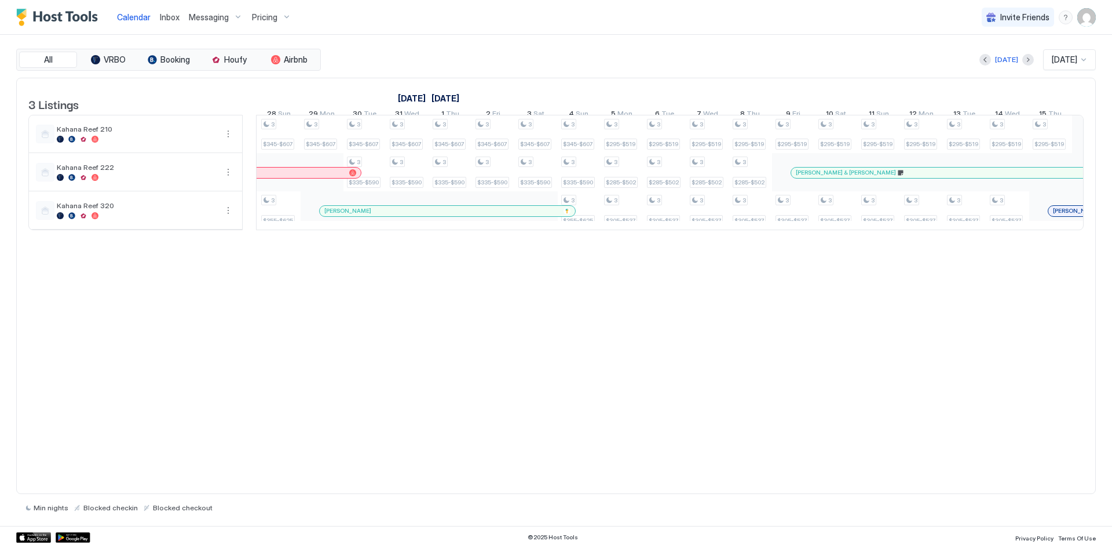
click at [754, 61] on div "[DATE] [DATE]" at bounding box center [709, 59] width 773 height 21
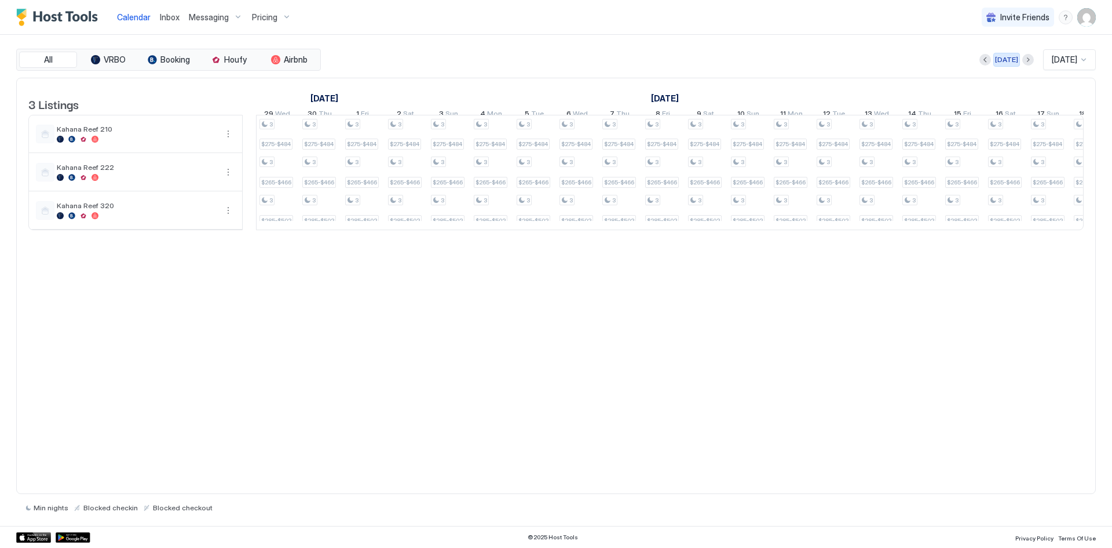
click at [1000, 57] on div "[DATE]" at bounding box center [1006, 59] width 23 height 10
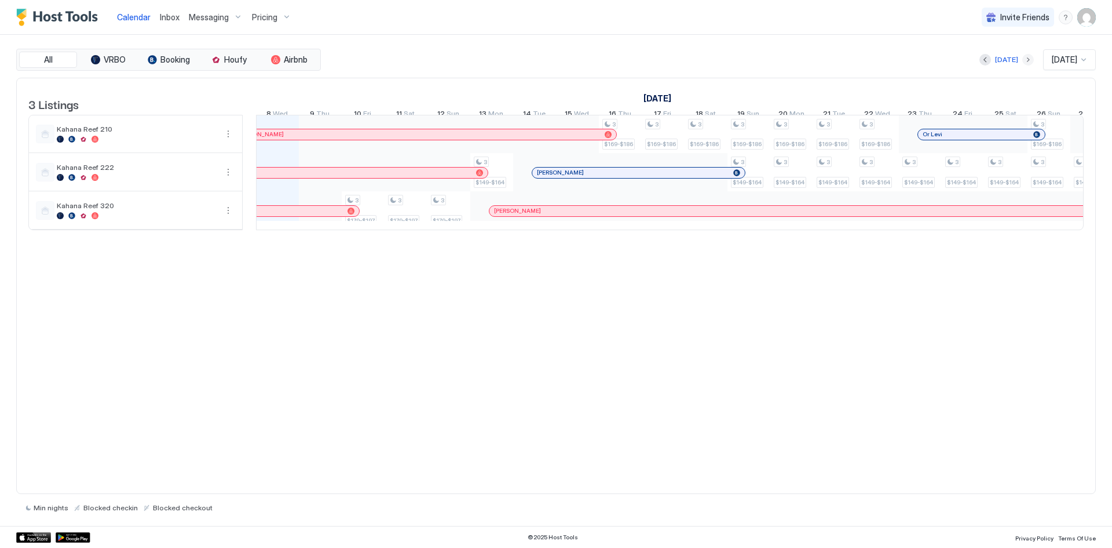
click at [1023, 59] on button "Next month" at bounding box center [1029, 60] width 12 height 12
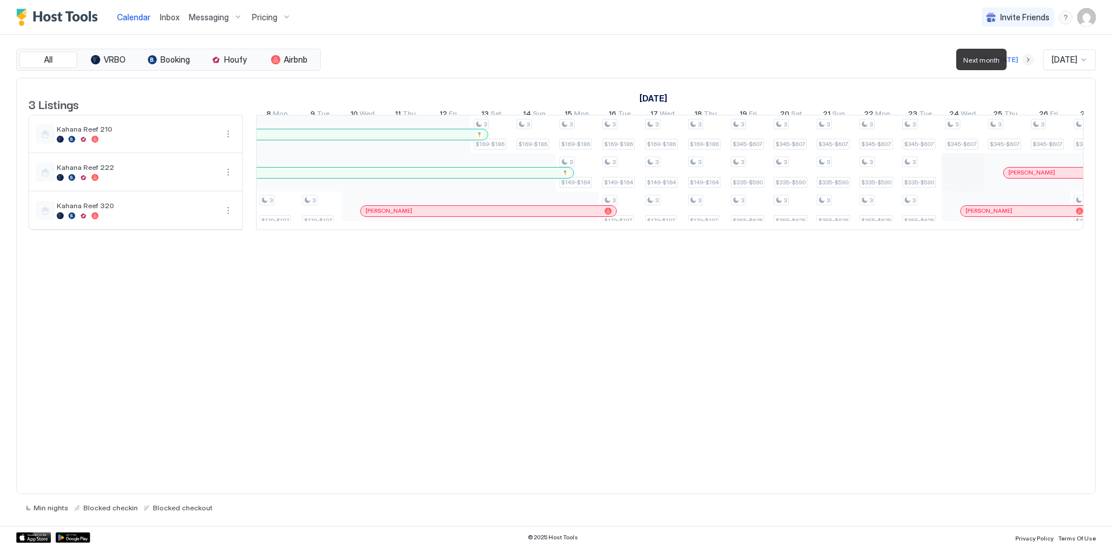
click at [1023, 59] on button "Next month" at bounding box center [1029, 60] width 12 height 12
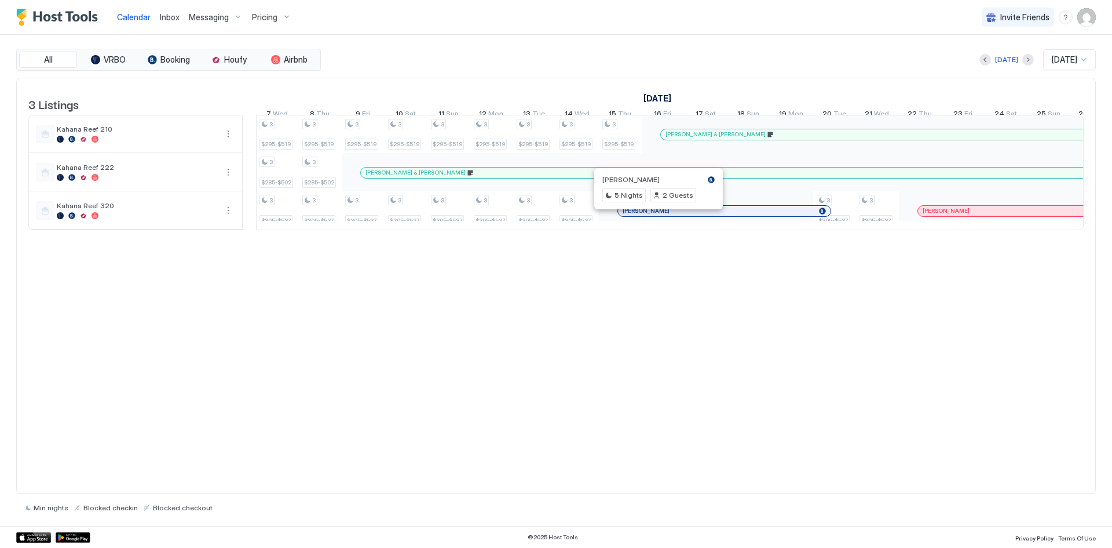
click at [656, 216] on div at bounding box center [655, 210] width 9 height 9
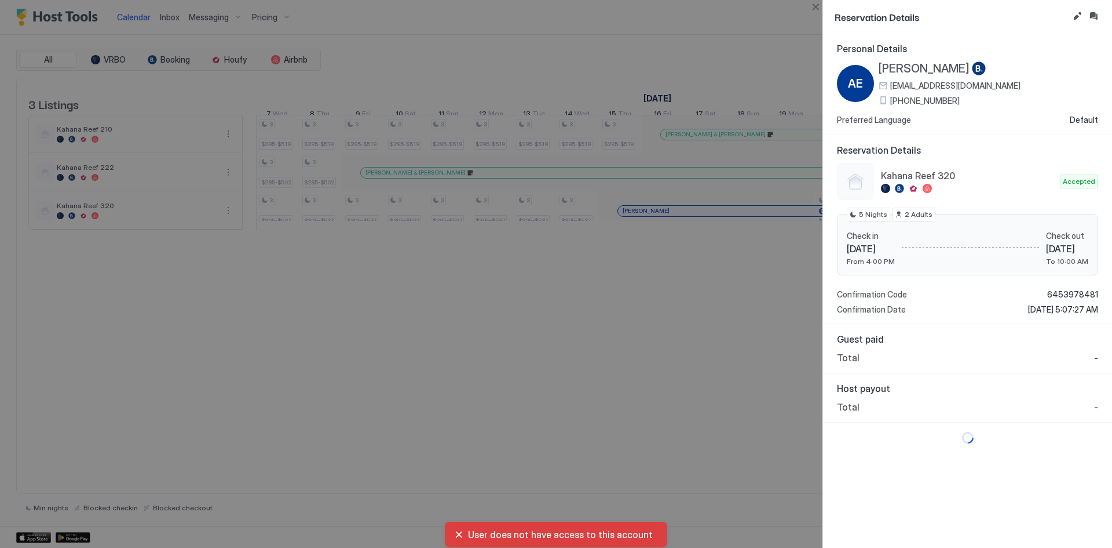
drag, startPoint x: 947, startPoint y: 70, endPoint x: 874, endPoint y: 70, distance: 72.4
click at [874, 70] on div "AE [PERSON_NAME] [EMAIL_ADDRESS][DOMAIN_NAME] [PHONE_NUMBER]" at bounding box center [929, 83] width 184 height 44
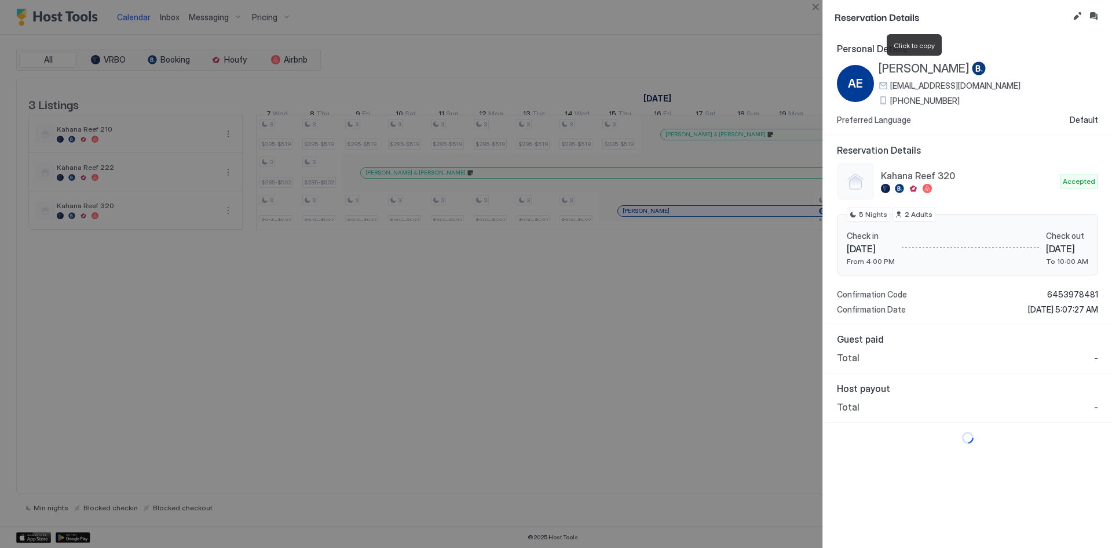
copy div "[PERSON_NAME]"
drag, startPoint x: 966, startPoint y: 102, endPoint x: 891, endPoint y: 100, distance: 75.4
click at [891, 100] on div "[PHONE_NUMBER]" at bounding box center [950, 101] width 142 height 10
copy span "[PHONE_NUMBER]"
click at [819, 6] on button "Close" at bounding box center [816, 7] width 14 height 14
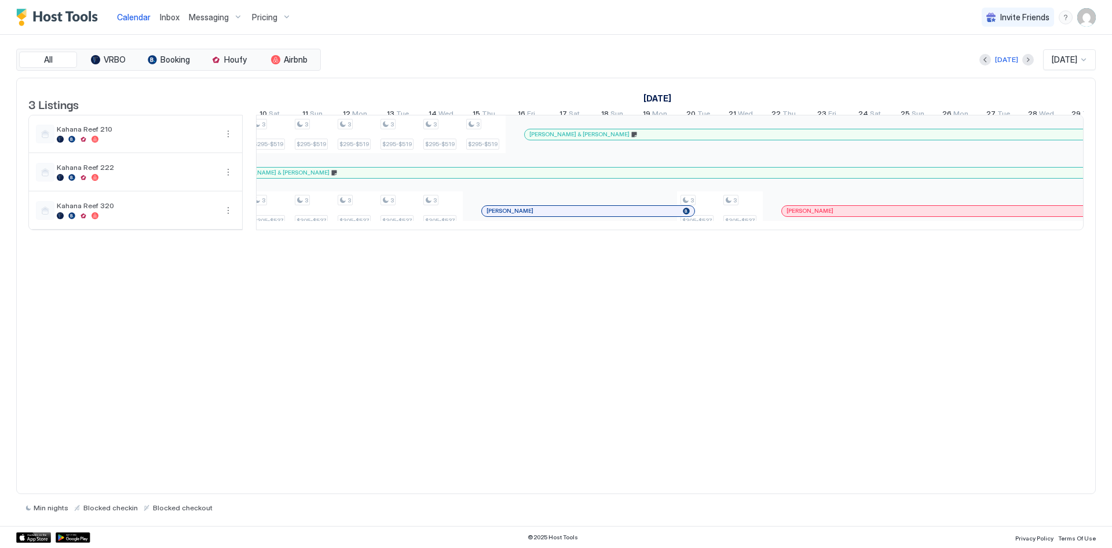
scroll to position [0, 855]
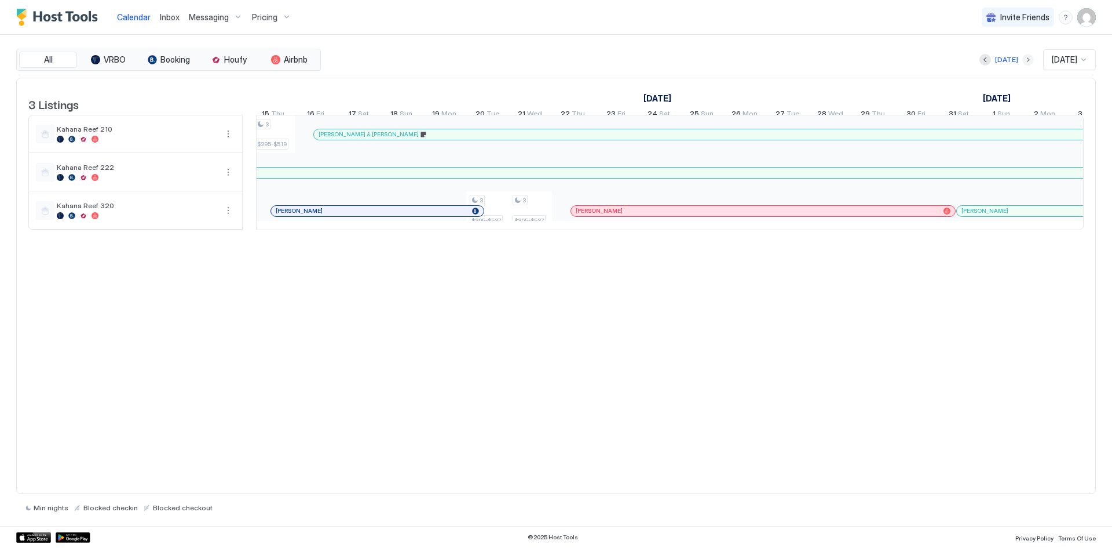
click at [1023, 60] on button "Next month" at bounding box center [1029, 60] width 12 height 12
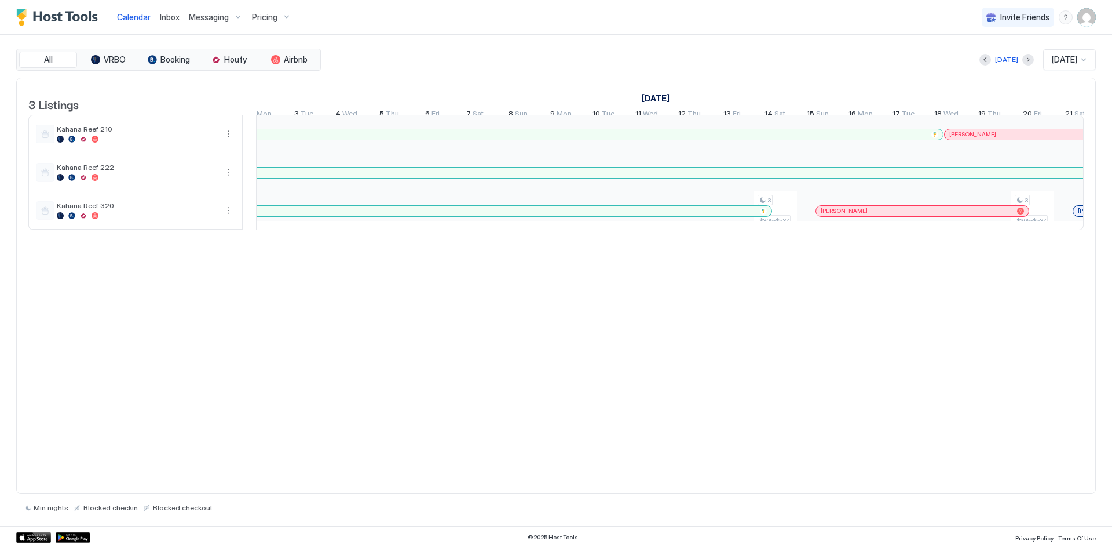
scroll to position [0, 424]
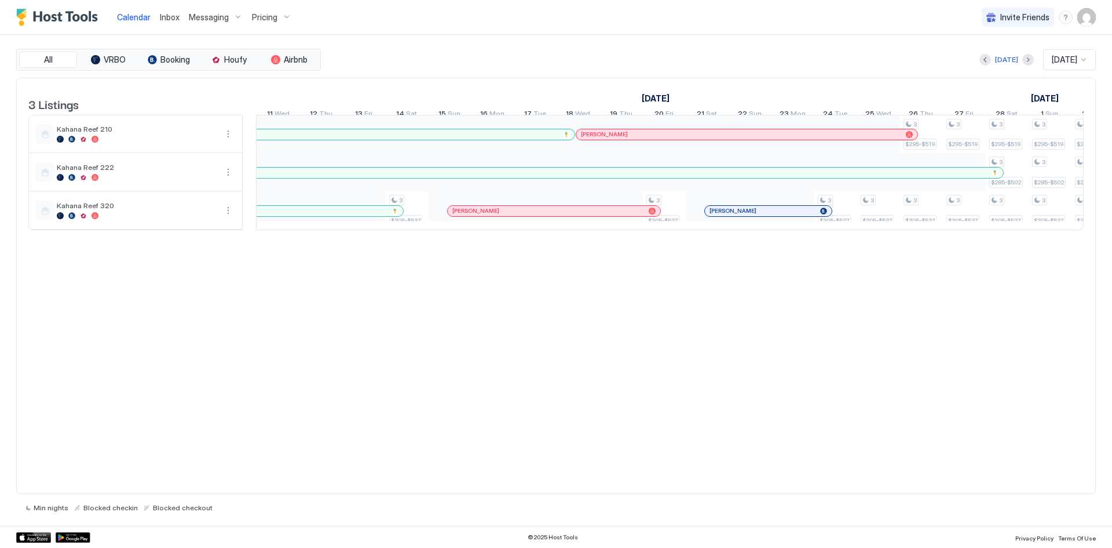
click at [777, 216] on div at bounding box center [776, 210] width 9 height 9
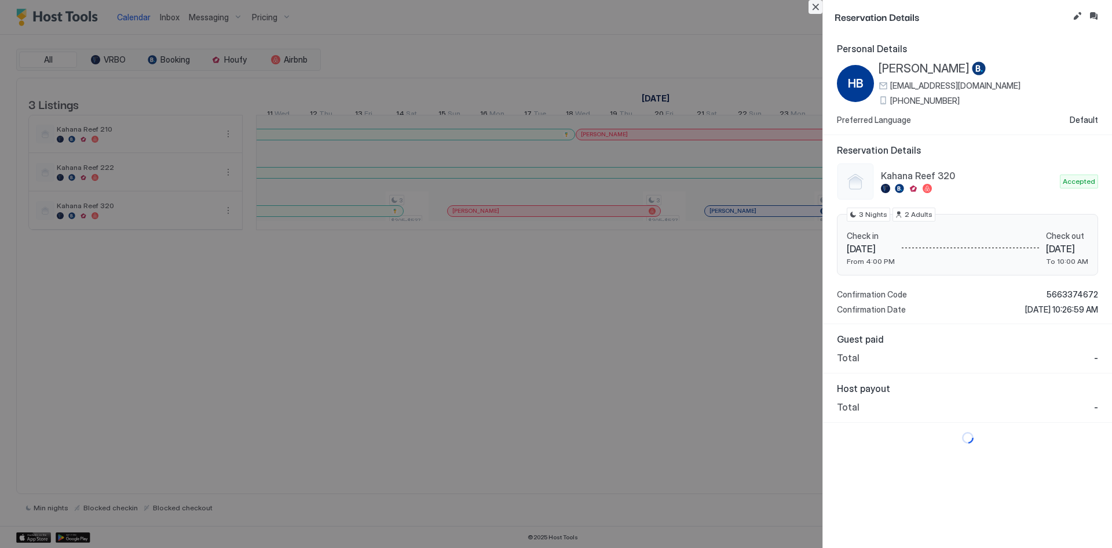
click at [822, 6] on button "Close" at bounding box center [816, 7] width 14 height 14
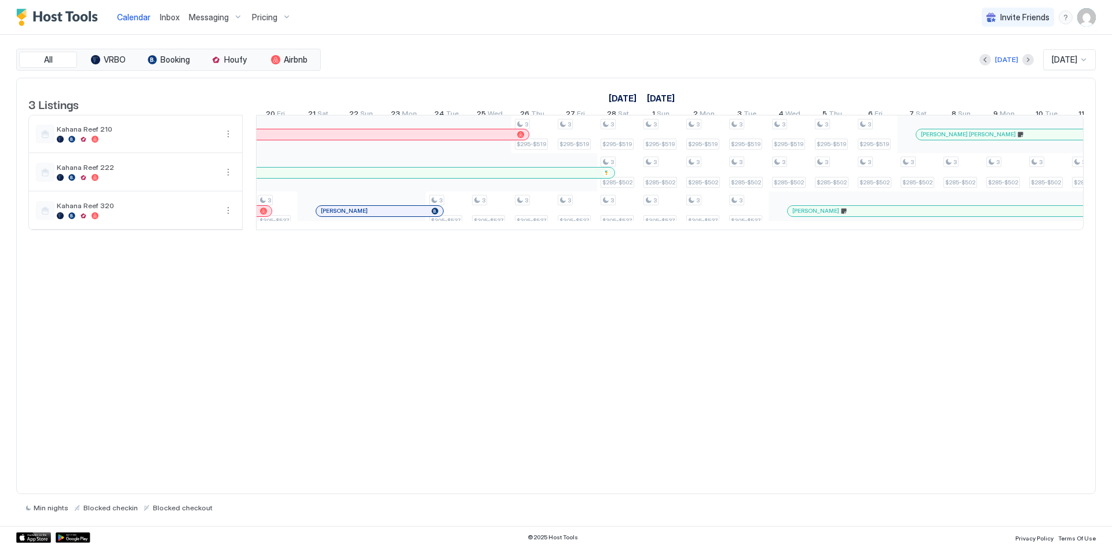
scroll to position [0, 1205]
click at [1023, 60] on button "Next month" at bounding box center [1029, 60] width 12 height 12
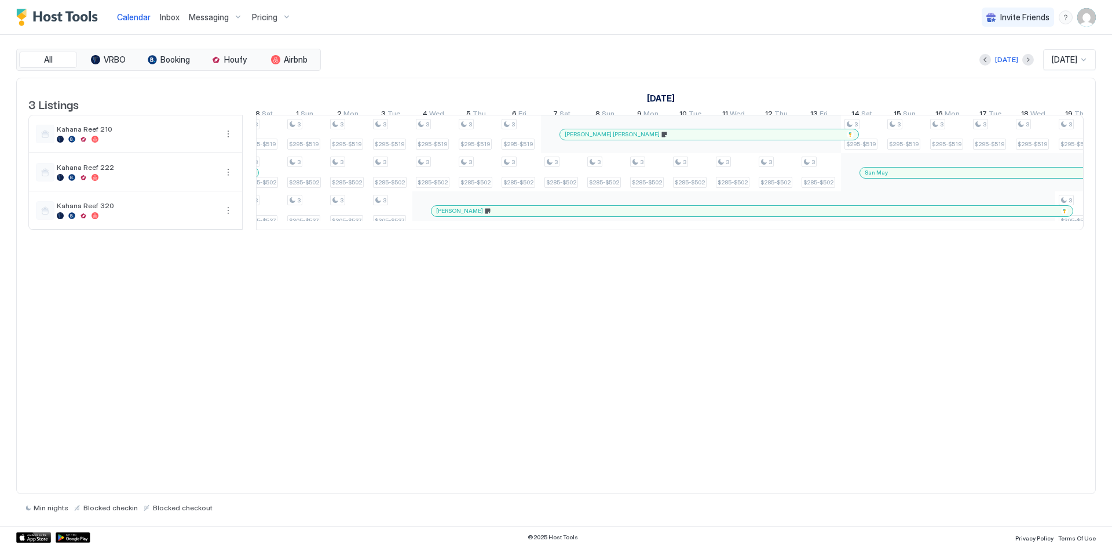
scroll to position [0, 304]
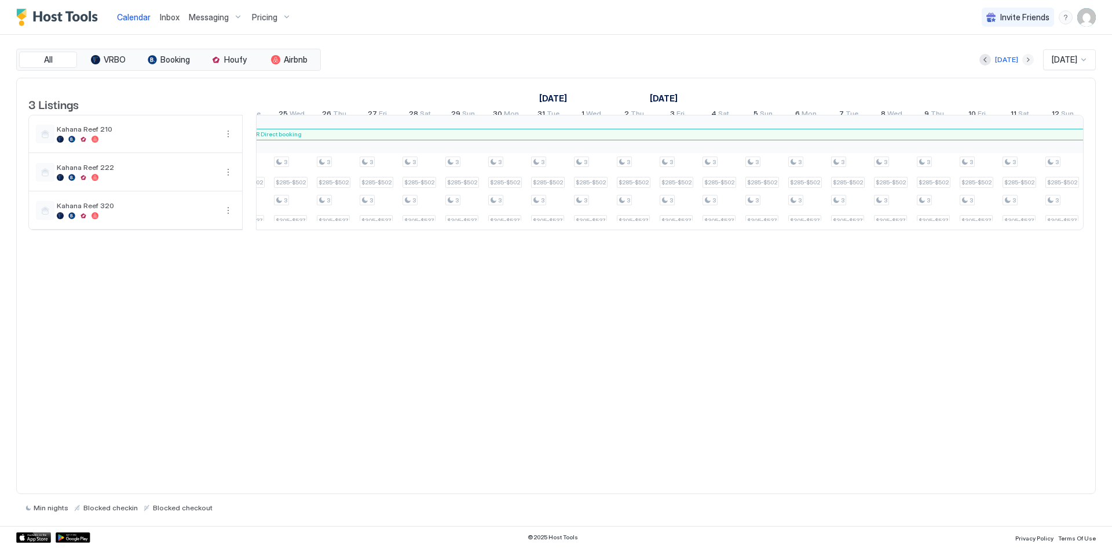
click at [1023, 58] on button "Next month" at bounding box center [1029, 60] width 12 height 12
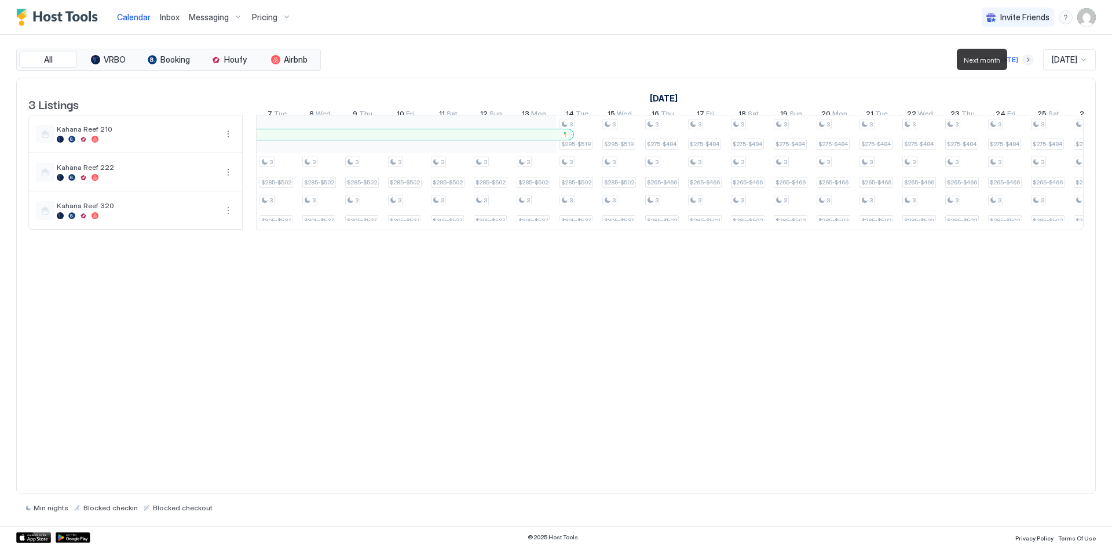
click at [1023, 58] on button "Next month" at bounding box center [1029, 60] width 12 height 12
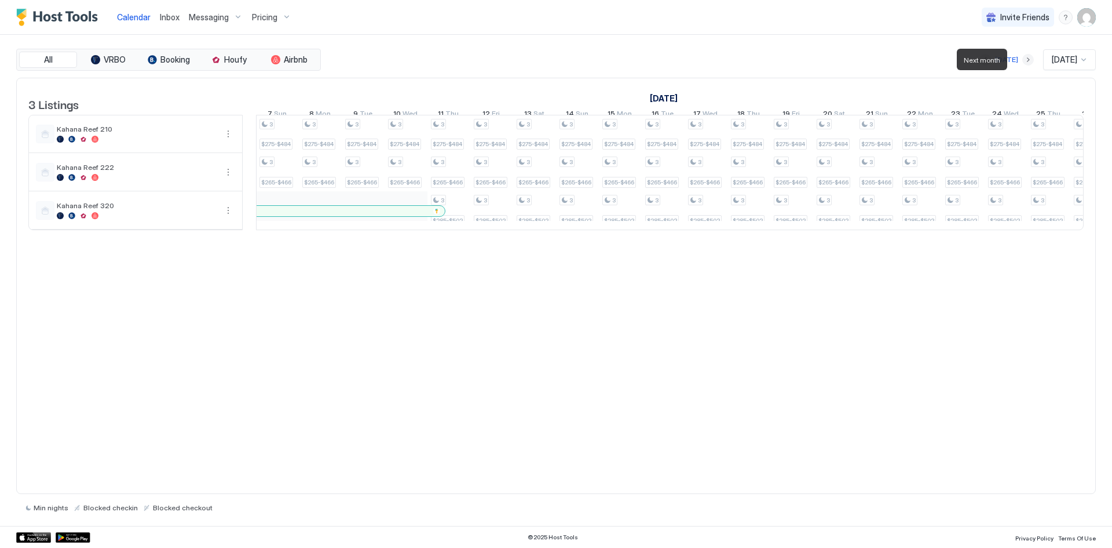
click at [1023, 58] on button "Next month" at bounding box center [1029, 60] width 12 height 12
click at [985, 57] on button "Previous month" at bounding box center [986, 60] width 12 height 12
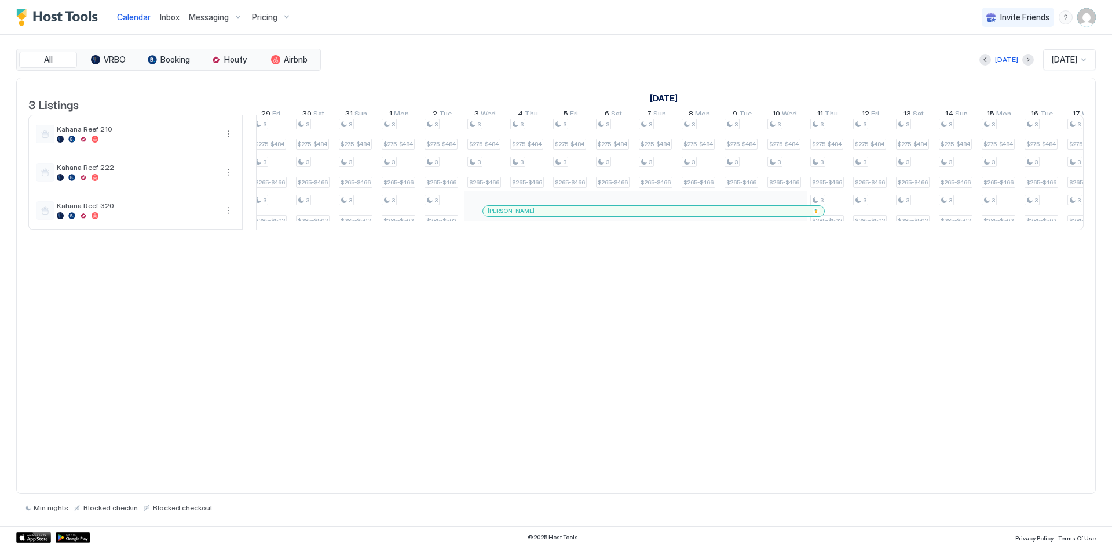
click at [512, 214] on span "[PERSON_NAME]" at bounding box center [511, 211] width 47 height 8
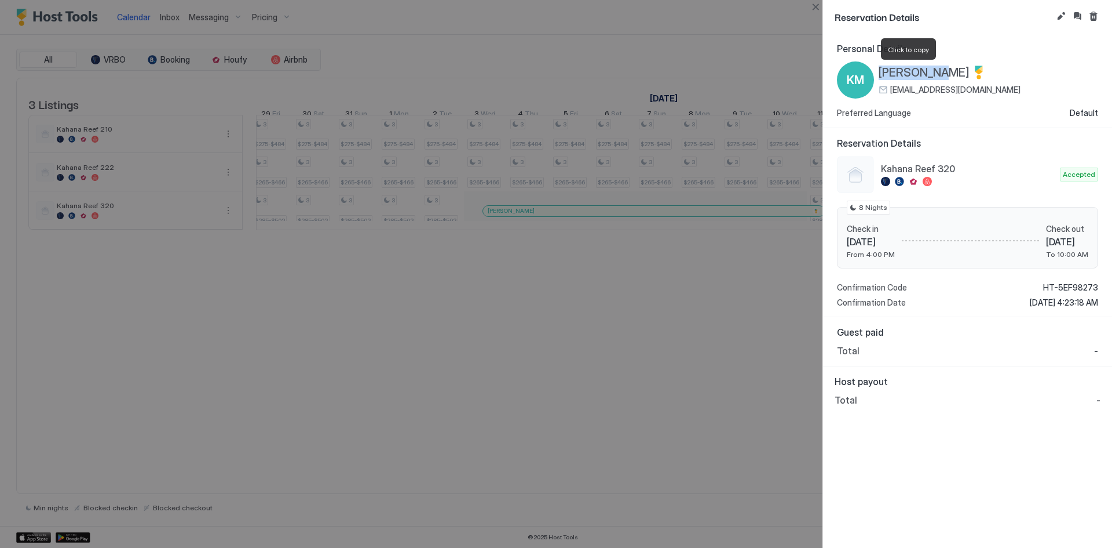
drag, startPoint x: 937, startPoint y: 71, endPoint x: 880, endPoint y: 72, distance: 57.4
click at [880, 72] on div "[PERSON_NAME]" at bounding box center [950, 72] width 142 height 14
copy span "[PERSON_NAME]"
click at [822, 5] on button "Close" at bounding box center [816, 7] width 14 height 14
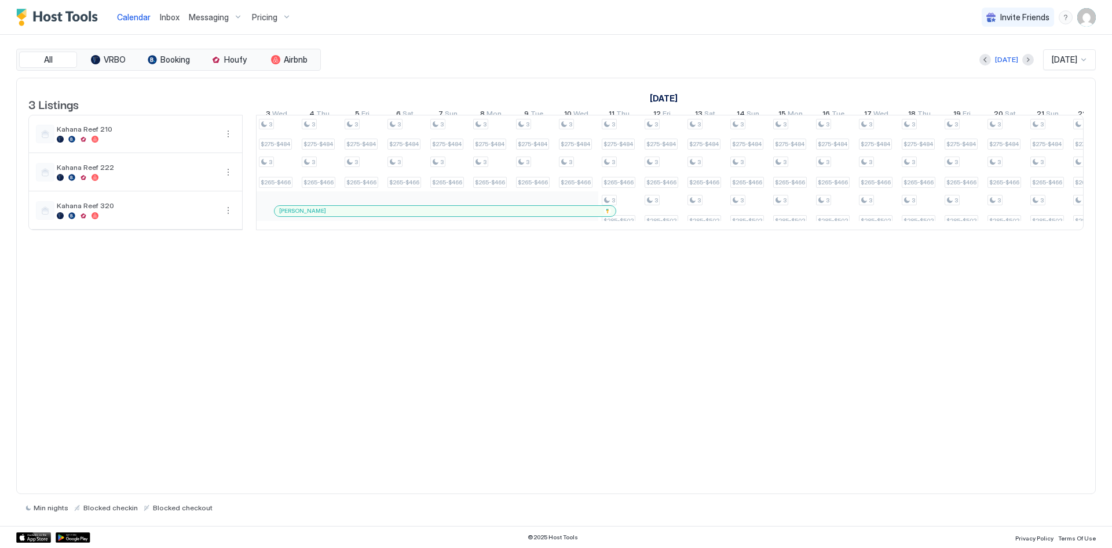
scroll to position [0, 522]
click at [1023, 56] on button "Next month" at bounding box center [1029, 60] width 12 height 12
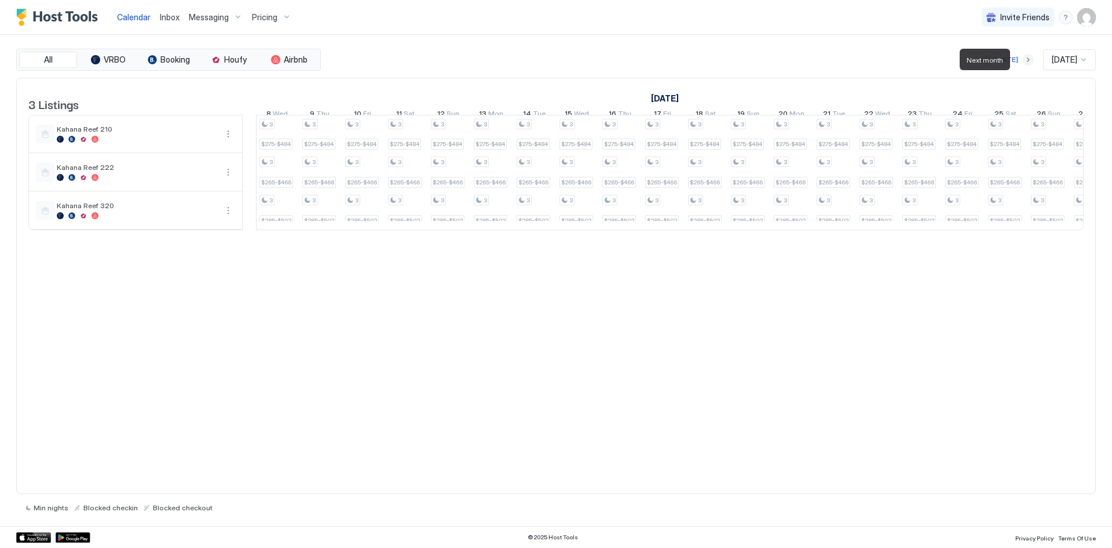
click at [1023, 57] on button "Next month" at bounding box center [1029, 60] width 12 height 12
click at [1002, 57] on div "[DATE]" at bounding box center [1006, 59] width 23 height 10
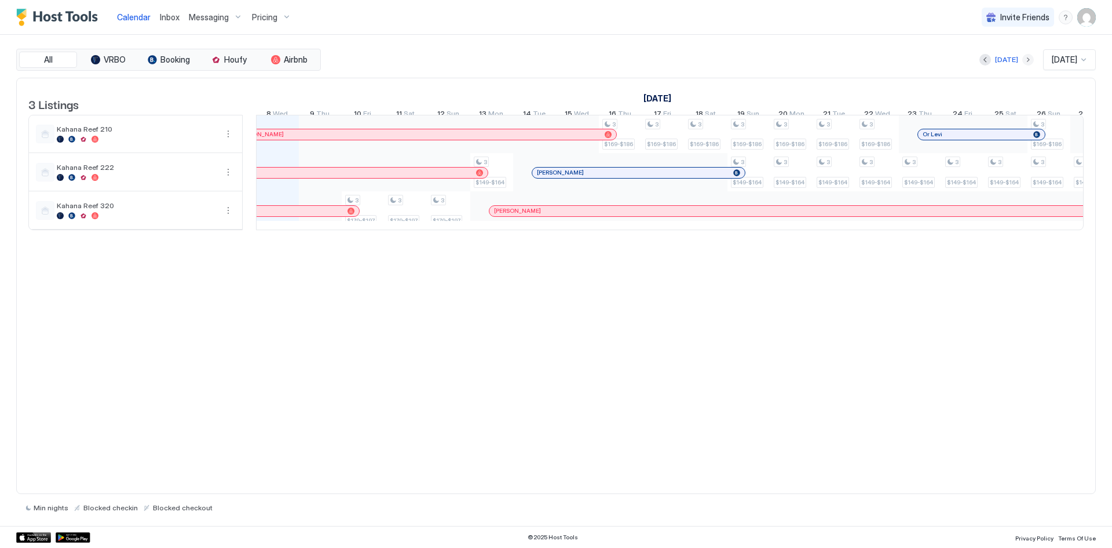
click at [1023, 61] on button "Next month" at bounding box center [1029, 60] width 12 height 12
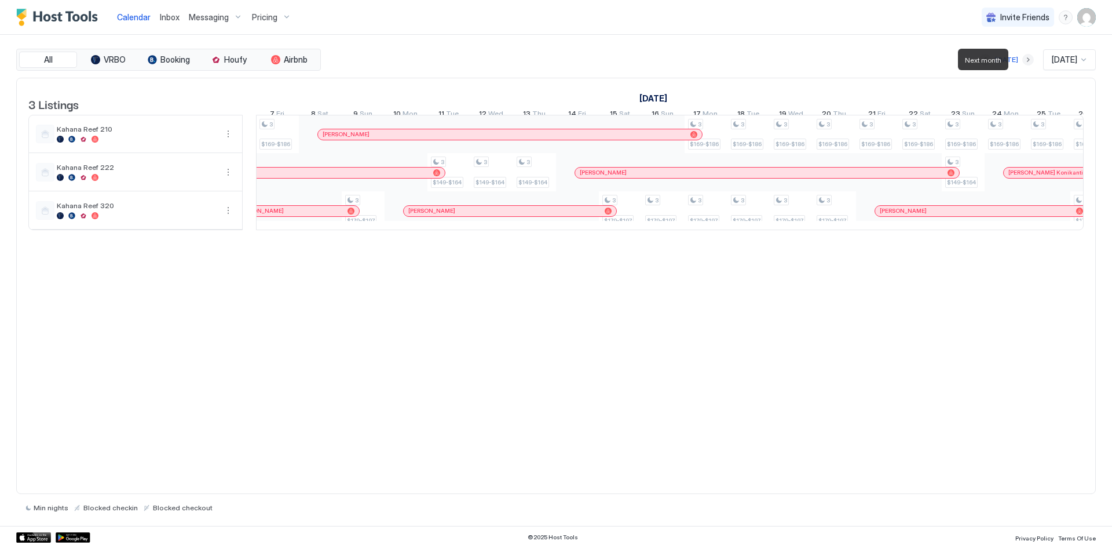
click at [1023, 60] on button "Next month" at bounding box center [1029, 60] width 12 height 12
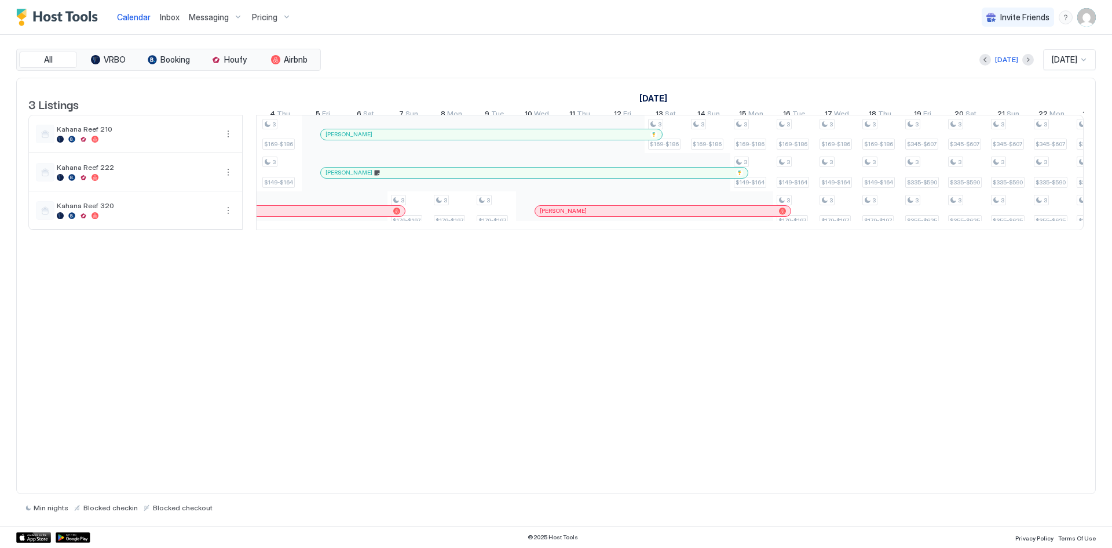
scroll to position [0, 471]
click at [1023, 64] on button "Next month" at bounding box center [1029, 60] width 12 height 12
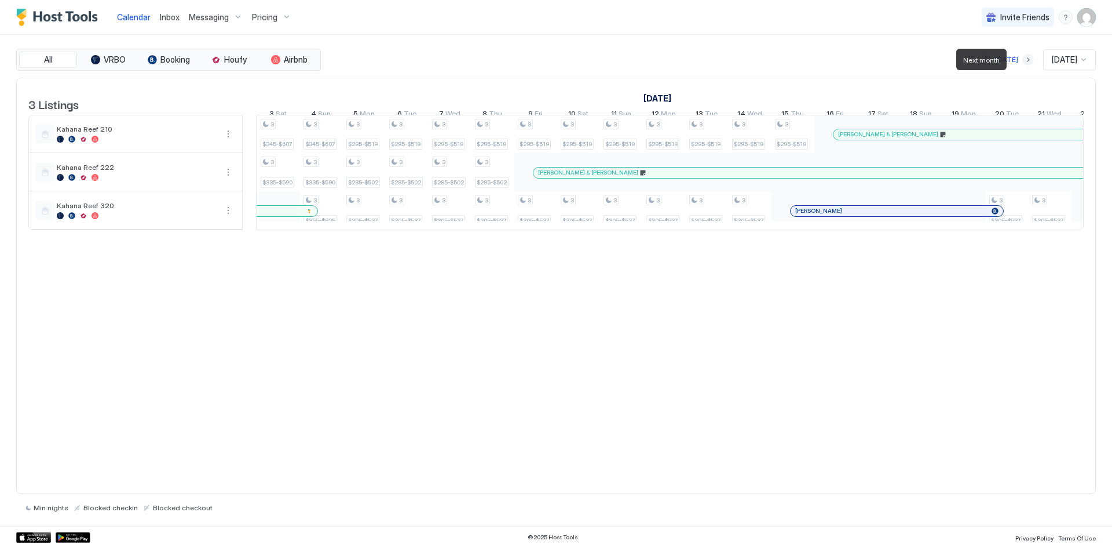
scroll to position [0, 644]
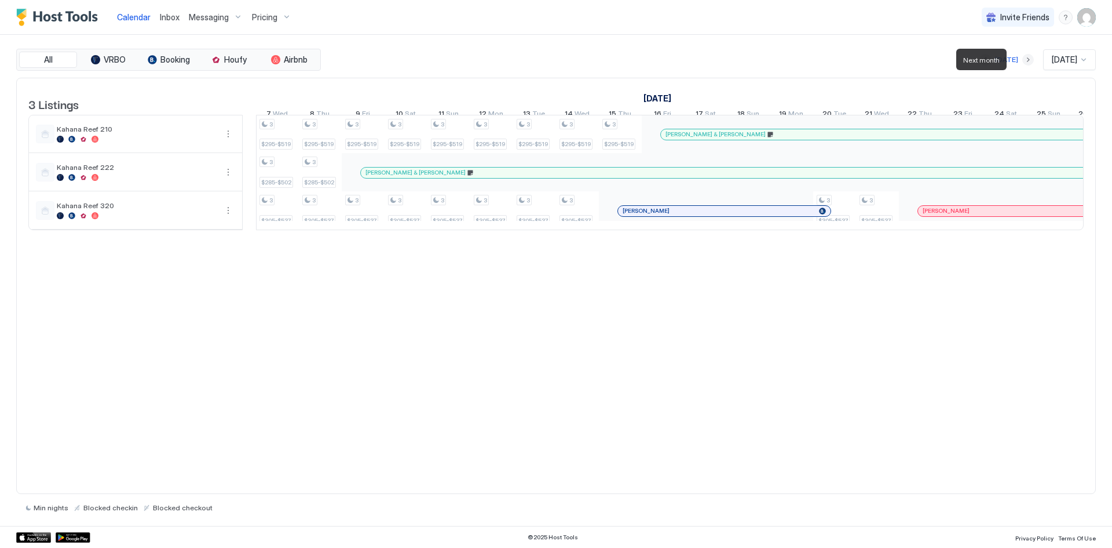
click at [1023, 63] on button "Next month" at bounding box center [1029, 60] width 12 height 12
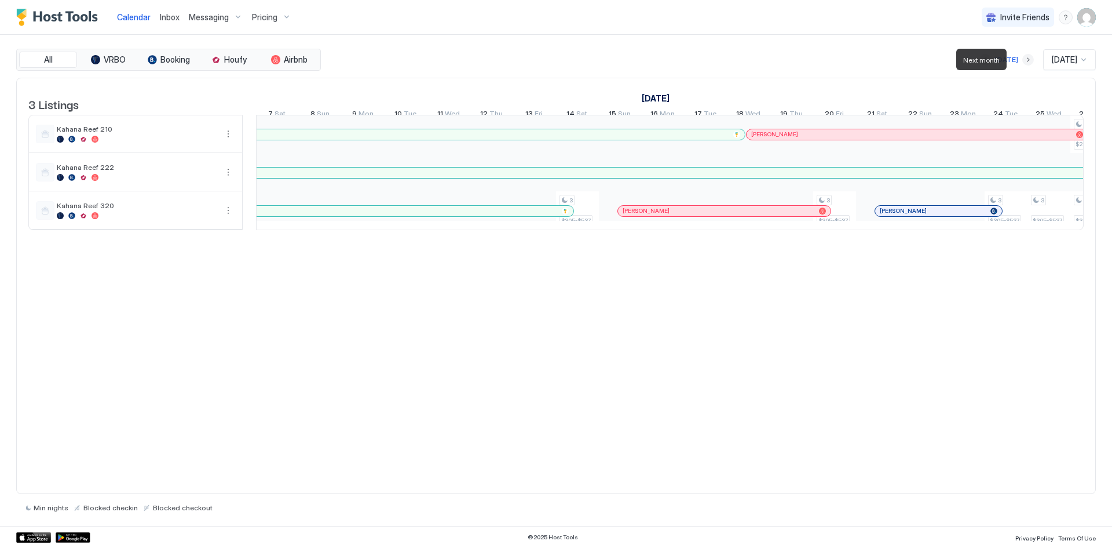
click at [1023, 63] on button "Next month" at bounding box center [1029, 60] width 12 height 12
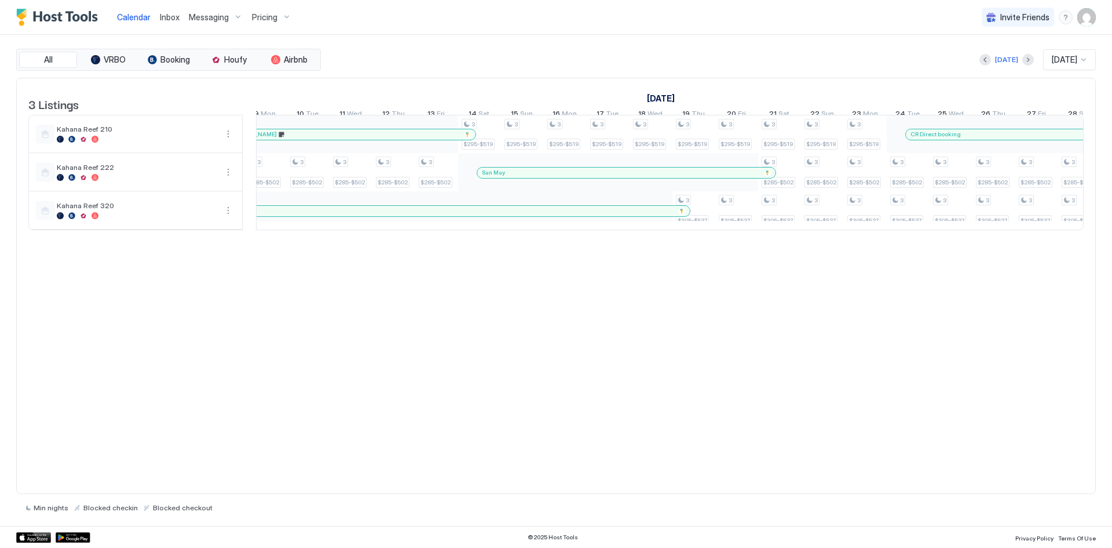
scroll to position [0, 418]
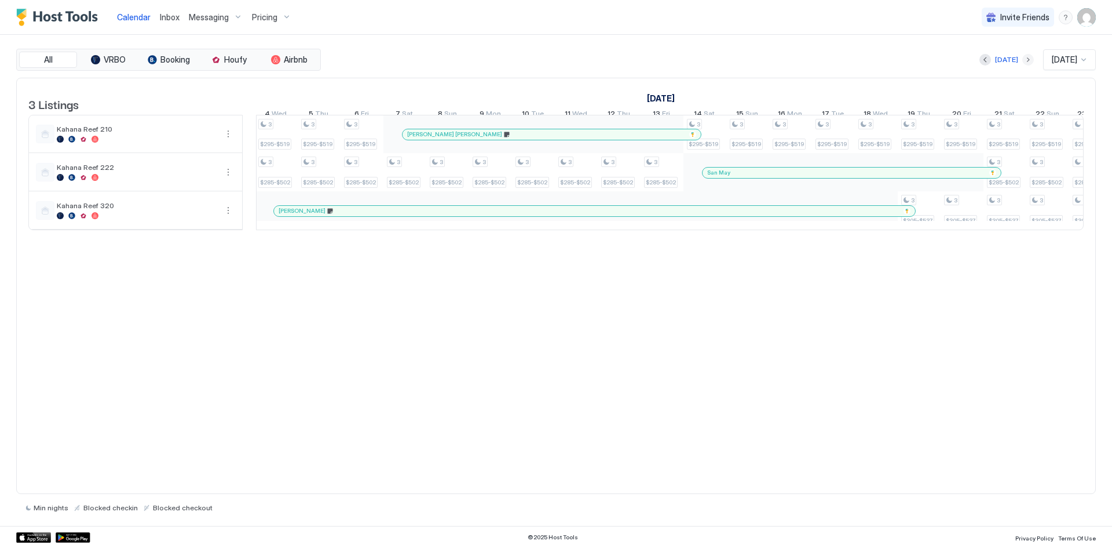
click at [1024, 58] on button "Next month" at bounding box center [1029, 60] width 12 height 12
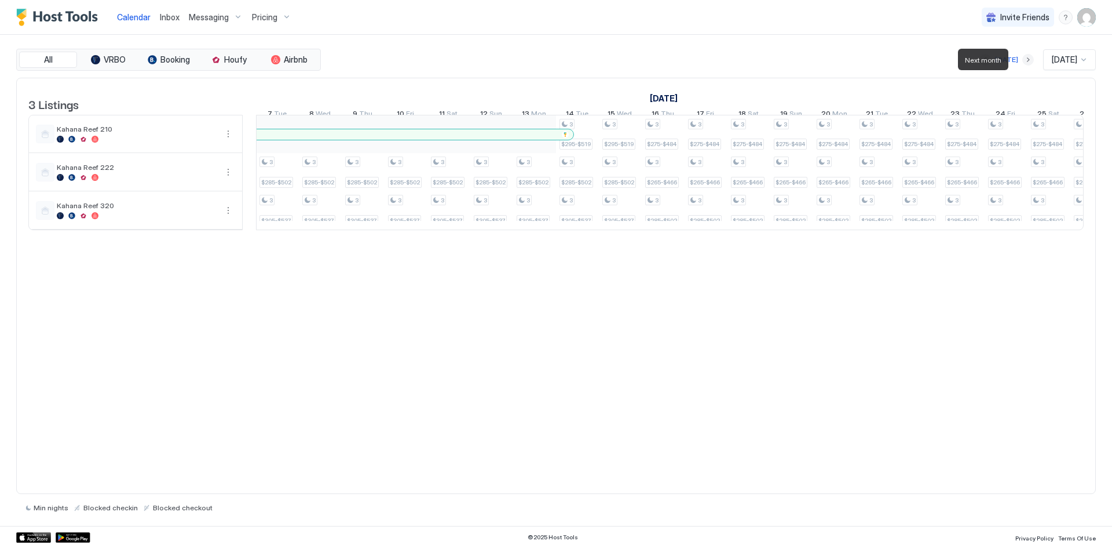
click at [1024, 58] on button "Next month" at bounding box center [1029, 60] width 12 height 12
click at [1024, 58] on div "[DATE] [DATE]" at bounding box center [709, 59] width 773 height 21
click at [1023, 59] on button "Next month" at bounding box center [1029, 60] width 12 height 12
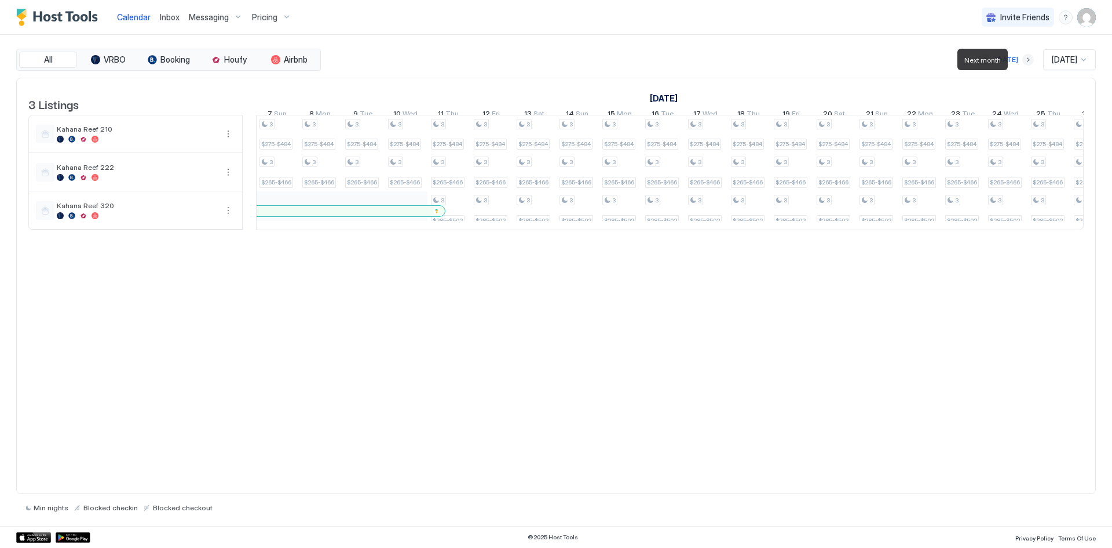
click at [1023, 60] on button "Next month" at bounding box center [1029, 60] width 12 height 12
click at [983, 58] on button "Previous month" at bounding box center [986, 60] width 12 height 12
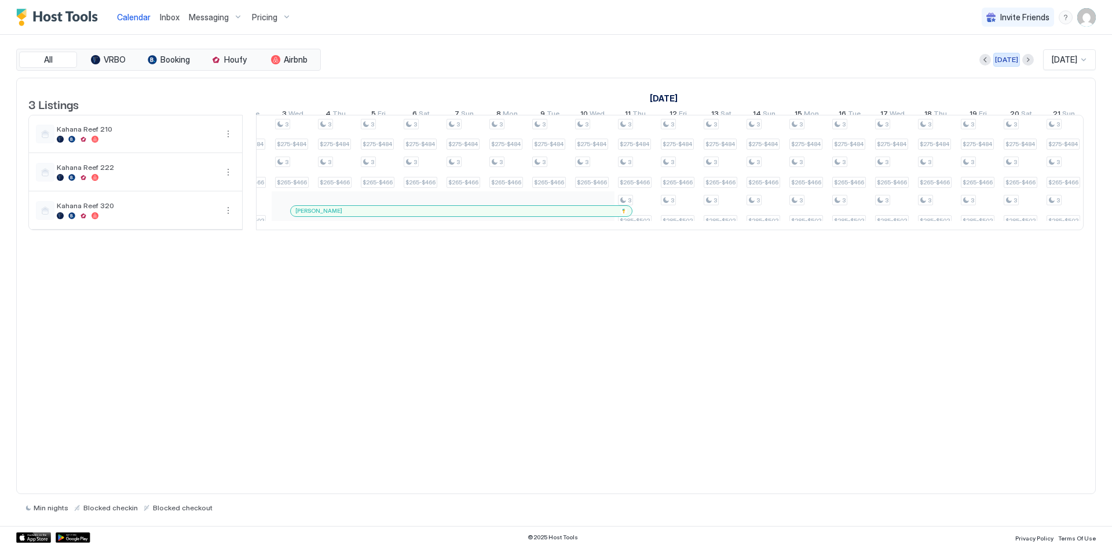
click at [998, 59] on div "[DATE]" at bounding box center [1006, 59] width 23 height 10
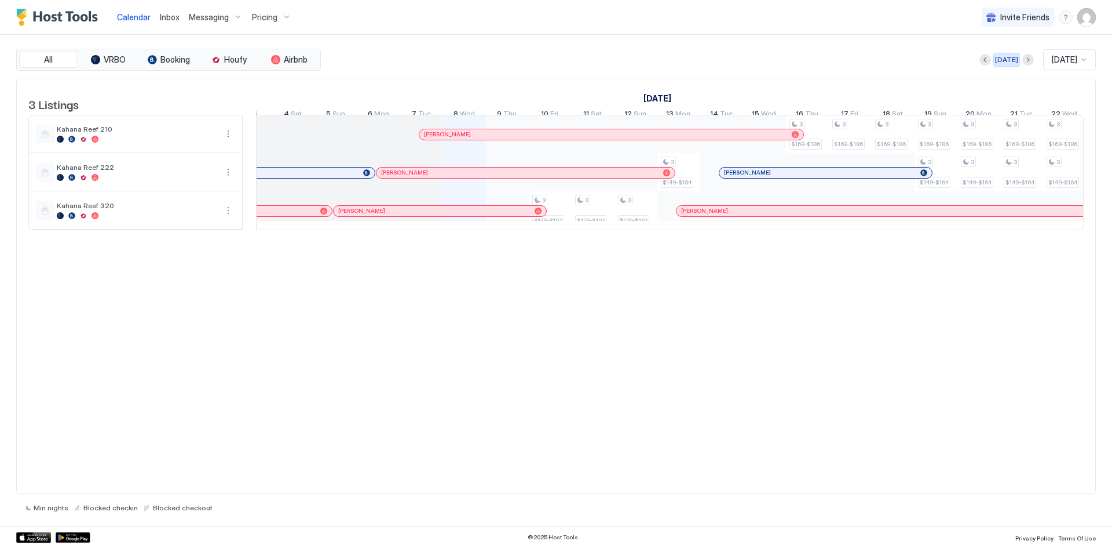
scroll to position [0, 644]
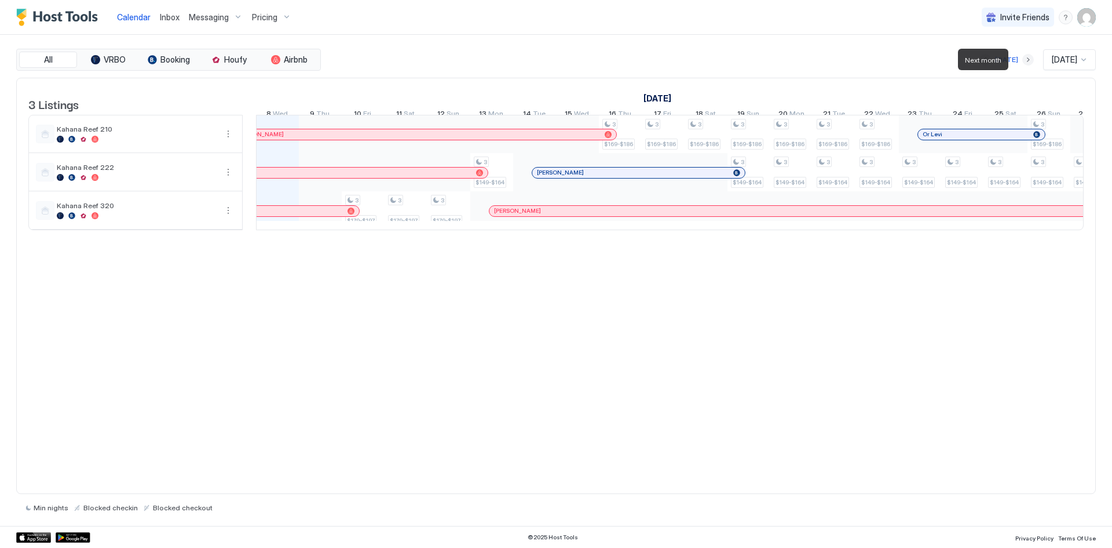
click at [1023, 58] on button "Next month" at bounding box center [1029, 60] width 12 height 12
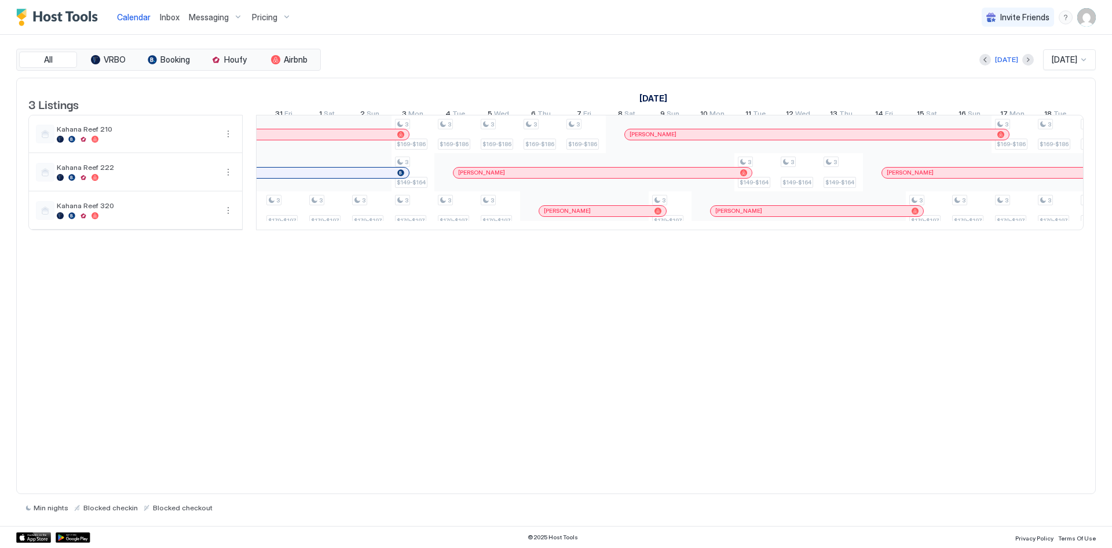
scroll to position [0, 150]
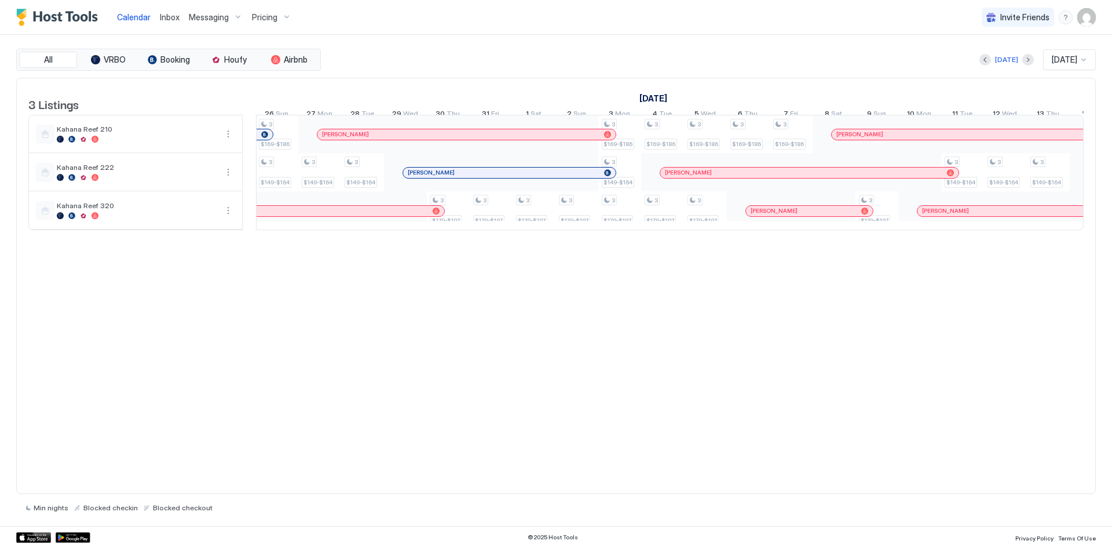
click at [587, 38] on div "All VRBO Booking Houfy Airbnb [DATE] [DATE] 3 Listings [DATE] [DATE] [DATE] 23 …" at bounding box center [556, 280] width 1080 height 491
click at [1080, 17] on img "User profile" at bounding box center [1087, 17] width 19 height 19
click at [1019, 79] on div "Logout" at bounding box center [1021, 85] width 147 height 20
